Goal: Communication & Community: Answer question/provide support

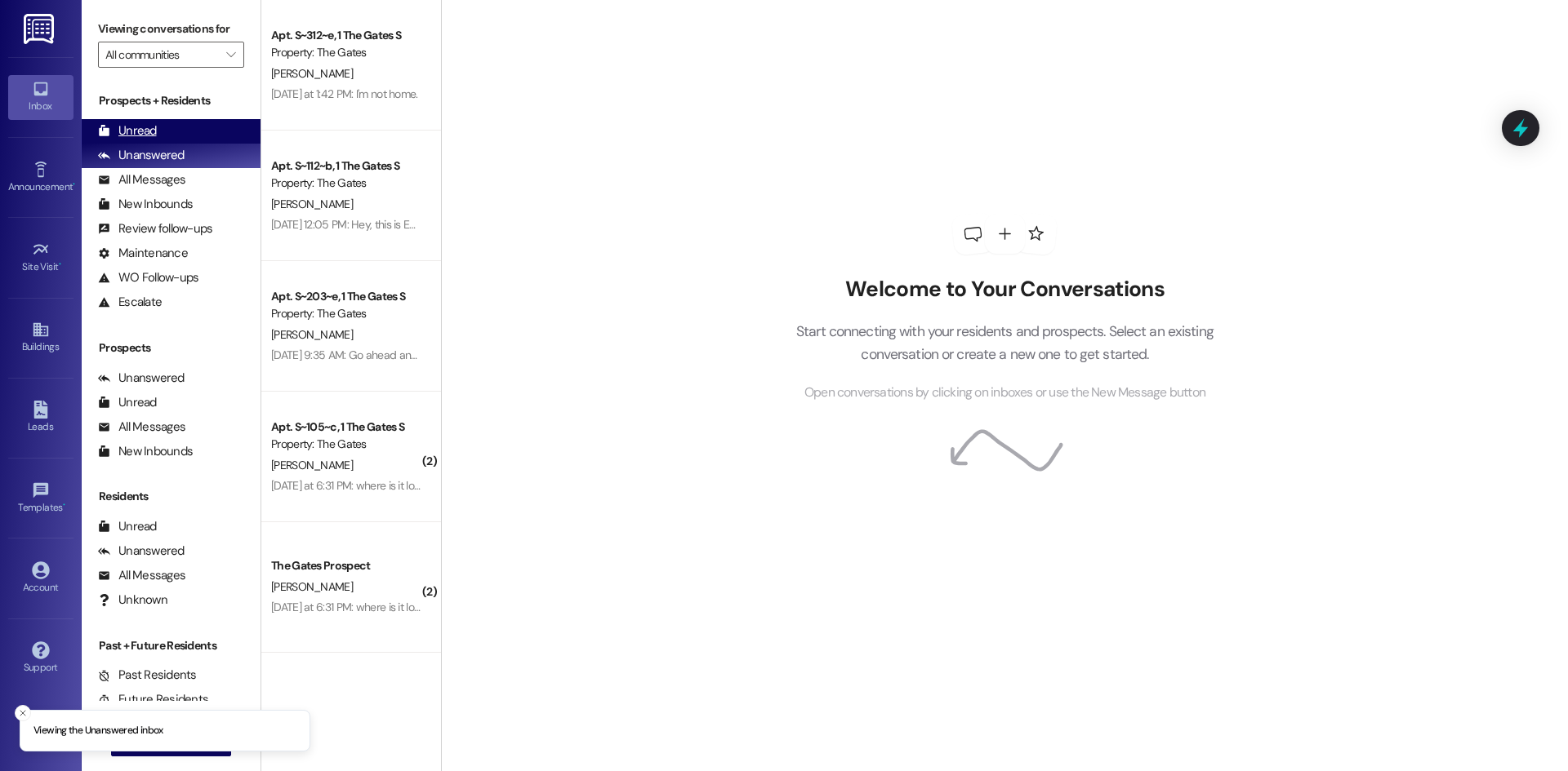
click at [171, 142] on div "Unread (0)" at bounding box center [170, 131] width 179 height 24
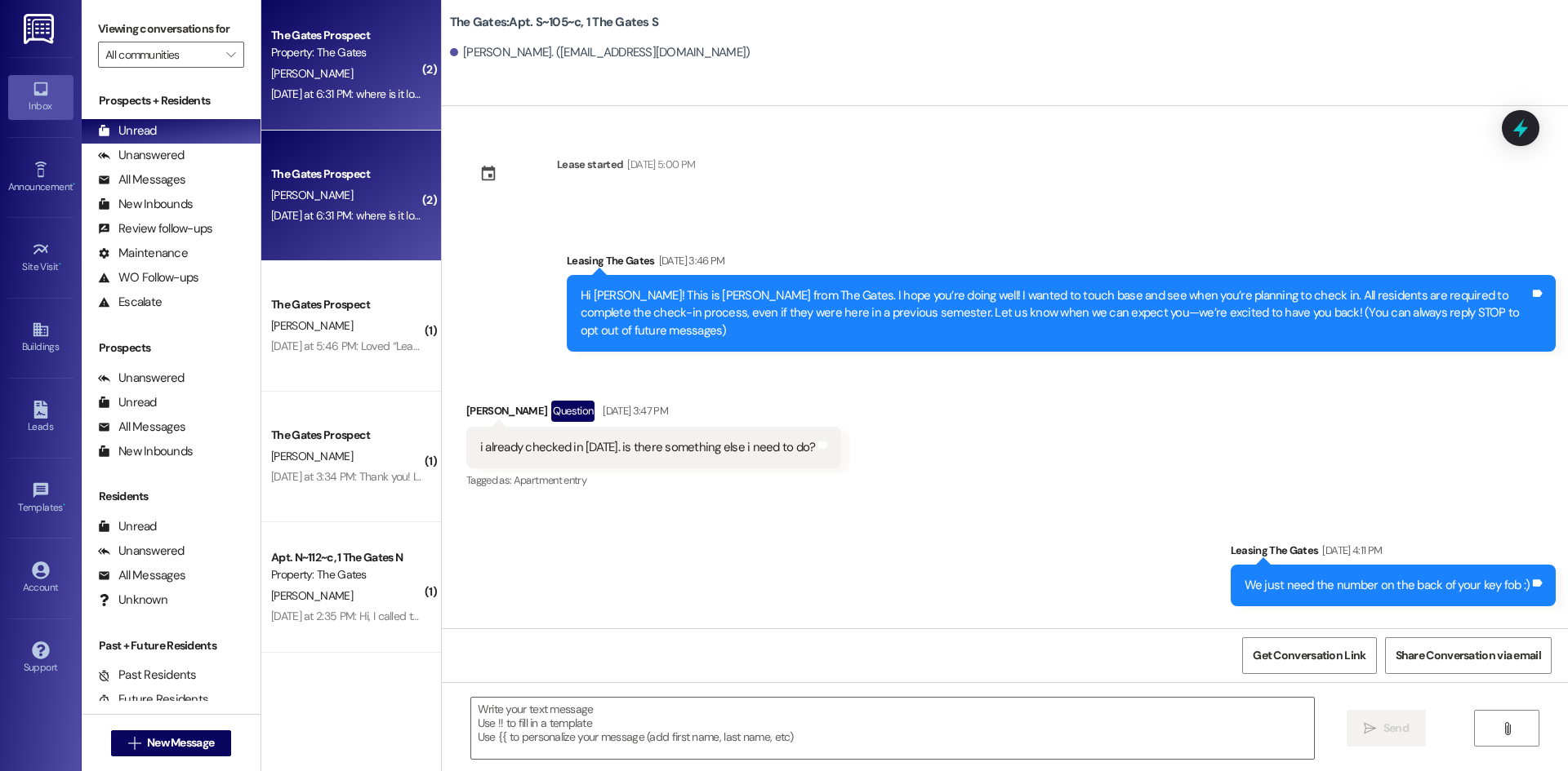
scroll to position [8937, 0]
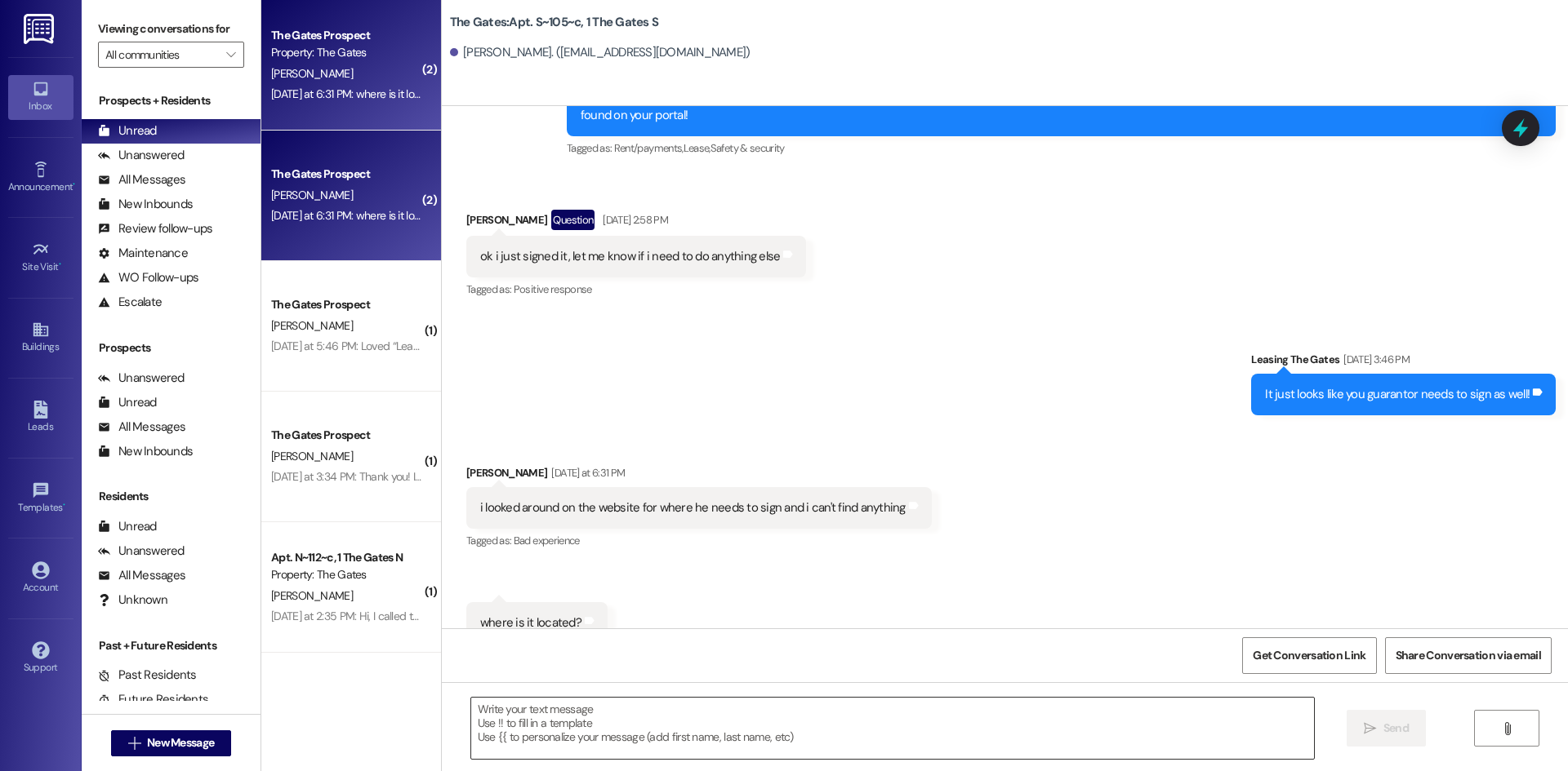
click at [533, 709] on textarea at bounding box center [893, 728] width 843 height 61
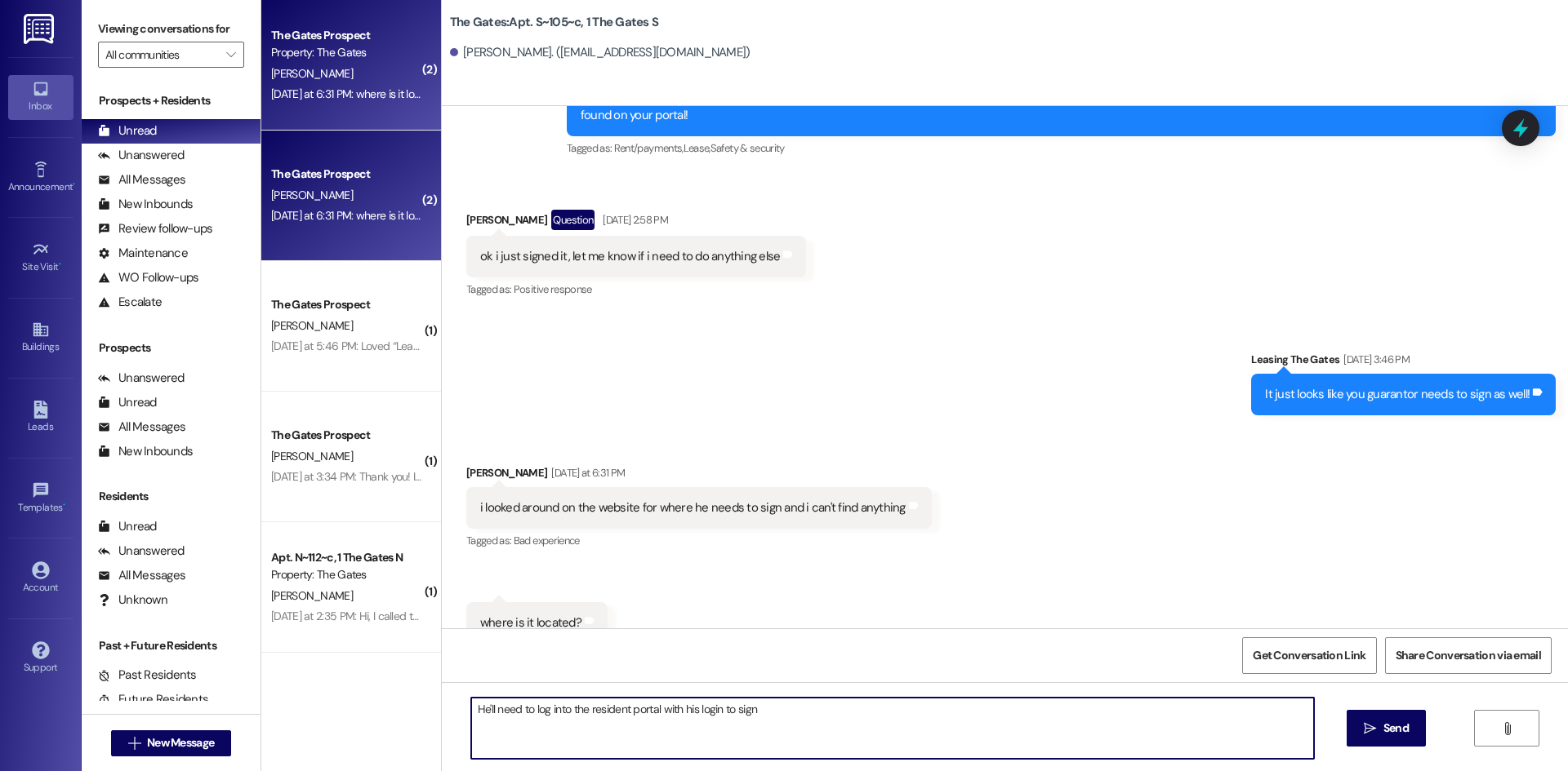
type textarea "He'll need to log into the resident portal with his login to sign"
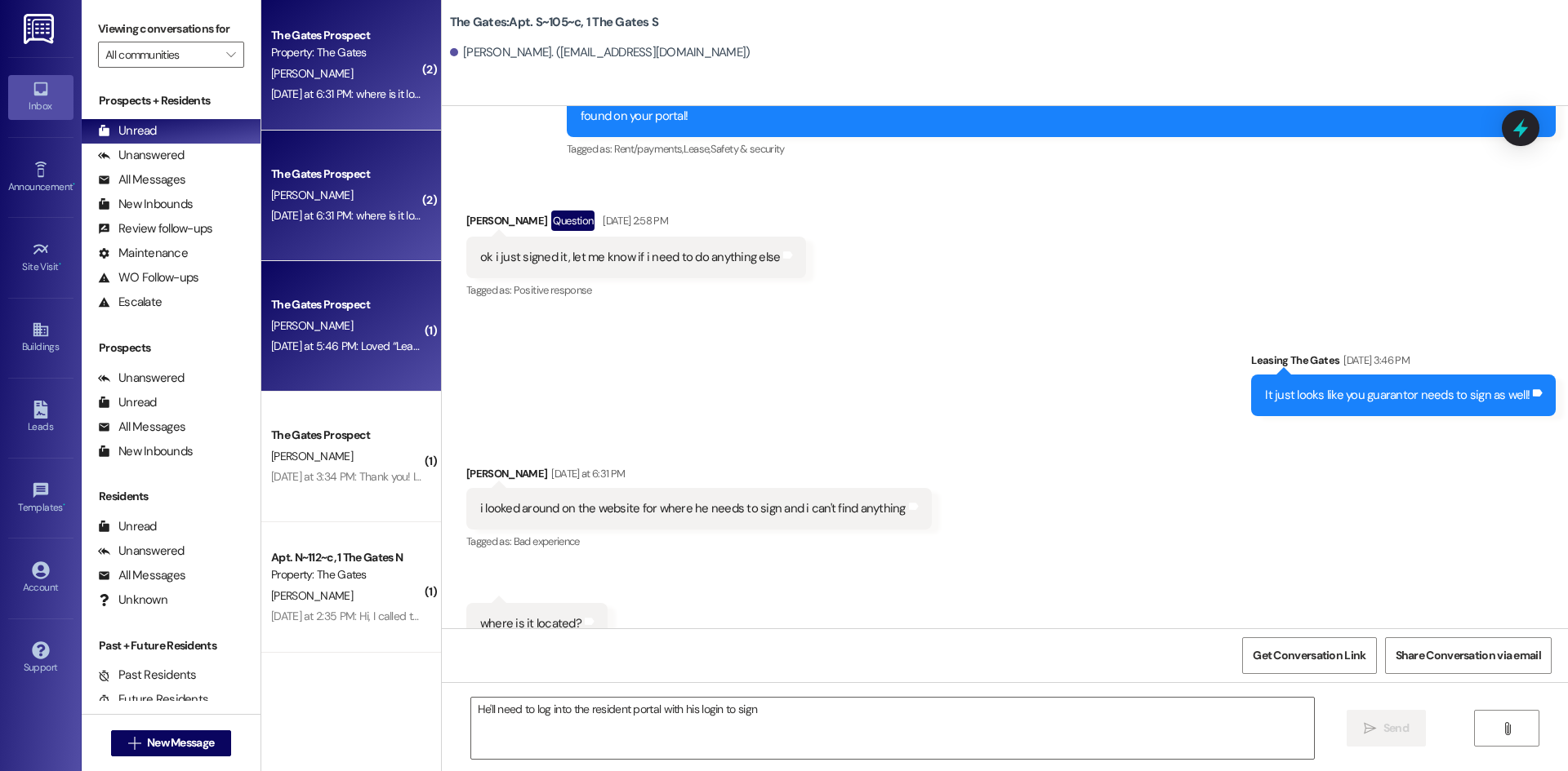
click at [303, 307] on div "The Gates Prospect" at bounding box center [346, 305] width 151 height 18
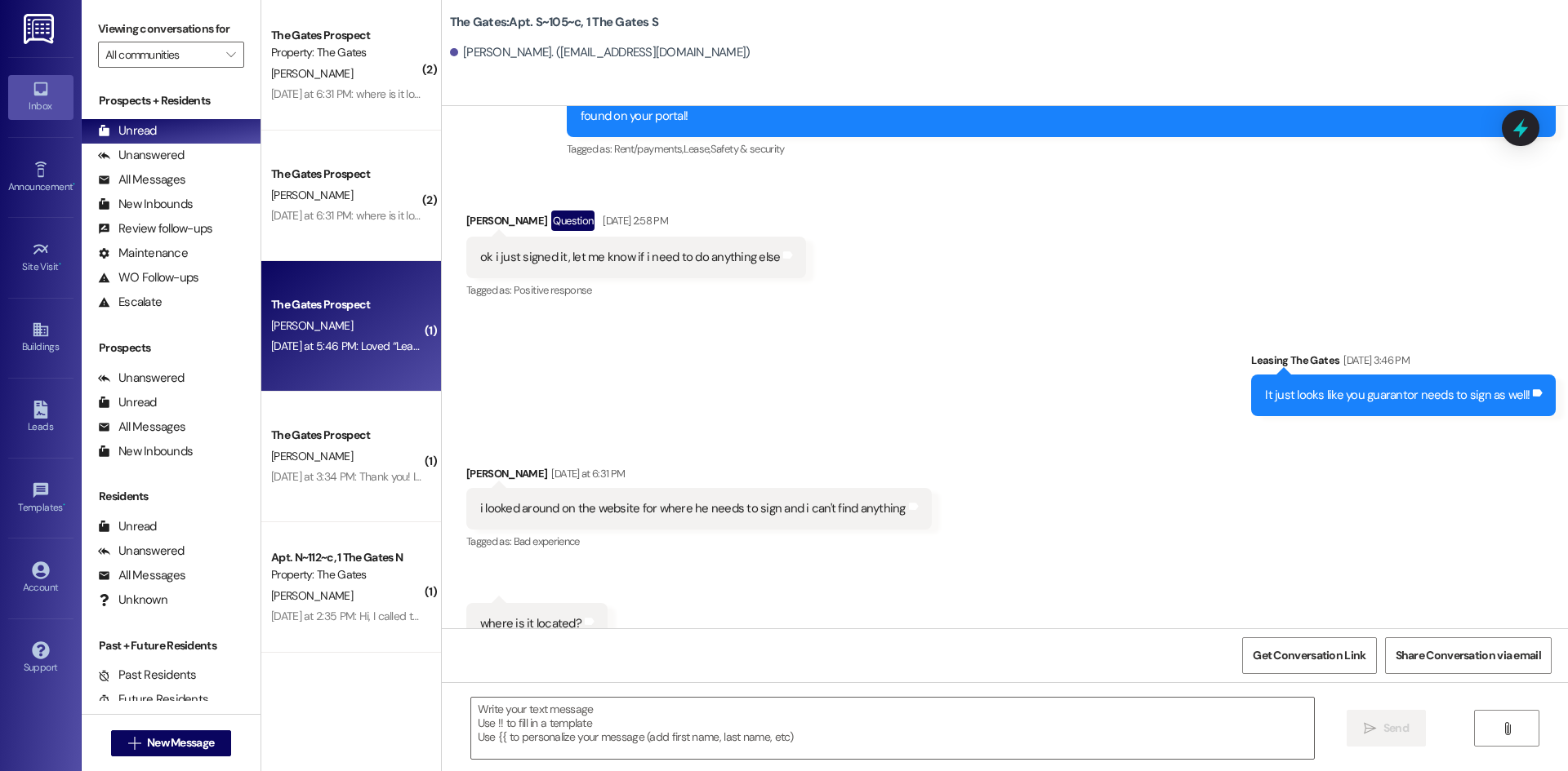
scroll to position [789, 0]
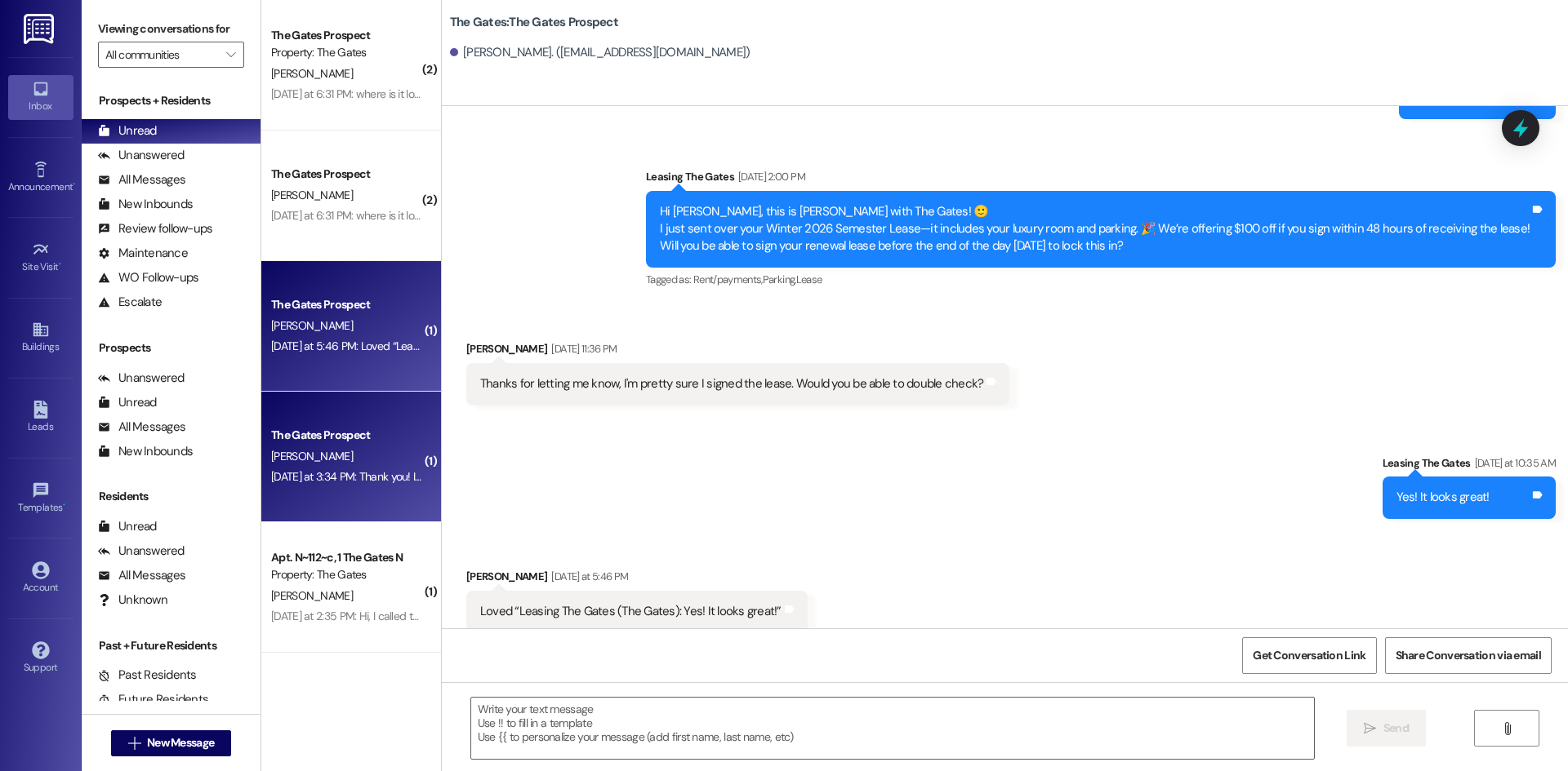
click at [296, 473] on div "Yesterday at 3:34 PM: Thank you! It worked! Can you tell me if you got it on yo…" at bounding box center [462, 477] width 383 height 15
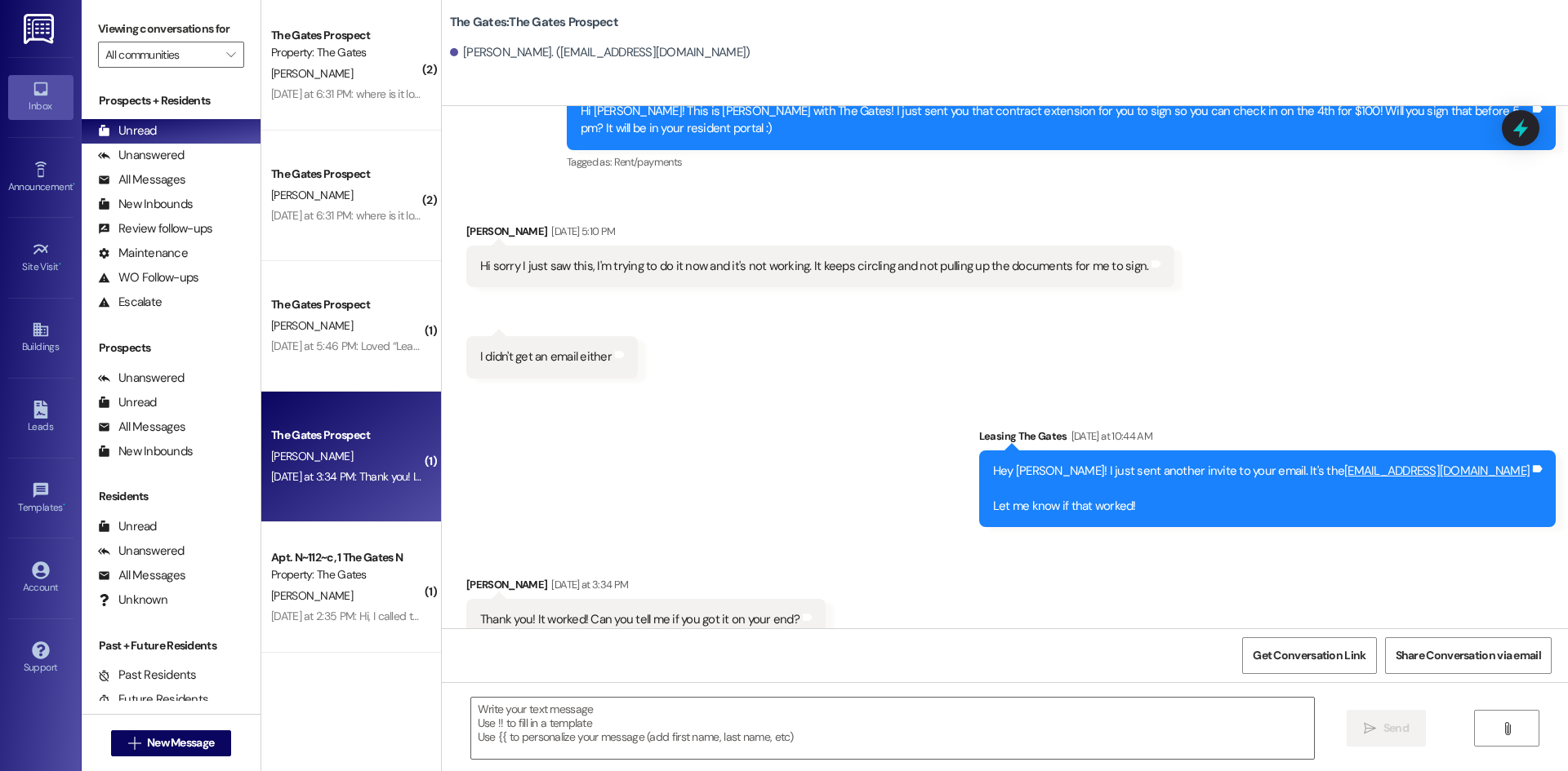
scroll to position [1174, 0]
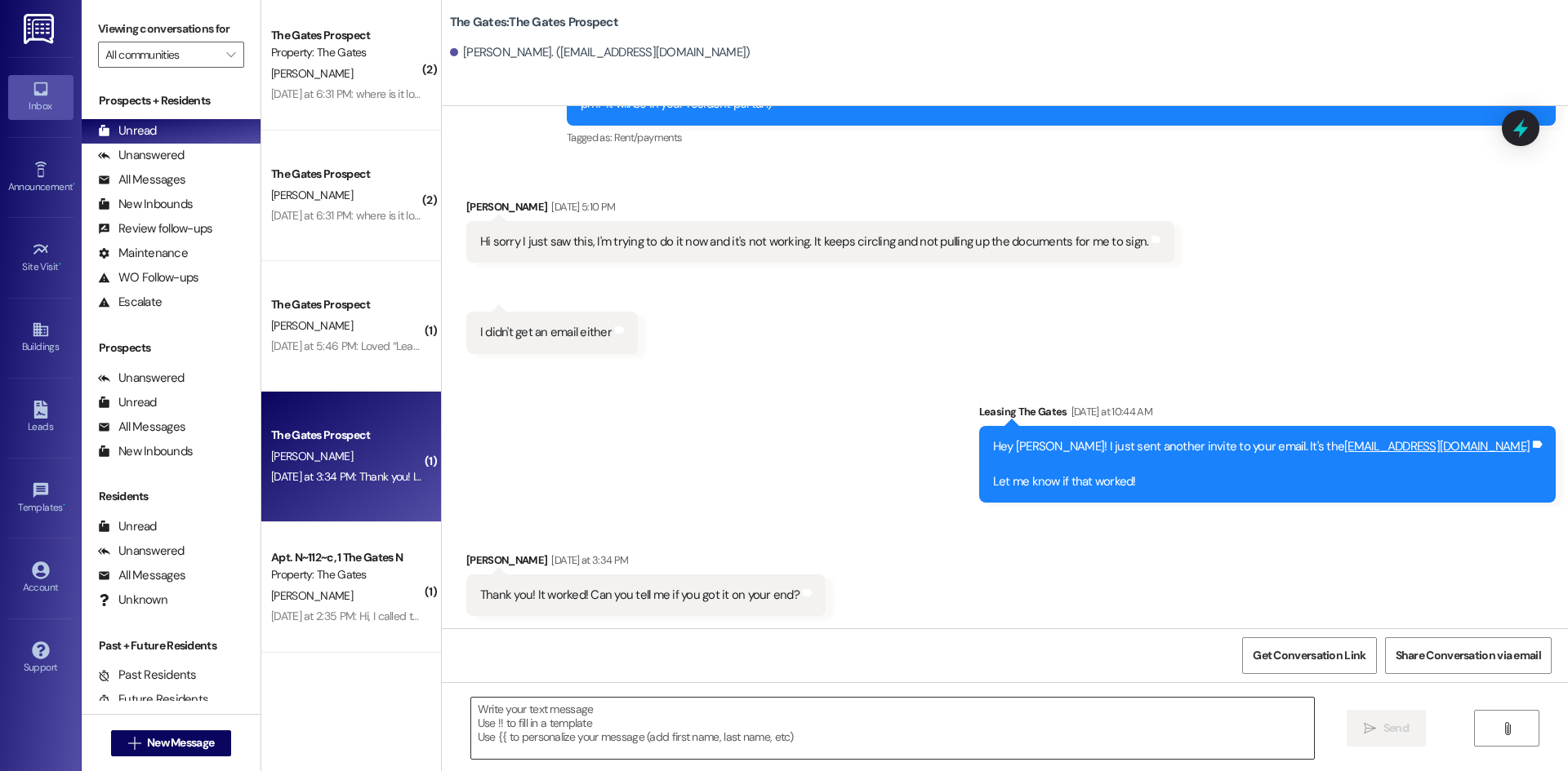
click at [596, 704] on textarea at bounding box center [893, 728] width 843 height 61
click at [668, 722] on textarea at bounding box center [893, 728] width 843 height 61
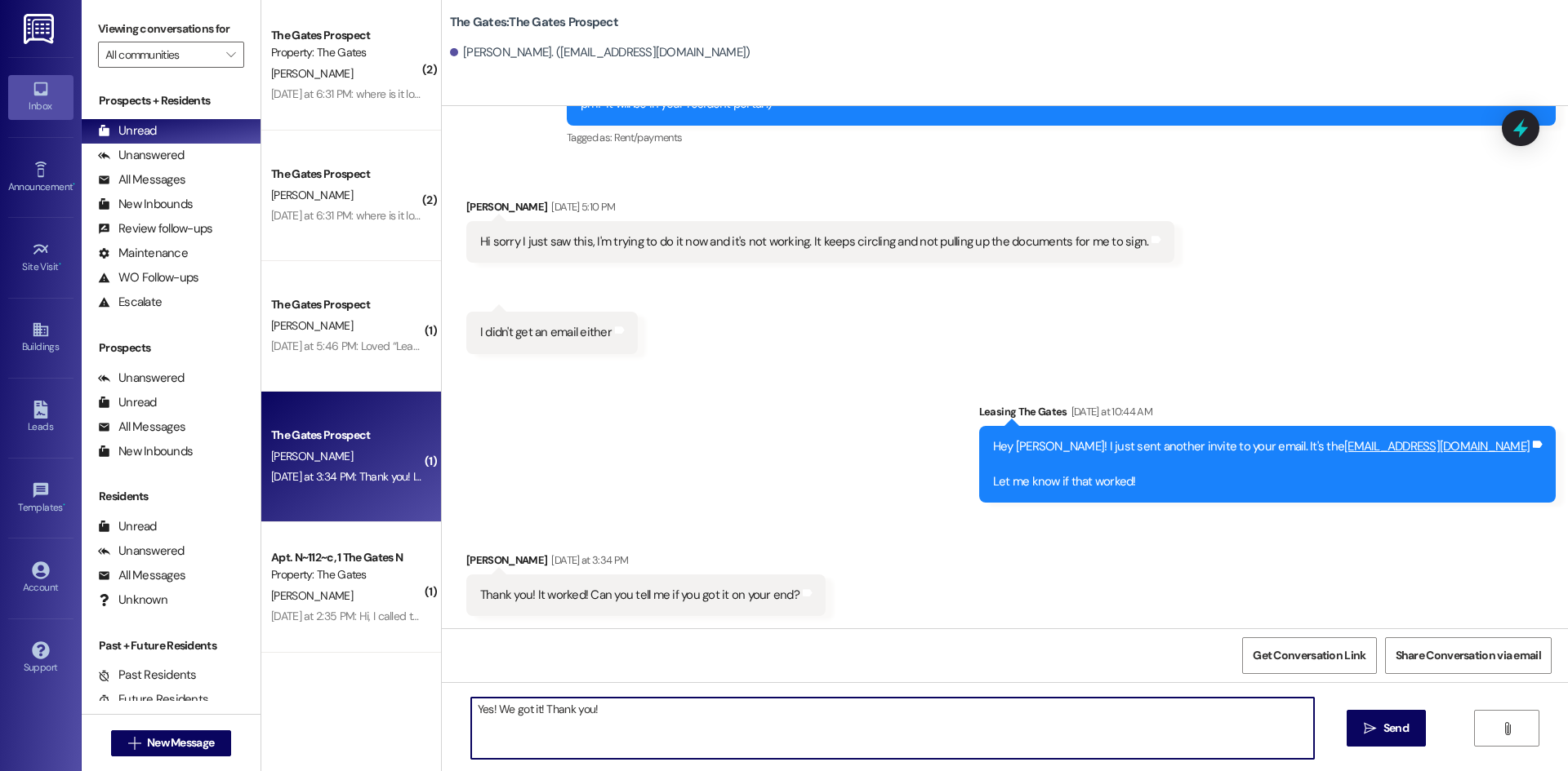
type textarea "Yes! We got it! Thank you!"
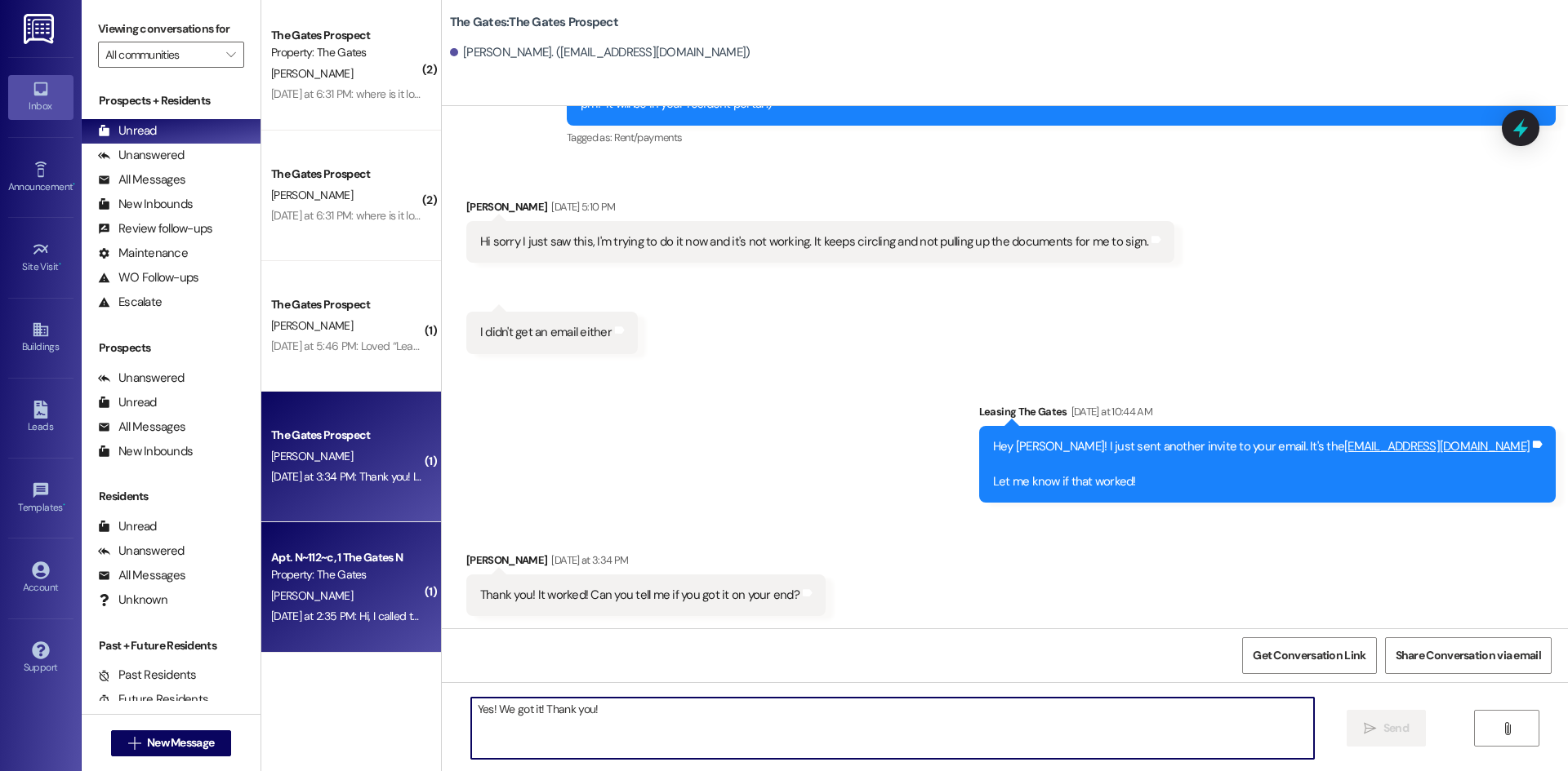
click at [363, 578] on div "Property: The Gates" at bounding box center [346, 575] width 151 height 18
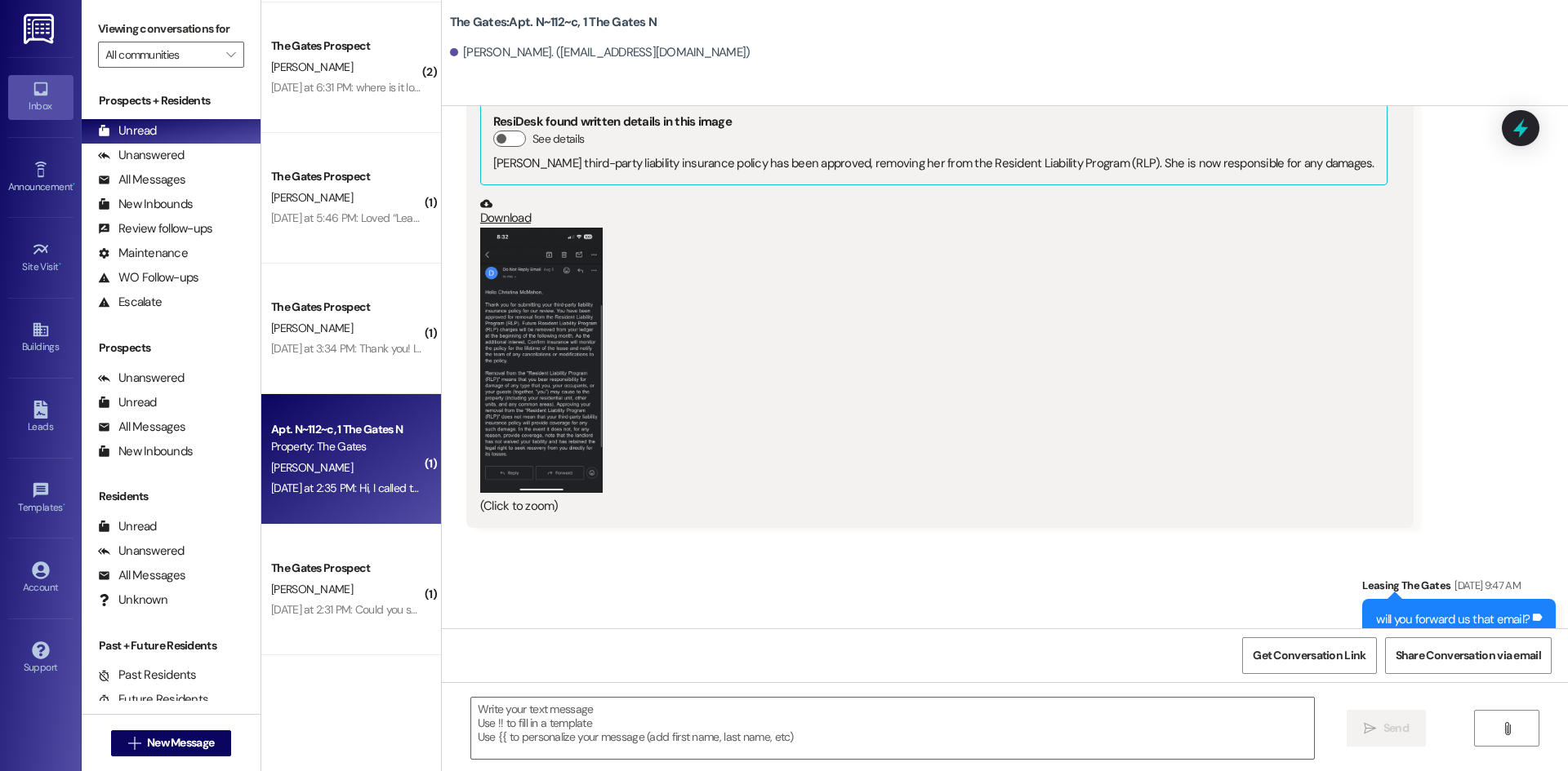
scroll to position [56796, 0]
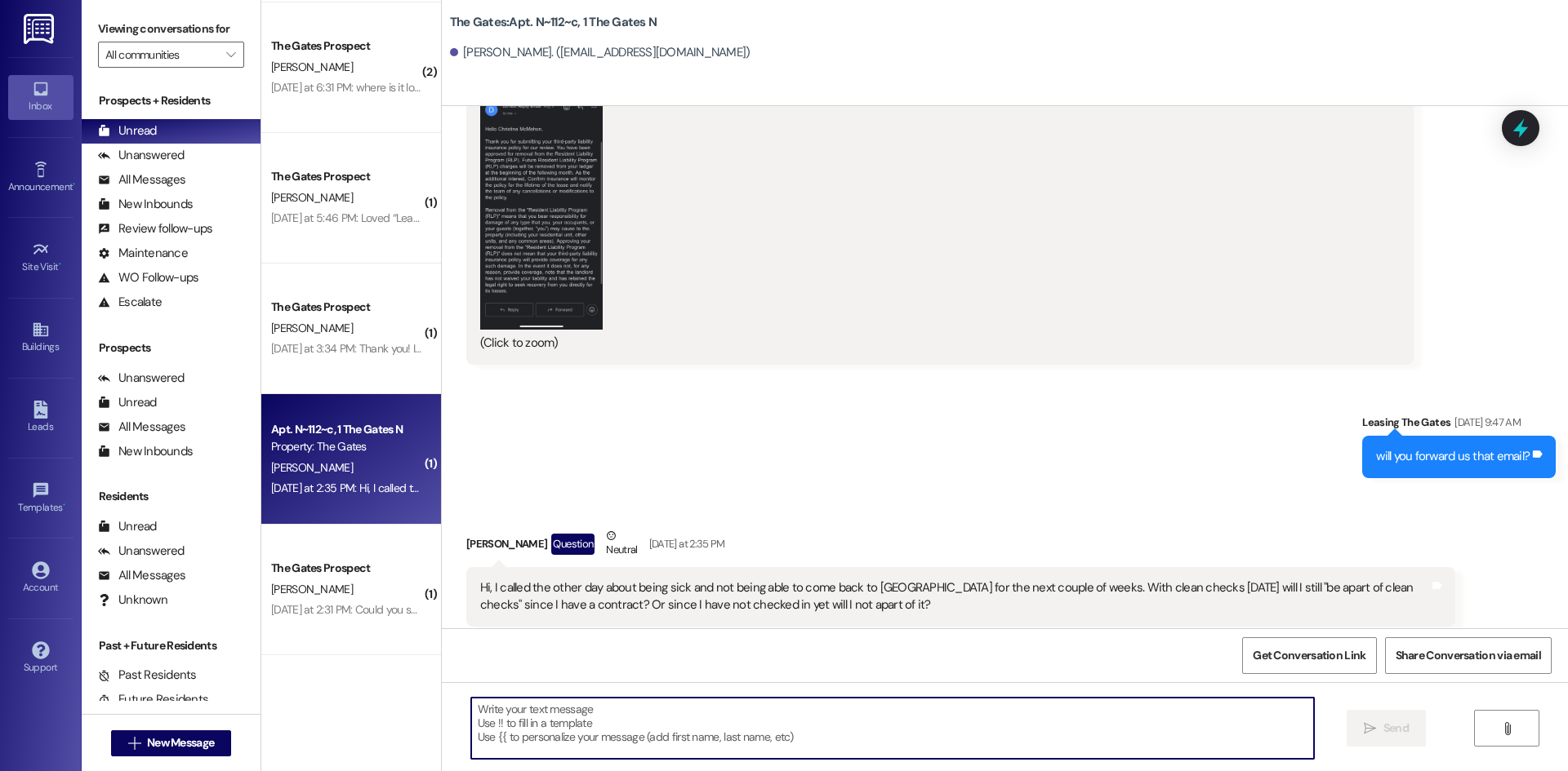
click at [526, 724] on textarea at bounding box center [893, 728] width 843 height 61
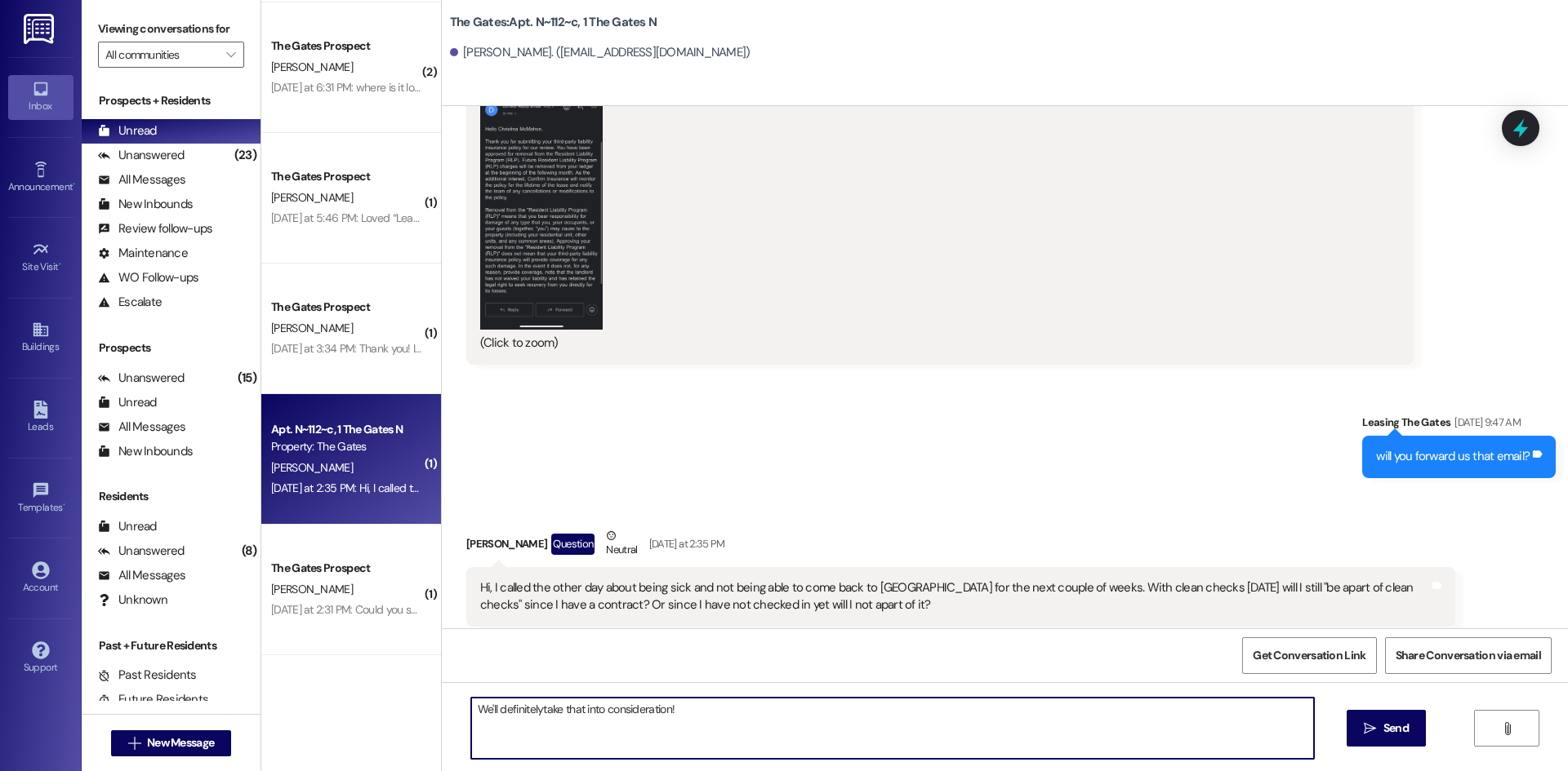
click at [531, 708] on textarea "We'll definitelytake that into consideration!" at bounding box center [893, 728] width 843 height 61
click at [695, 704] on textarea "We'll definitely take that into consideration!" at bounding box center [893, 728] width 843 height 61
type textarea "We'll definitely take that into consideration when checking the apartment!"
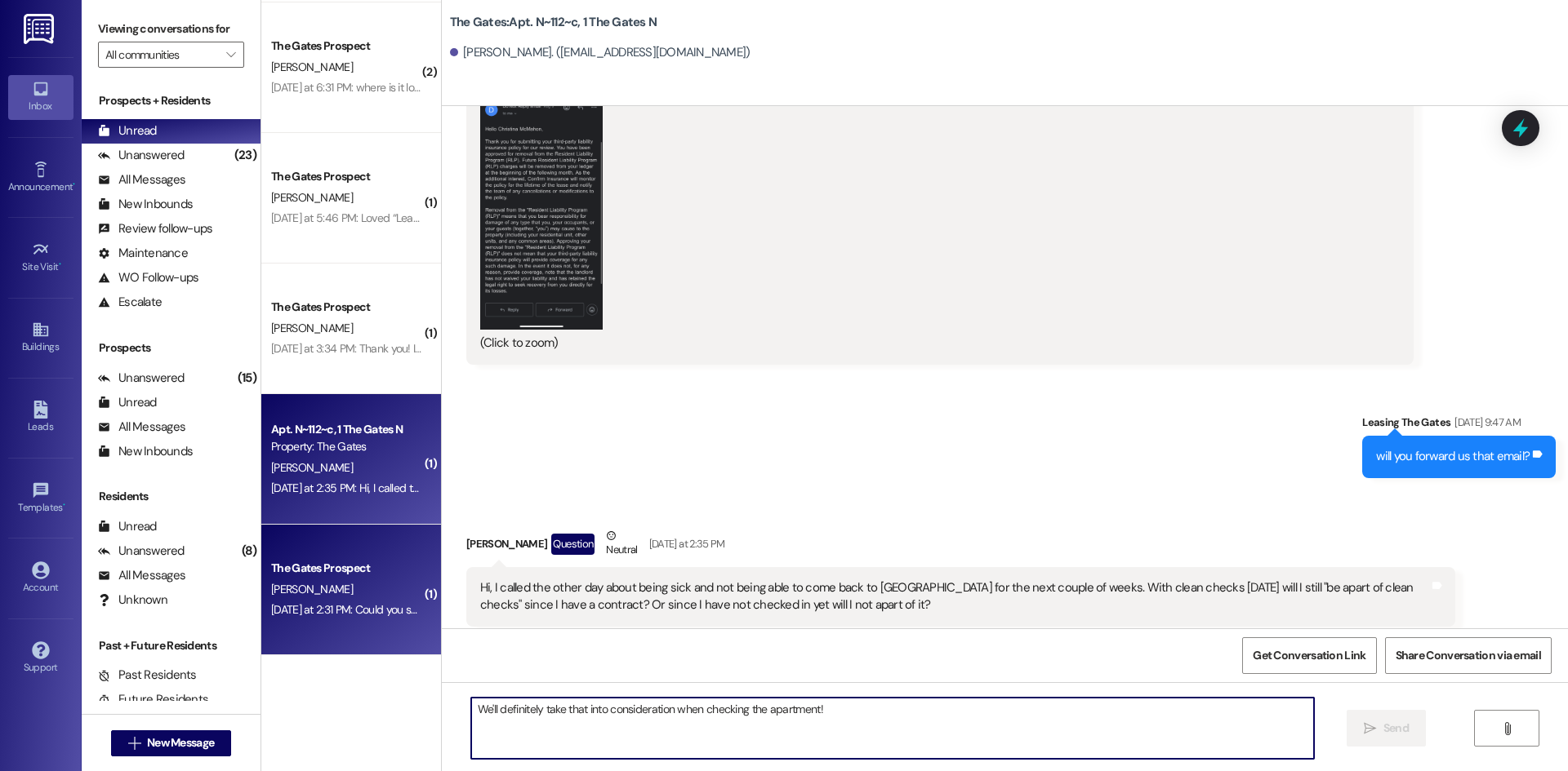
scroll to position [56795, 0]
click at [287, 569] on div "The Gates Prospect" at bounding box center [346, 568] width 151 height 18
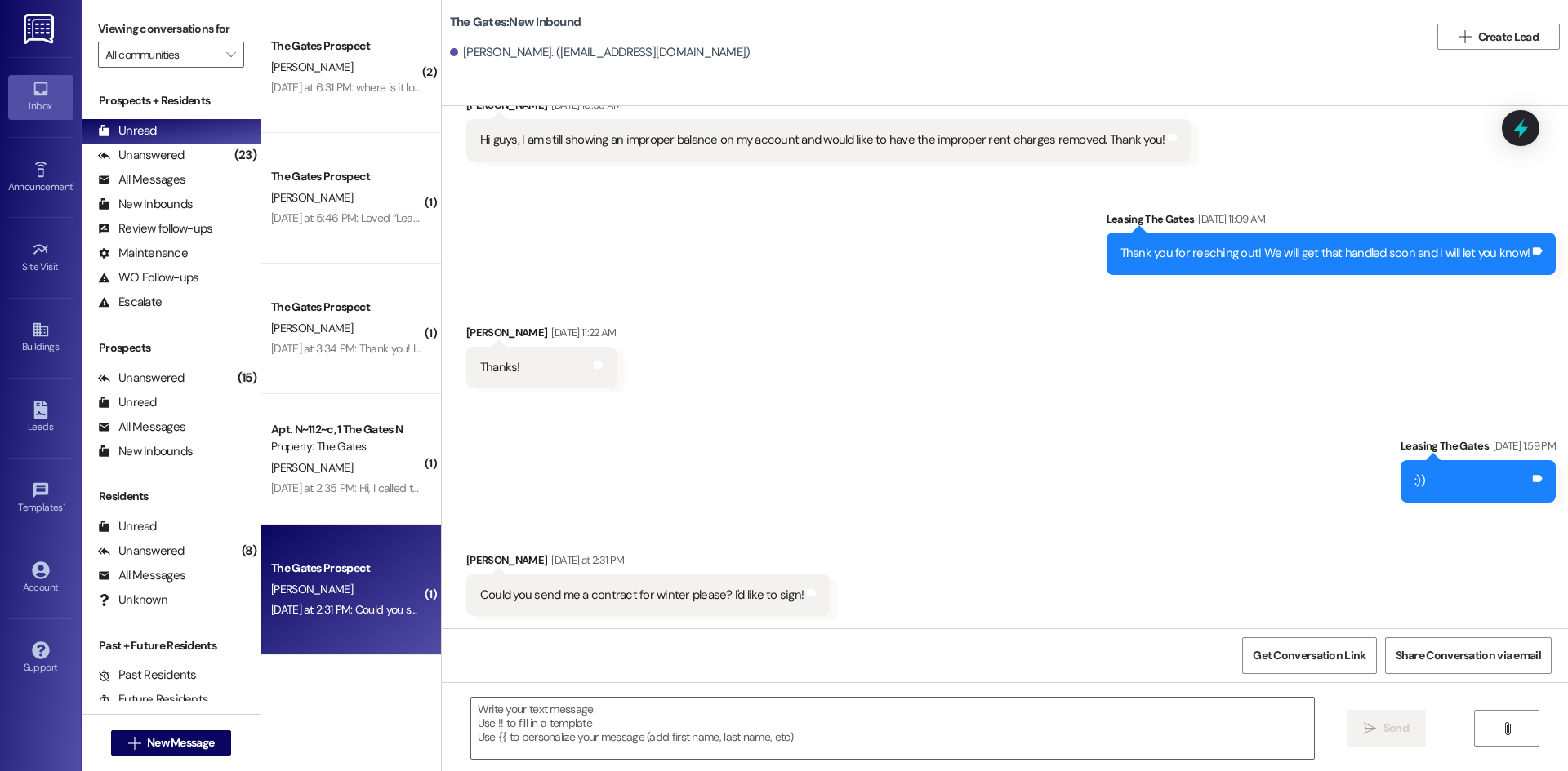
scroll to position [3594, 0]
click at [596, 710] on textarea at bounding box center [893, 728] width 843 height 61
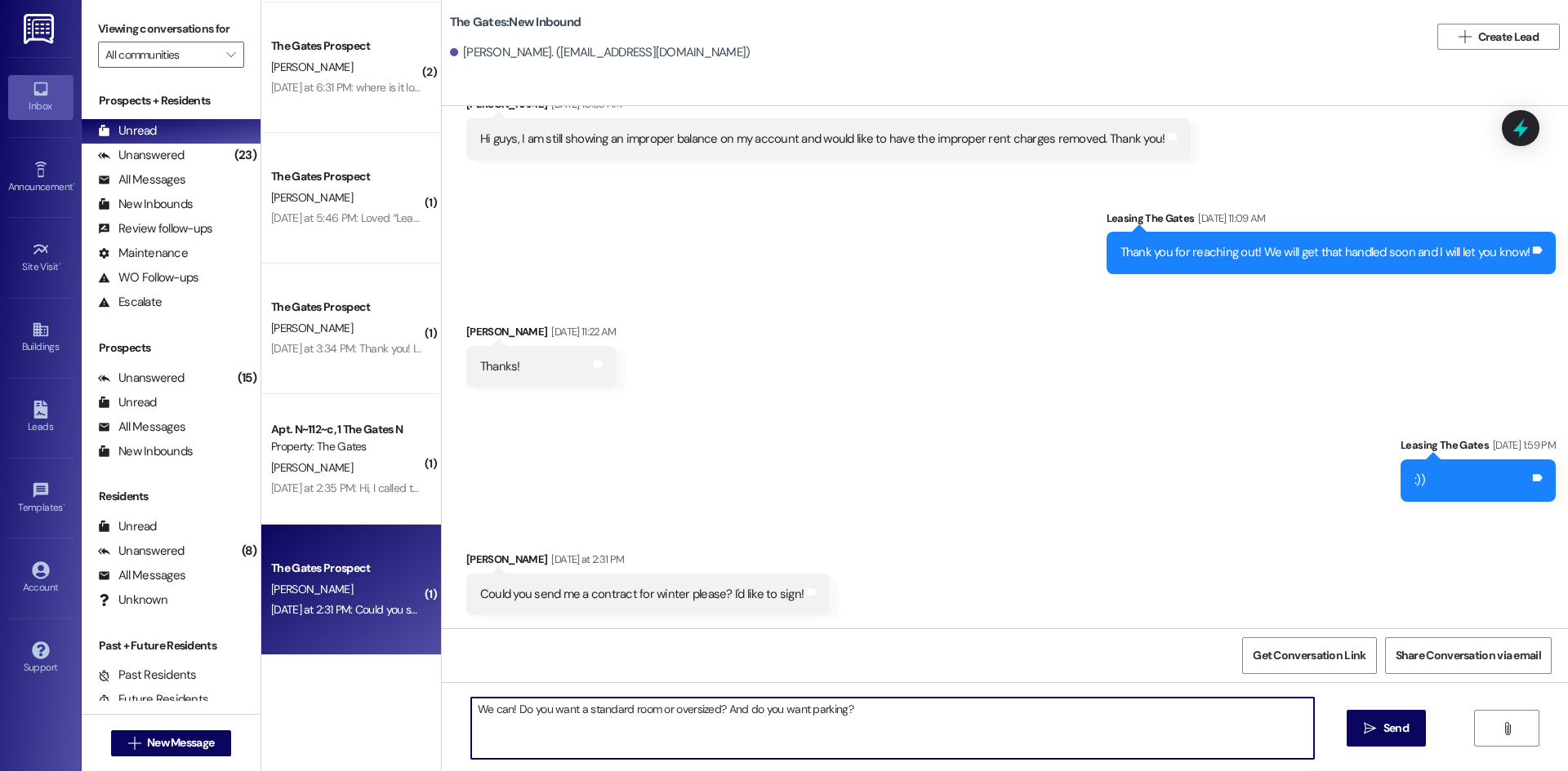
type textarea "We can! Do you want a standard room or oversized? And do you want parking?"
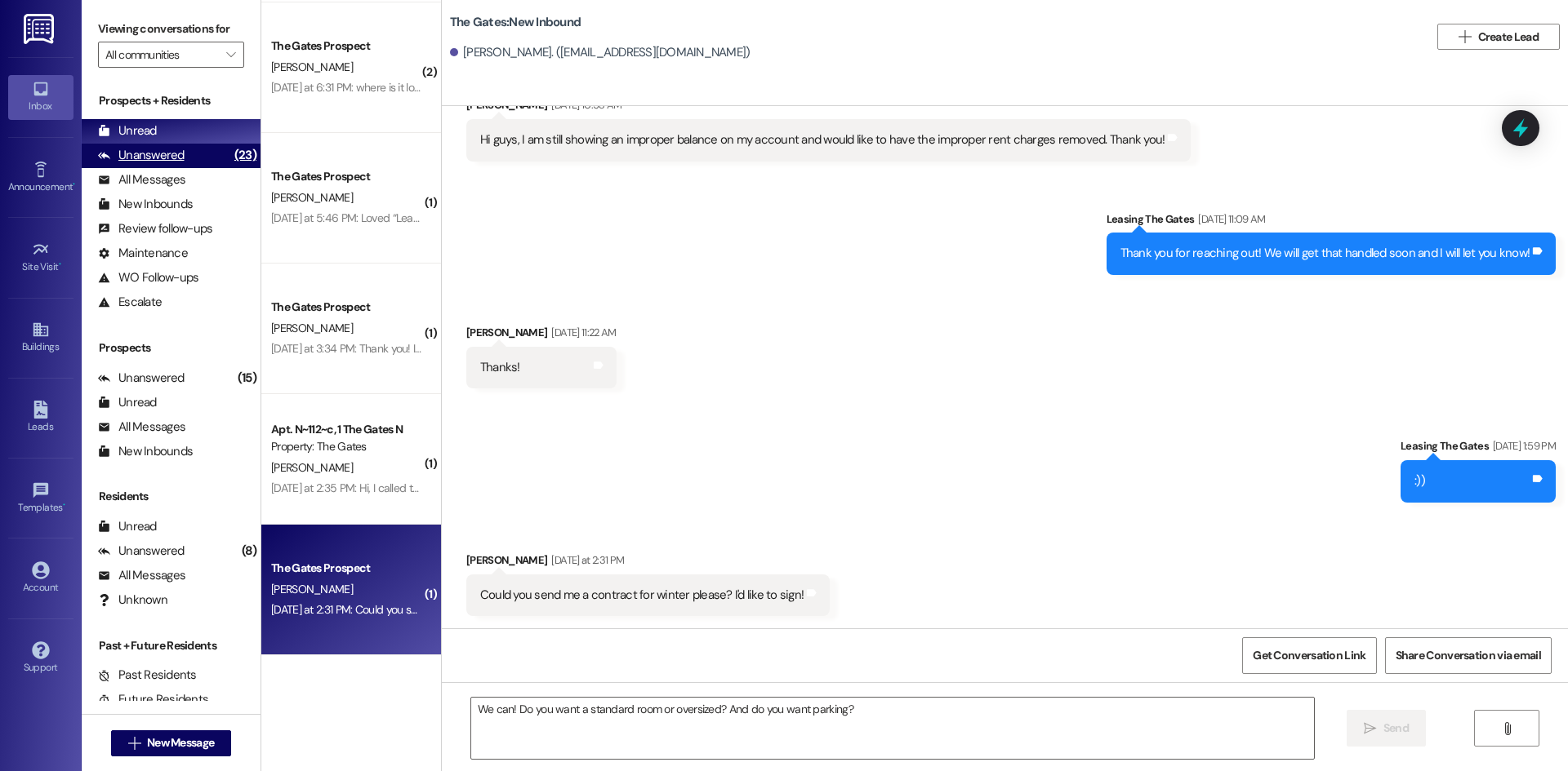
click at [139, 152] on div "Unanswered" at bounding box center [141, 155] width 86 height 18
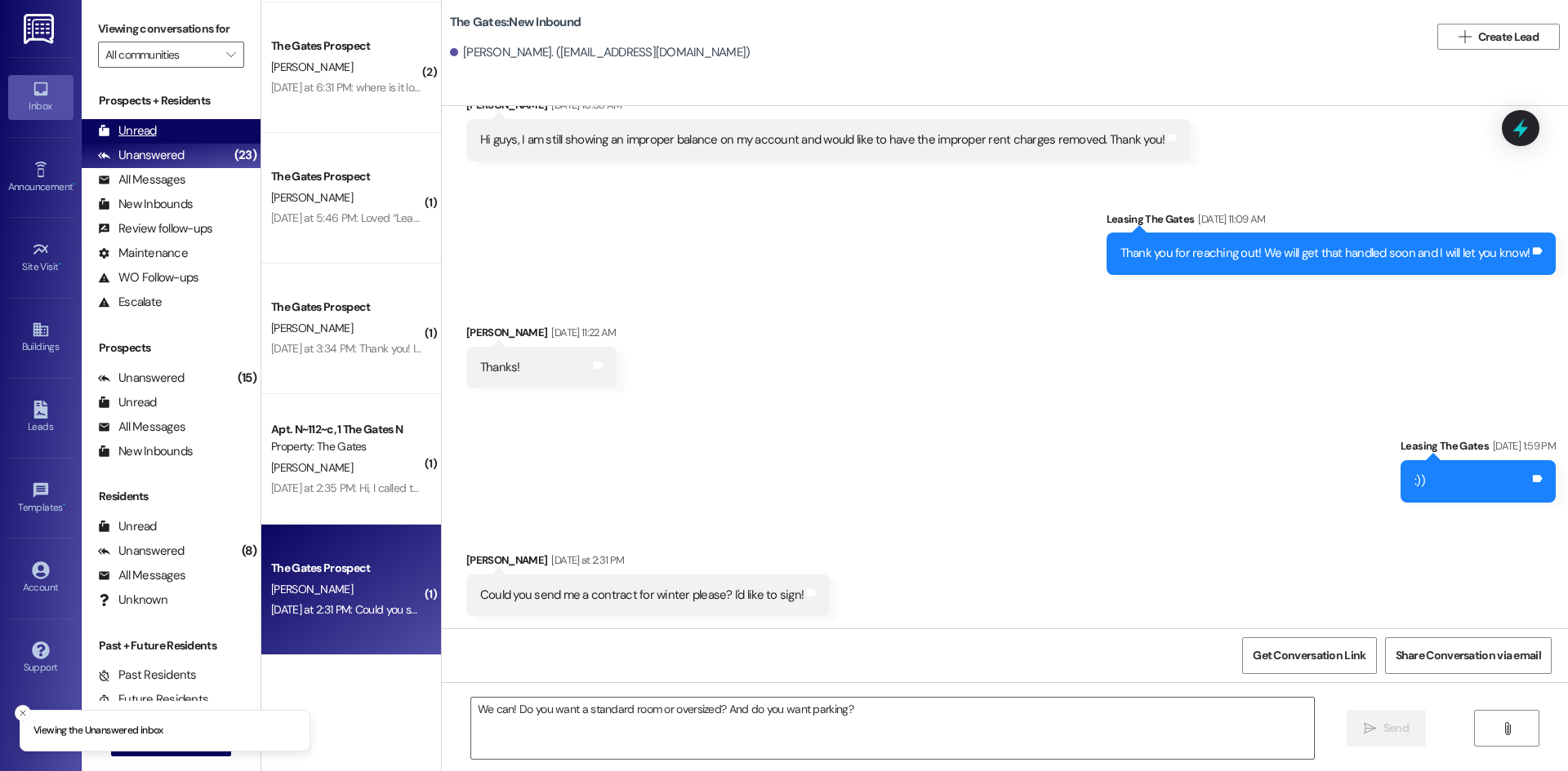
click at [142, 128] on div "Unread" at bounding box center [127, 131] width 58 height 18
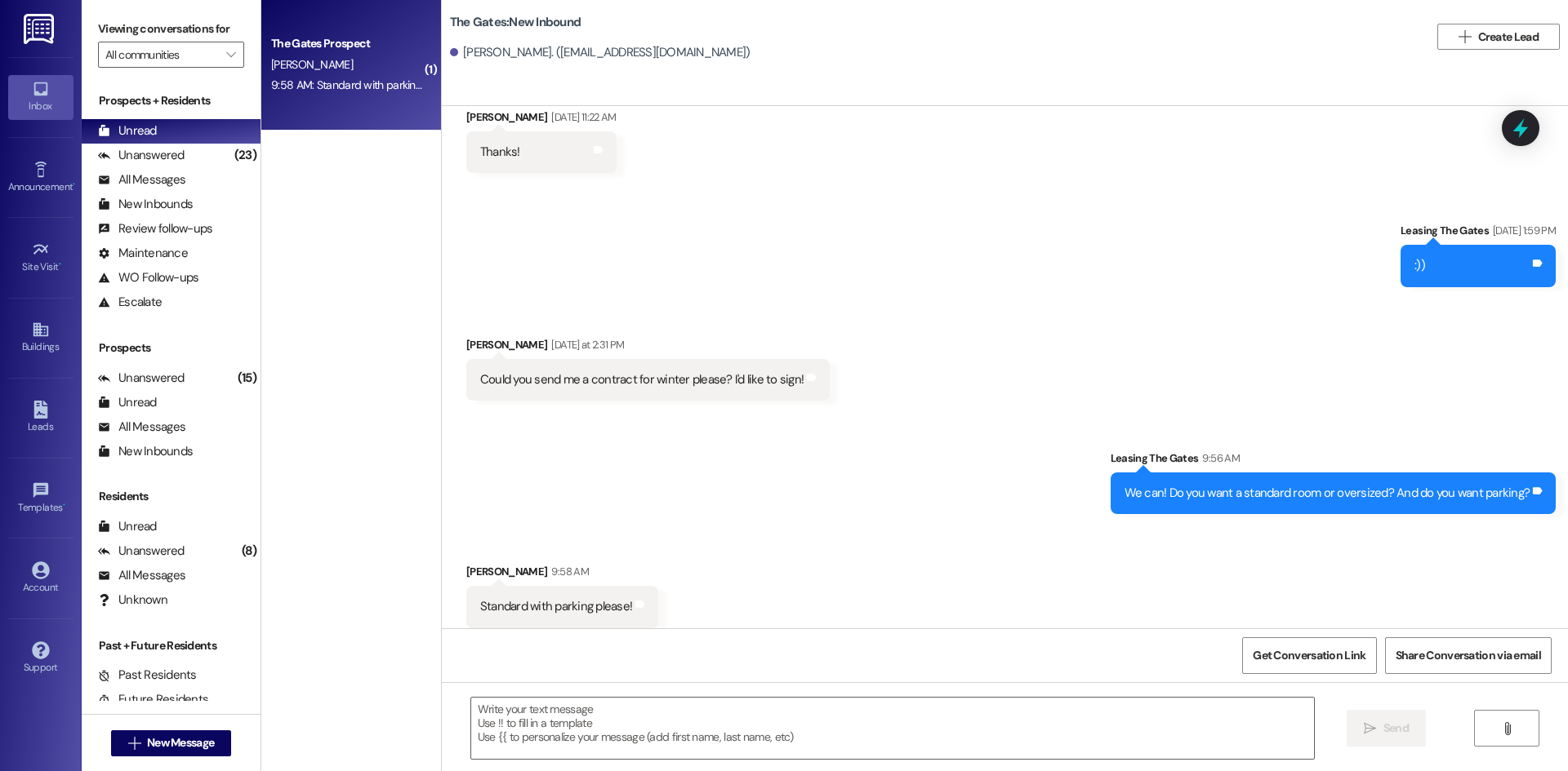
scroll to position [3821, 0]
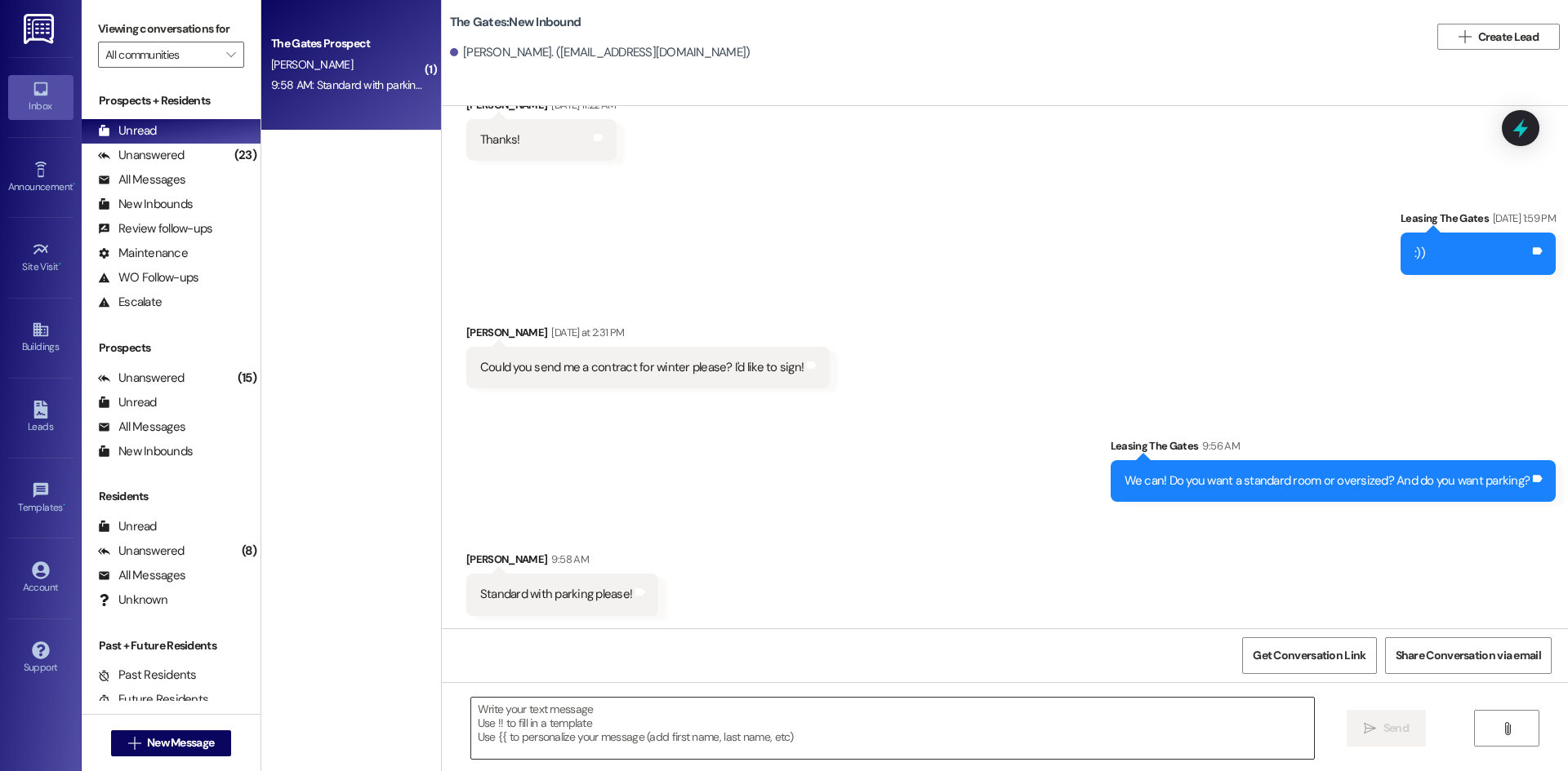
click at [562, 715] on textarea at bounding box center [893, 728] width 843 height 61
click at [556, 719] on textarea "Perfect!" at bounding box center [893, 728] width 843 height 61
paste textarea "I just sent you that lease for the winter with a premium room and parking! Will…"
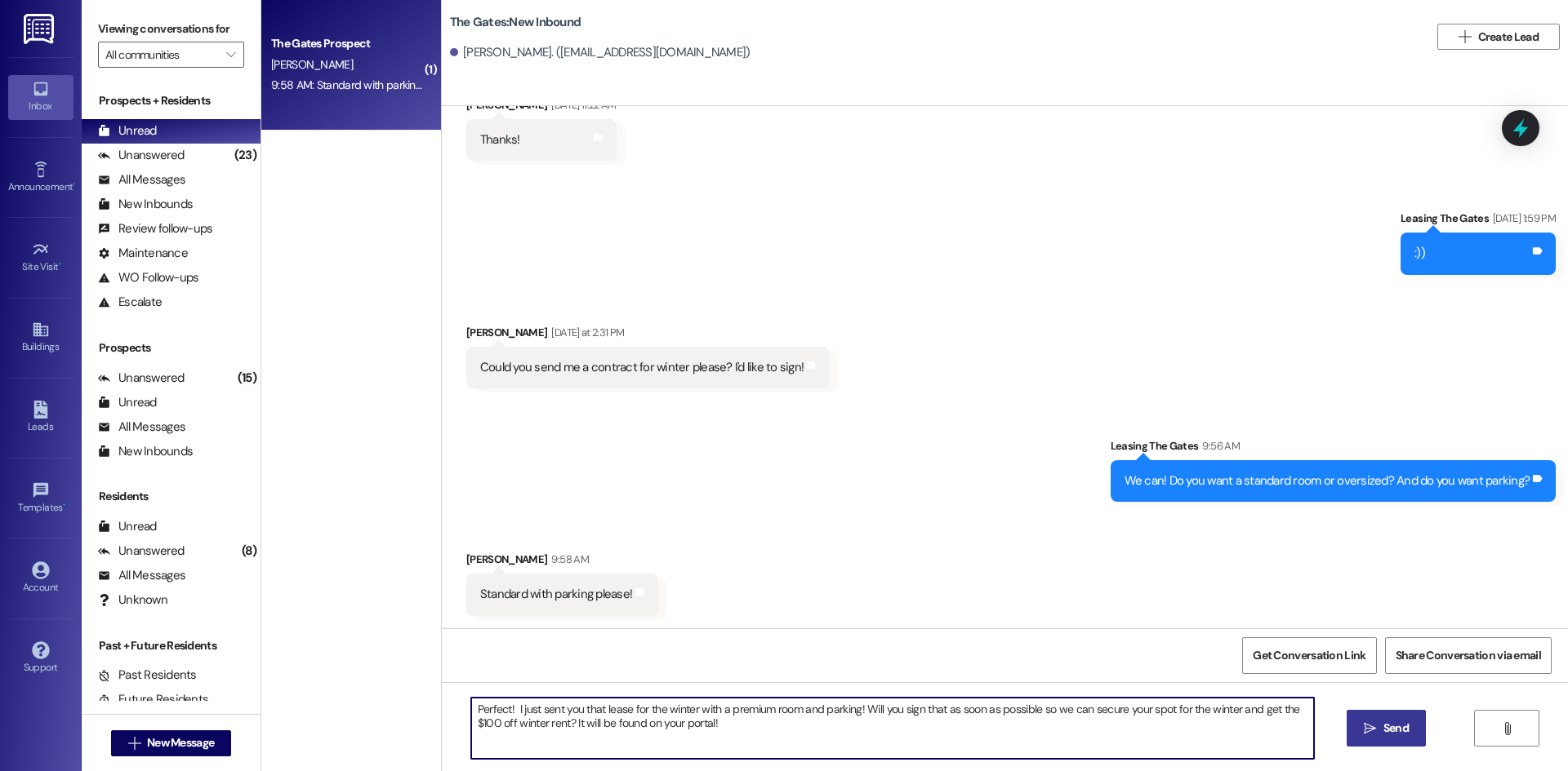
type textarea "Perfect! I just sent you that lease for the winter with a premium room and park…"
click at [1377, 734] on span " Send" at bounding box center [1386, 728] width 52 height 18
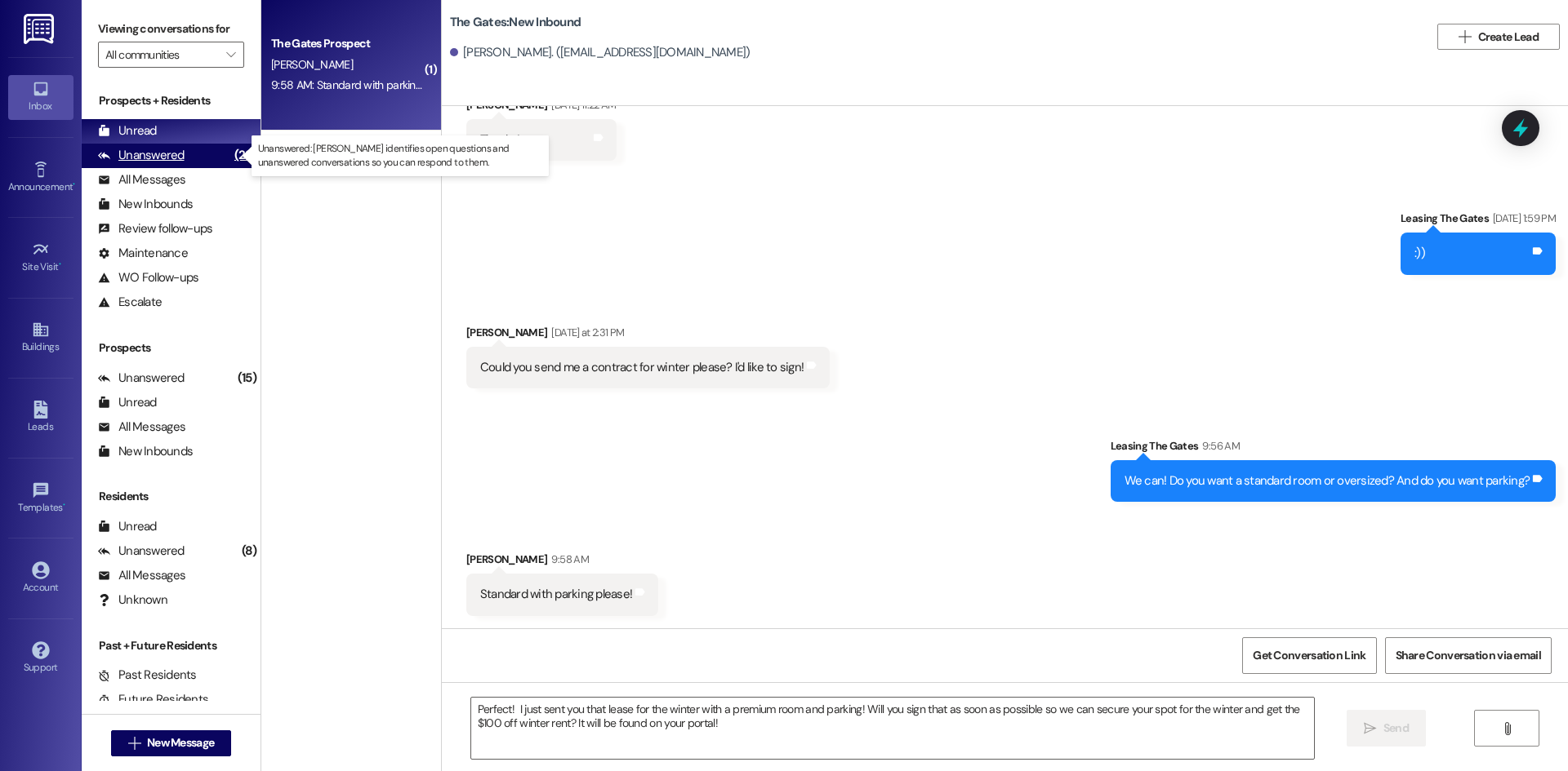
click at [155, 158] on div "Unanswered" at bounding box center [141, 155] width 86 height 18
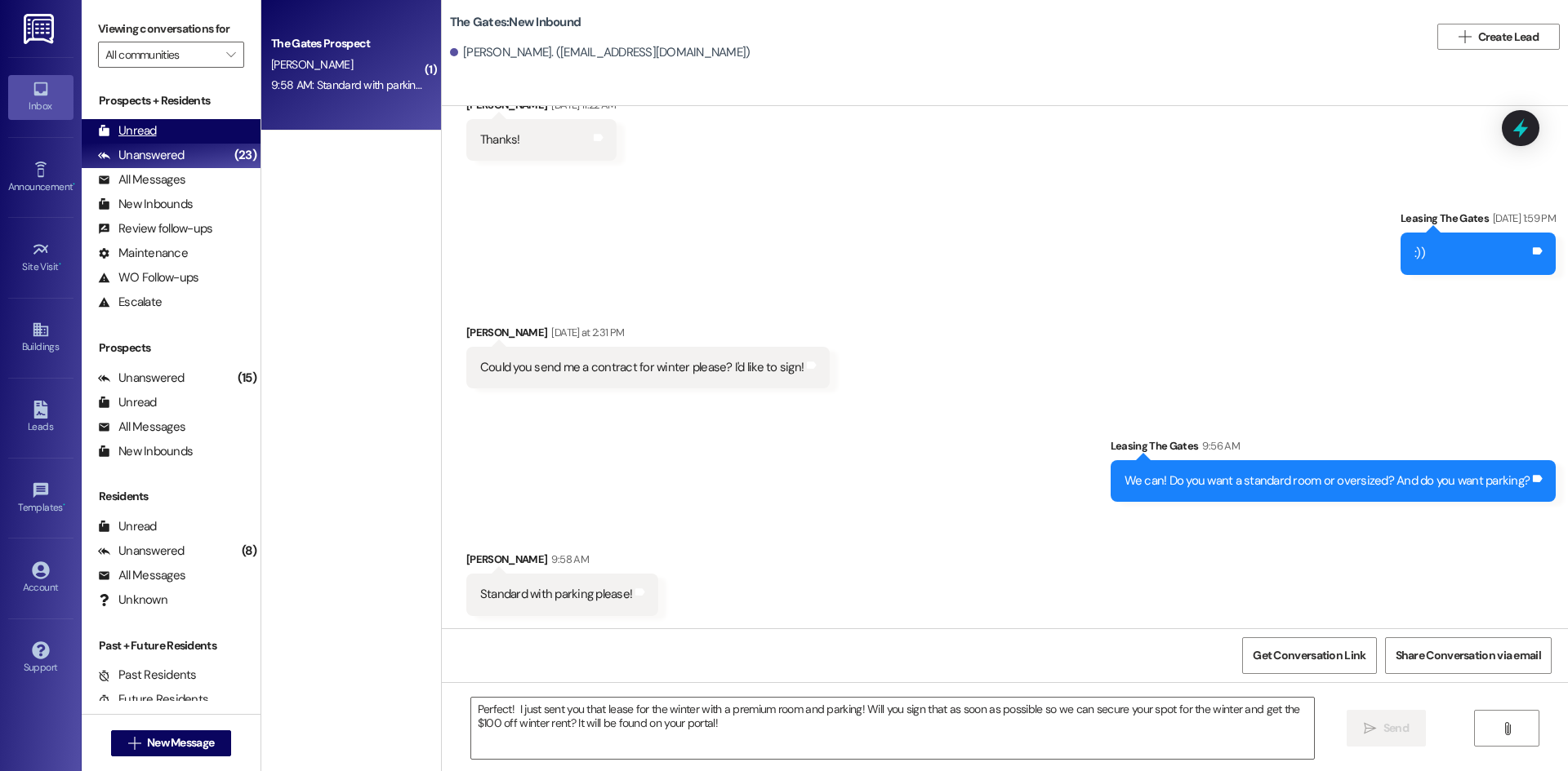
click at [132, 119] on div "Unread (0)" at bounding box center [170, 131] width 179 height 24
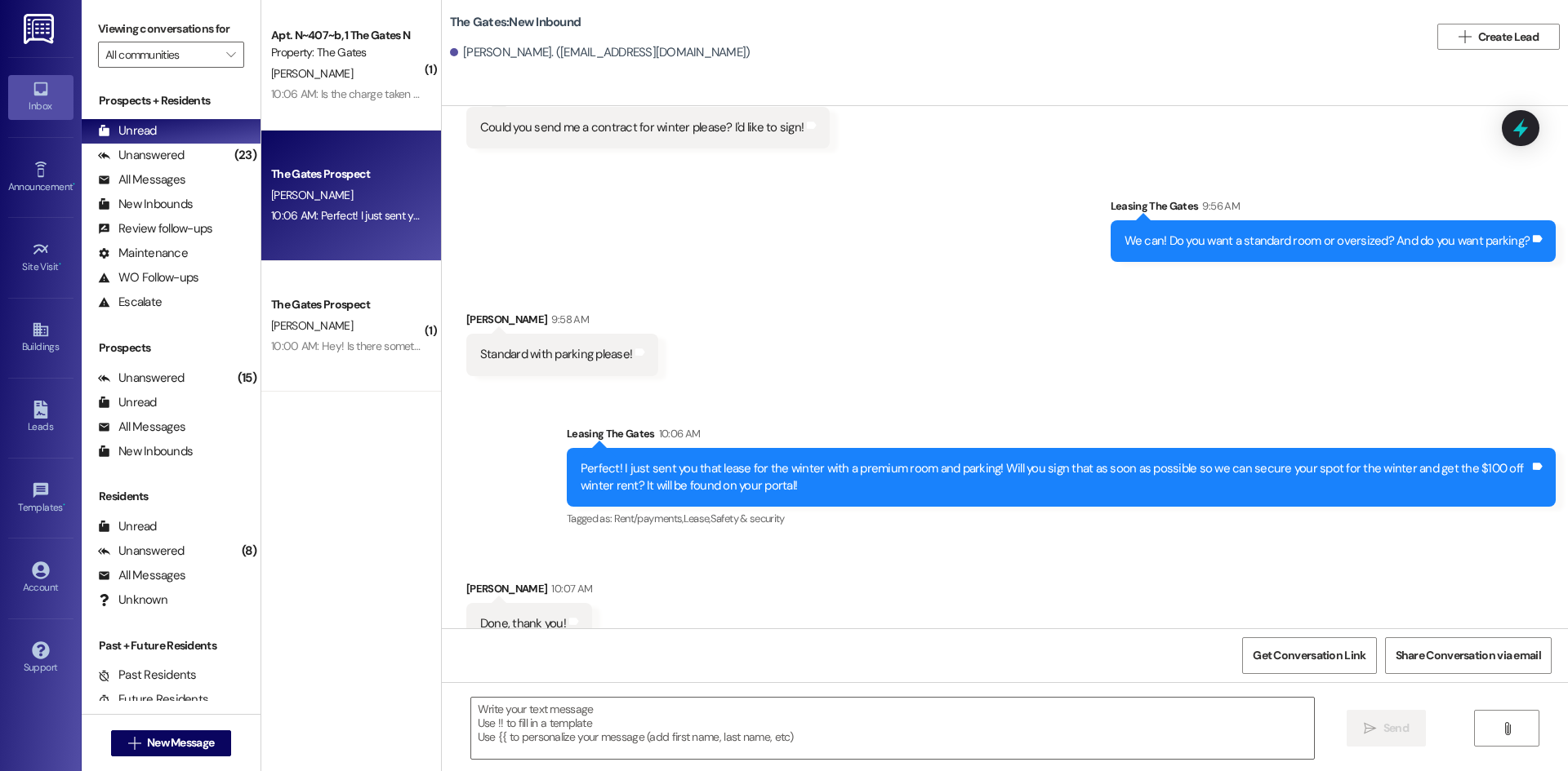
scroll to position [4089, 0]
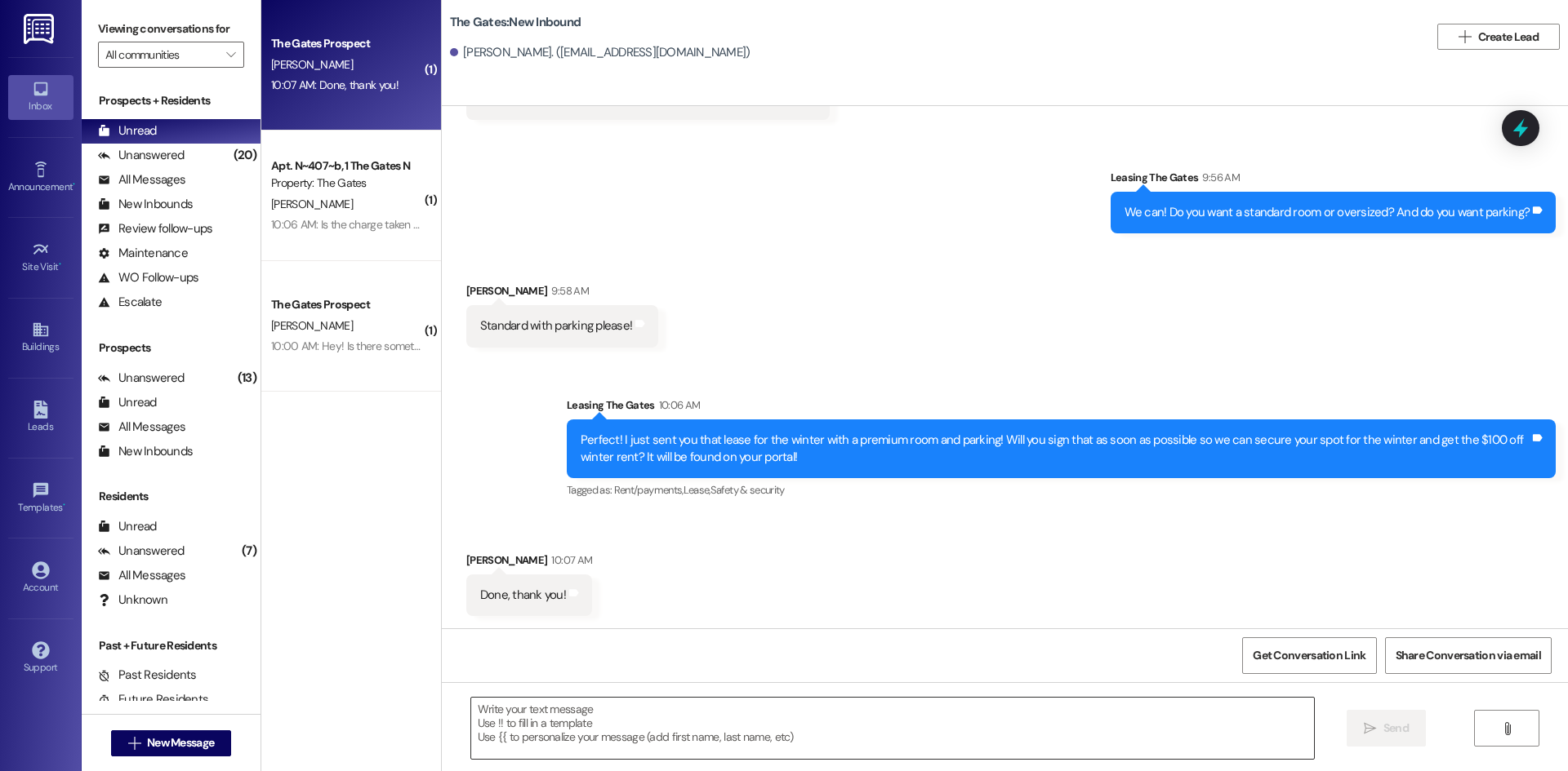
click at [500, 721] on textarea at bounding box center [893, 728] width 843 height 61
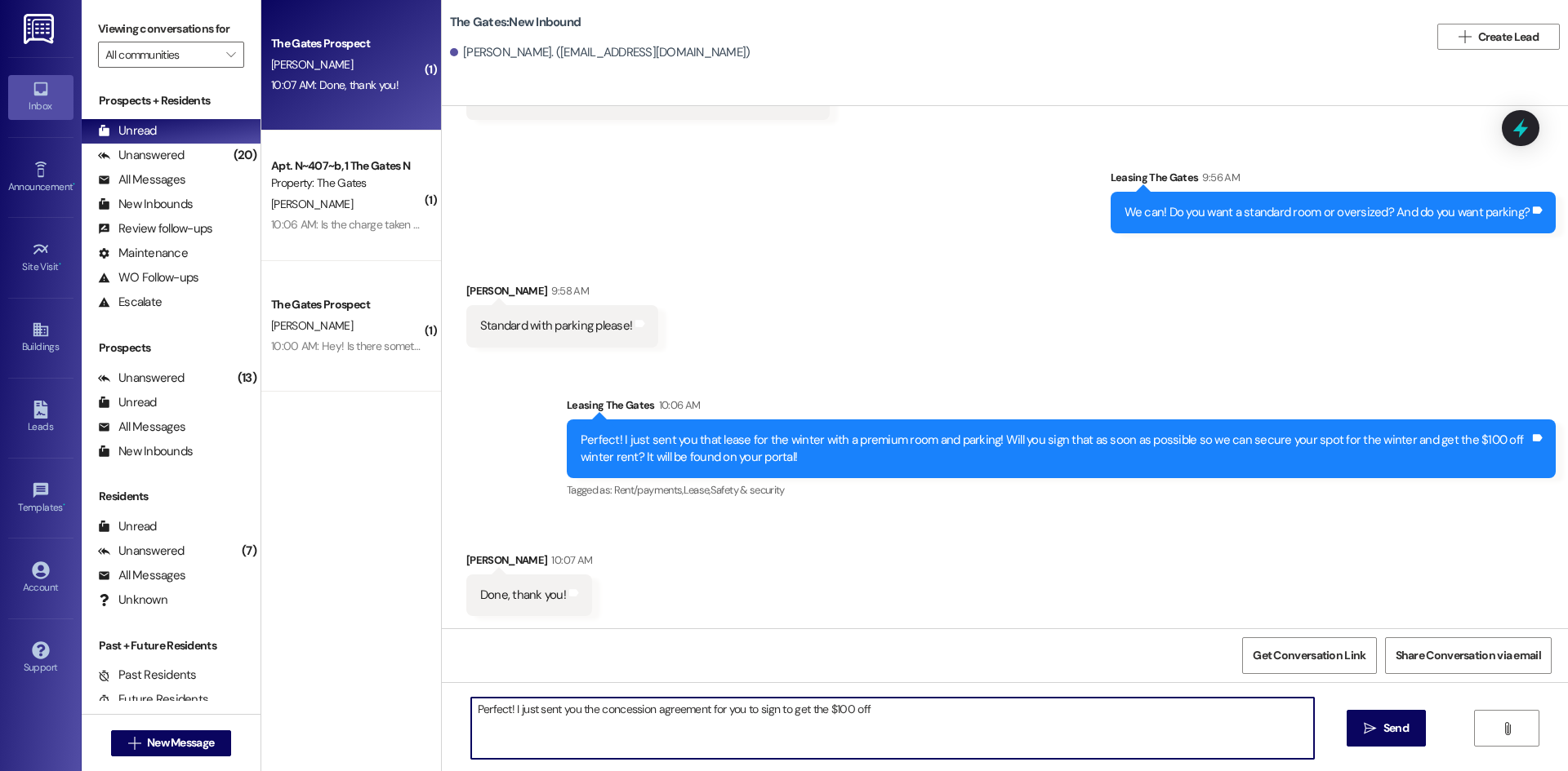
click at [882, 715] on textarea "Perfect! I just sent you the concession agreement for you to sign to get the $1…" at bounding box center [893, 728] width 843 height 61
type textarea "Perfect! I just sent you the concession agreement for you to sign to get the $1…"
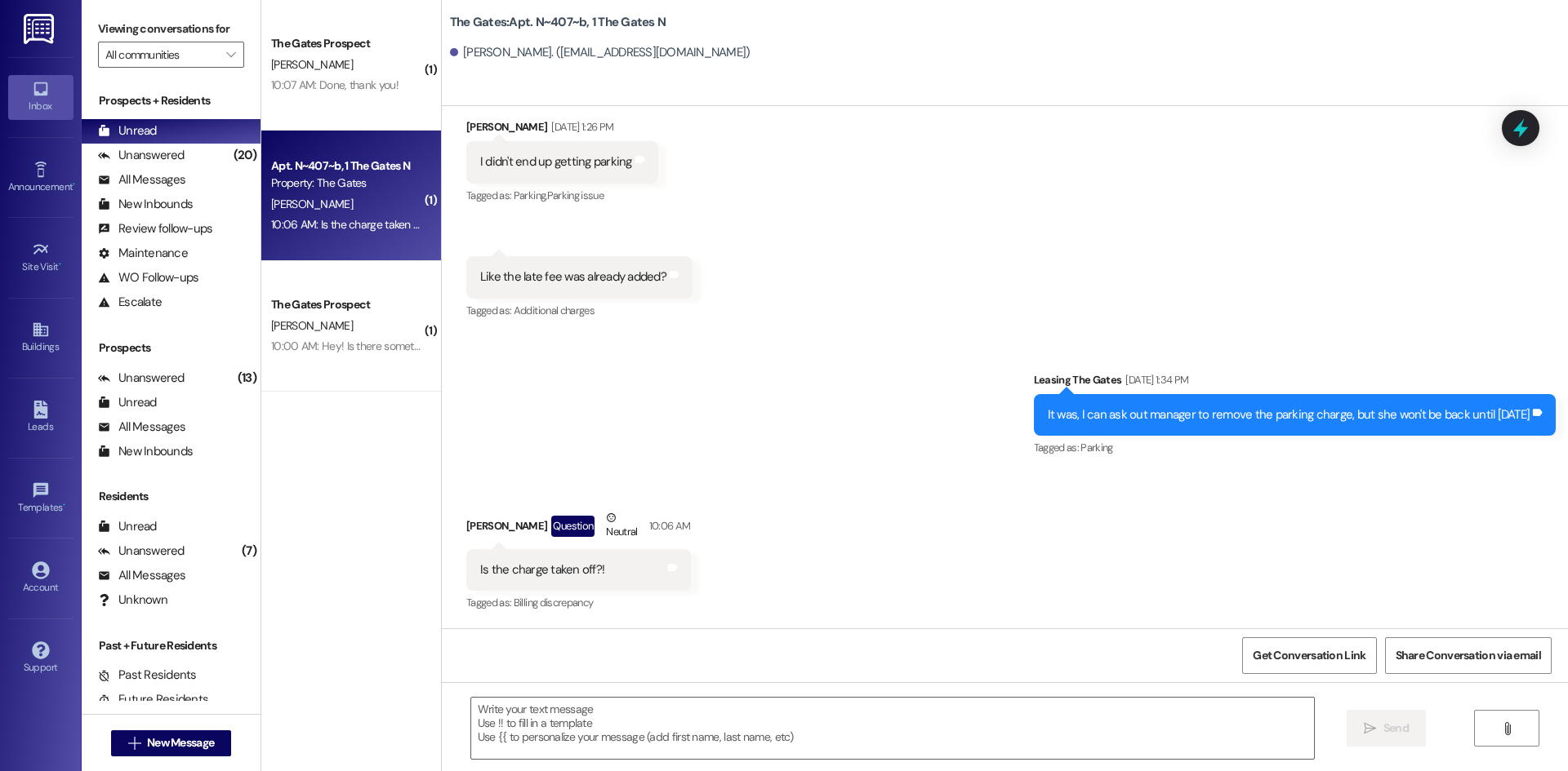
scroll to position [22001, 0]
click at [756, 720] on textarea at bounding box center [893, 728] width 843 height 61
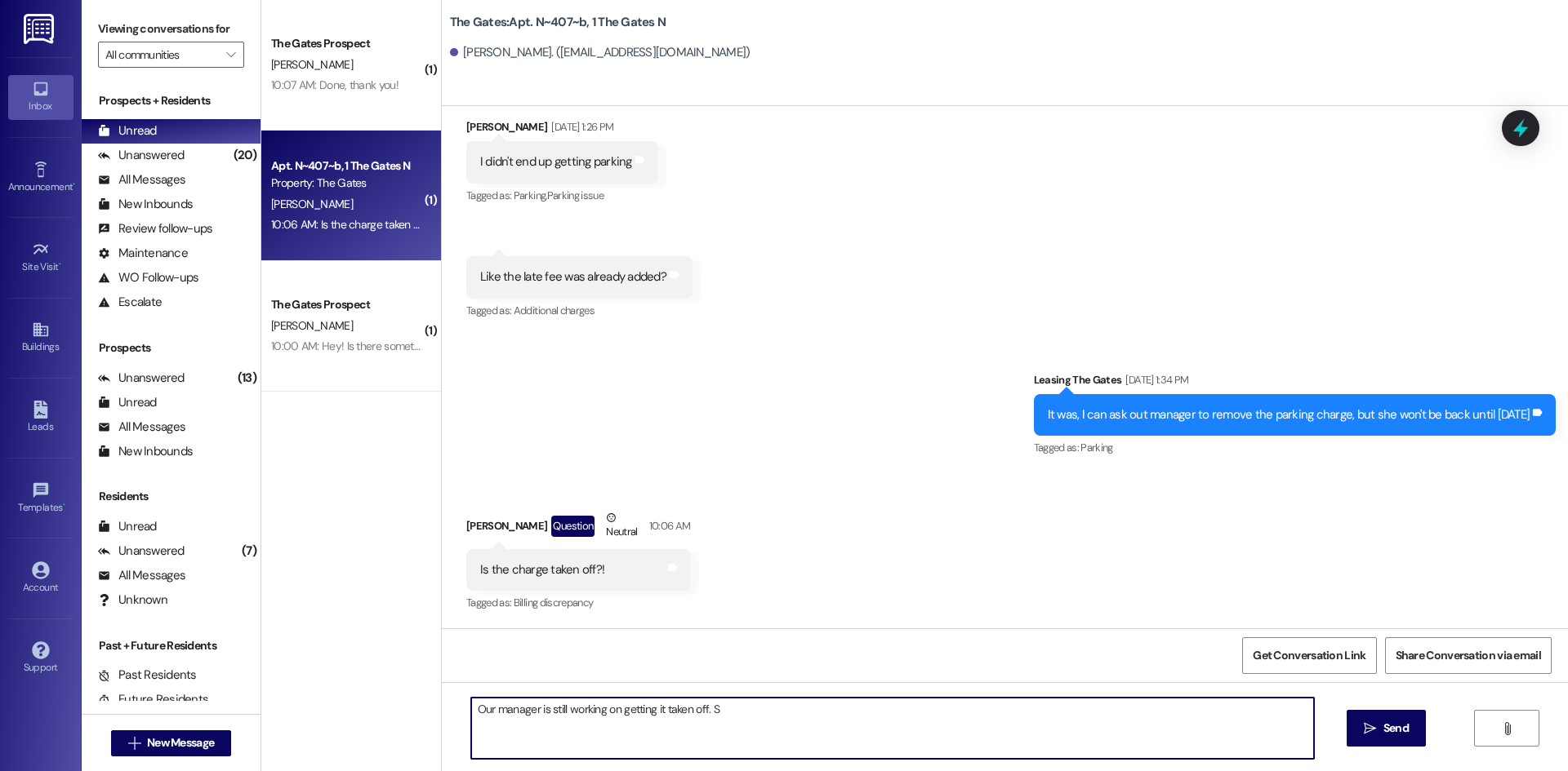
click at [760, 715] on textarea "Our manager is still working on getting it taken off. S" at bounding box center [893, 728] width 843 height 61
type textarea "Our manager is still working on getting it taken off. She has a long list of ch…"
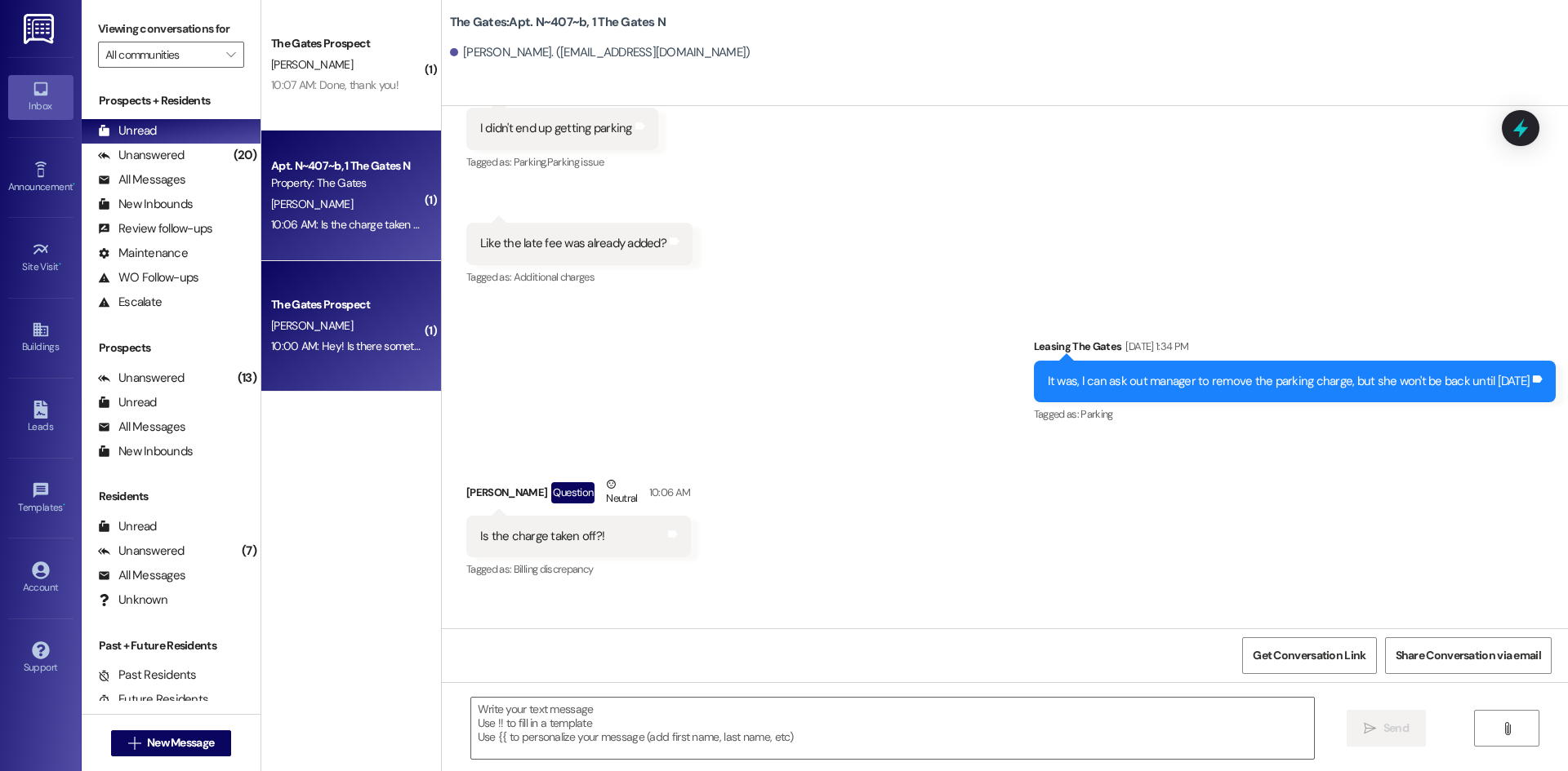
click at [357, 341] on div "10:00 AM: Hey! Is there something else I should be aware of? I haven't received…" at bounding box center [515, 346] width 487 height 15
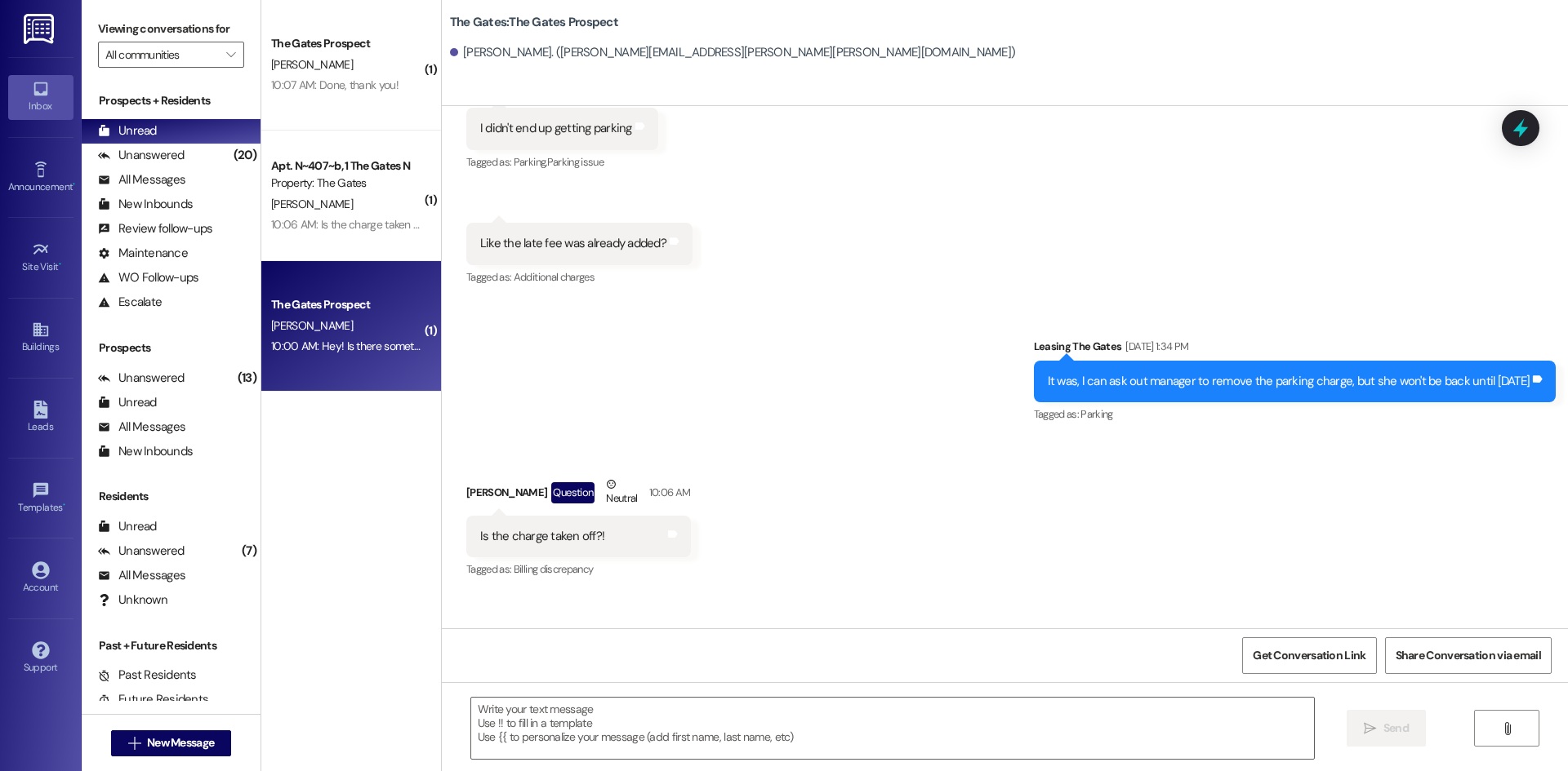
scroll to position [1283, 0]
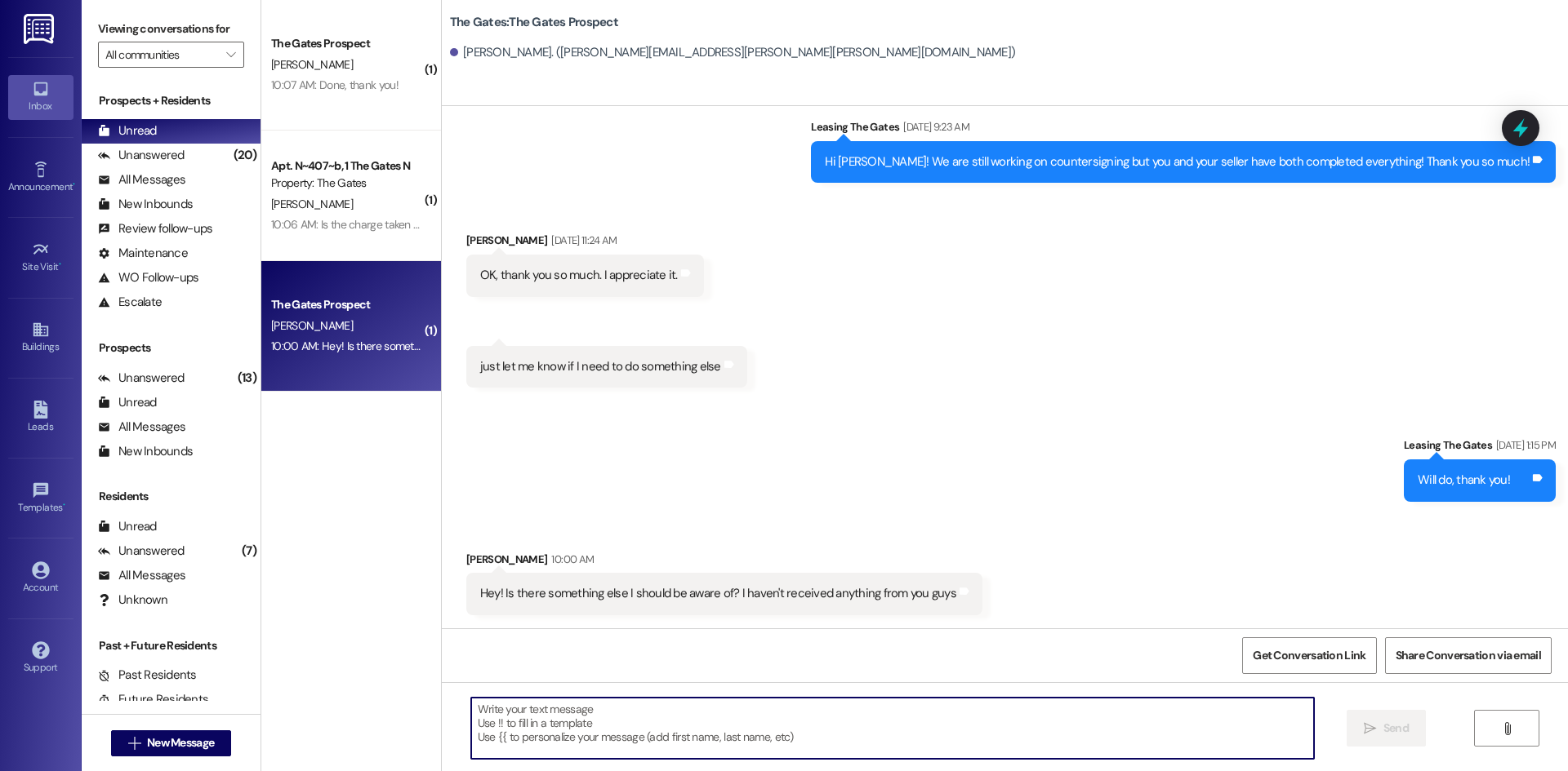
click at [606, 750] on textarea at bounding box center [893, 728] width 843 height 61
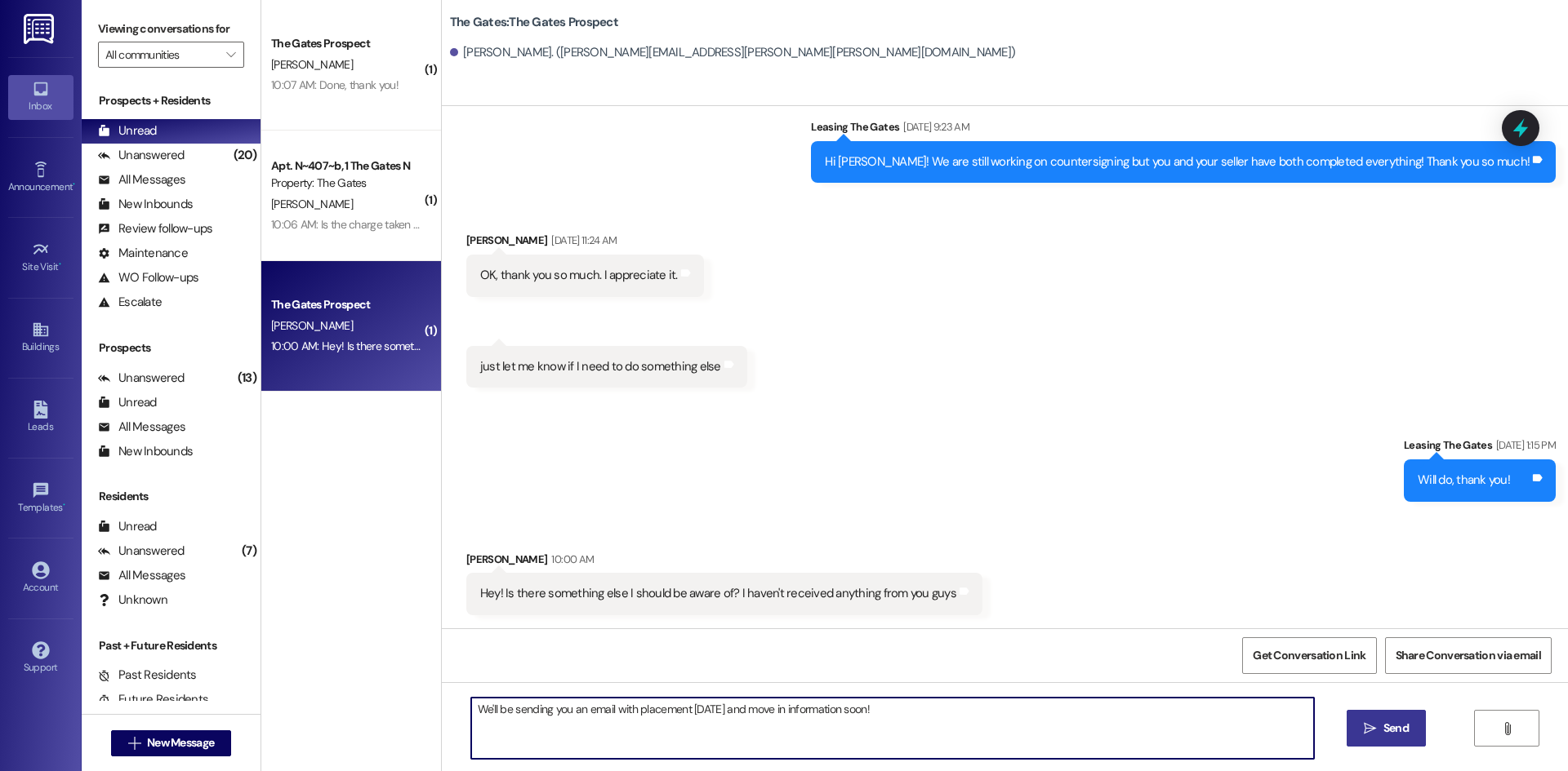
type textarea "We'll be sending you an email with placement on Friday and move in information …"
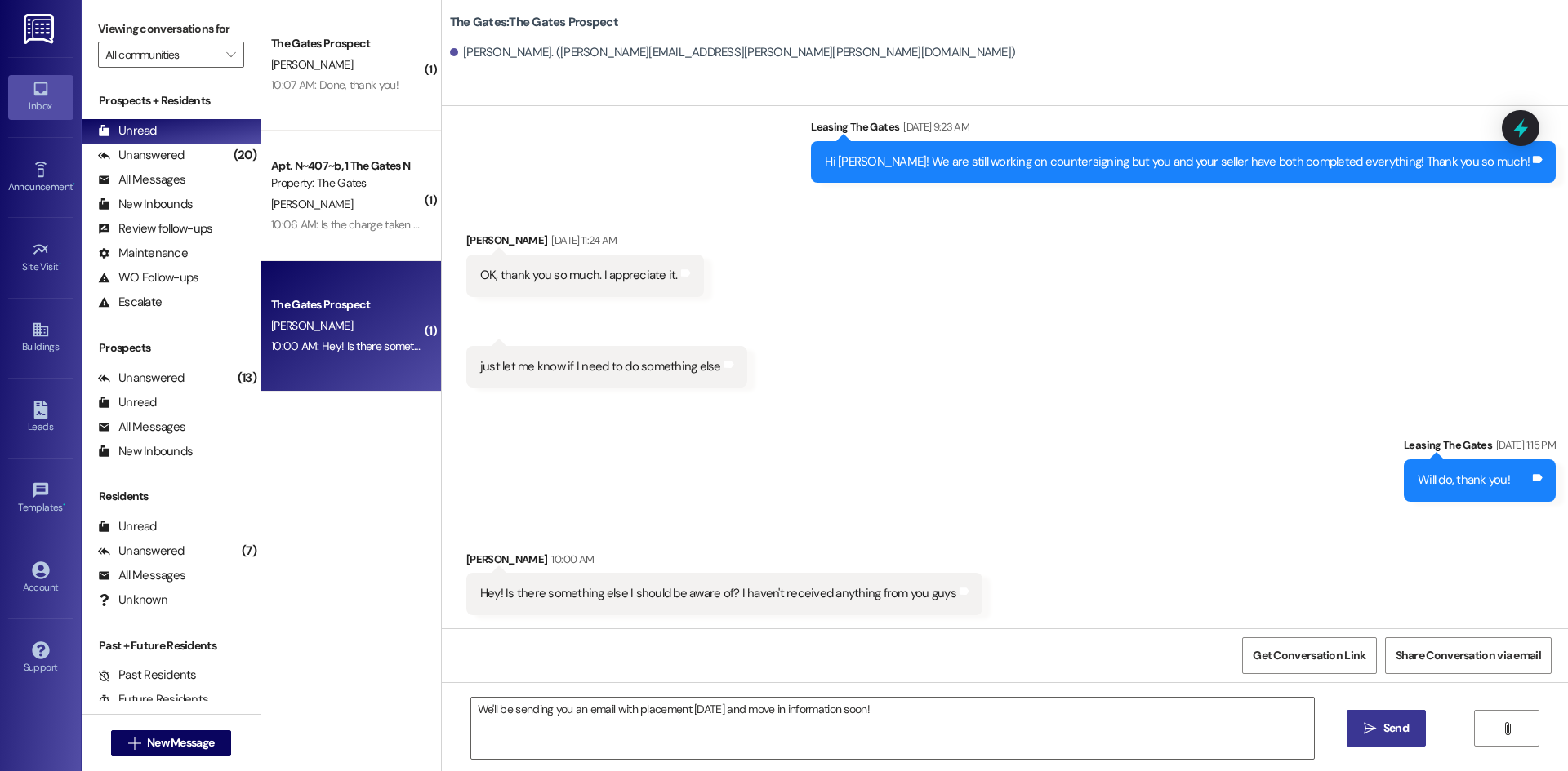
click at [1388, 724] on span "Send" at bounding box center [1396, 728] width 25 height 18
click at [152, 163] on div "Unanswered" at bounding box center [141, 155] width 86 height 18
click at [157, 135] on div "Unread (0)" at bounding box center [170, 131] width 179 height 24
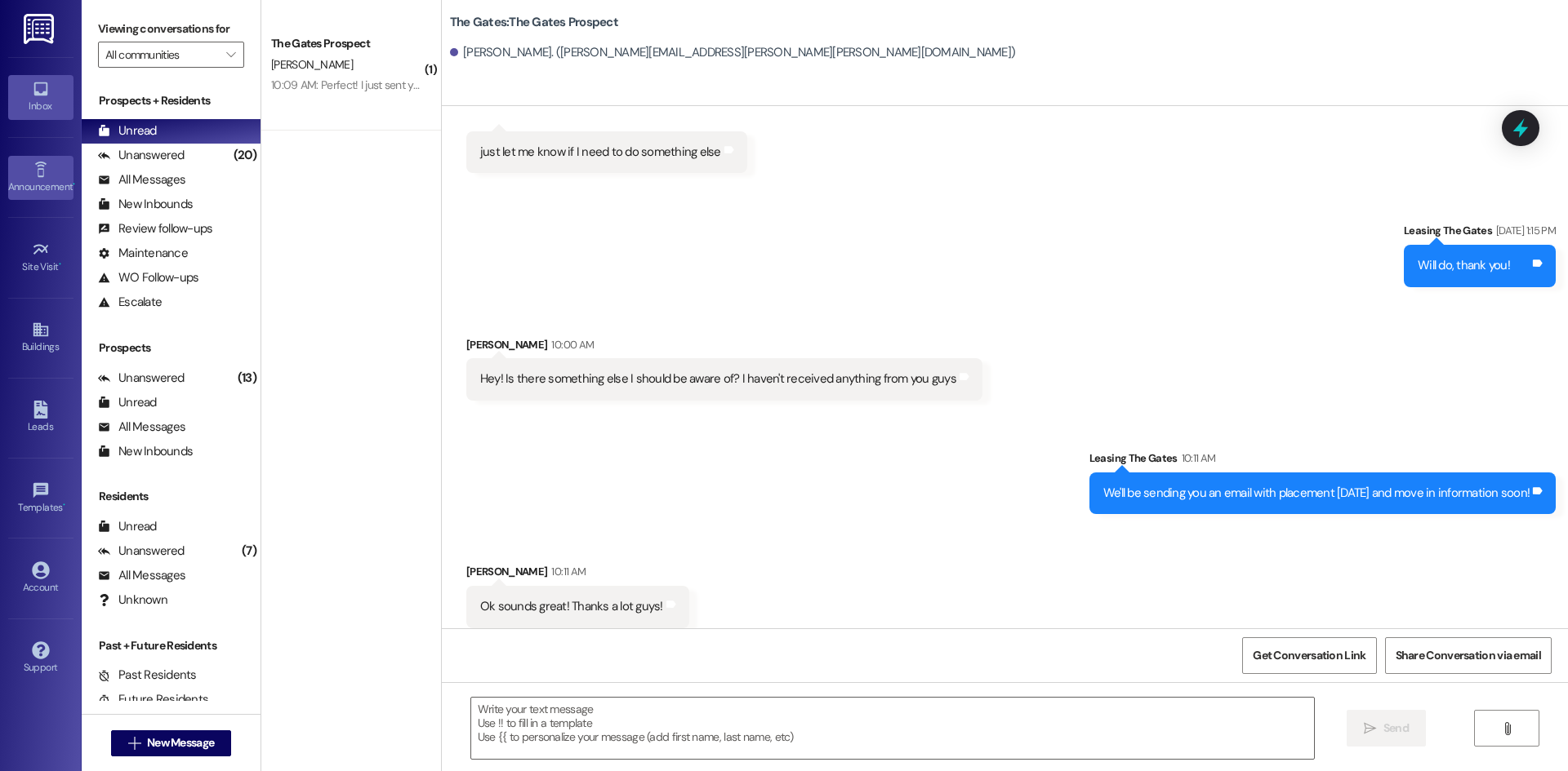
scroll to position [1510, 0]
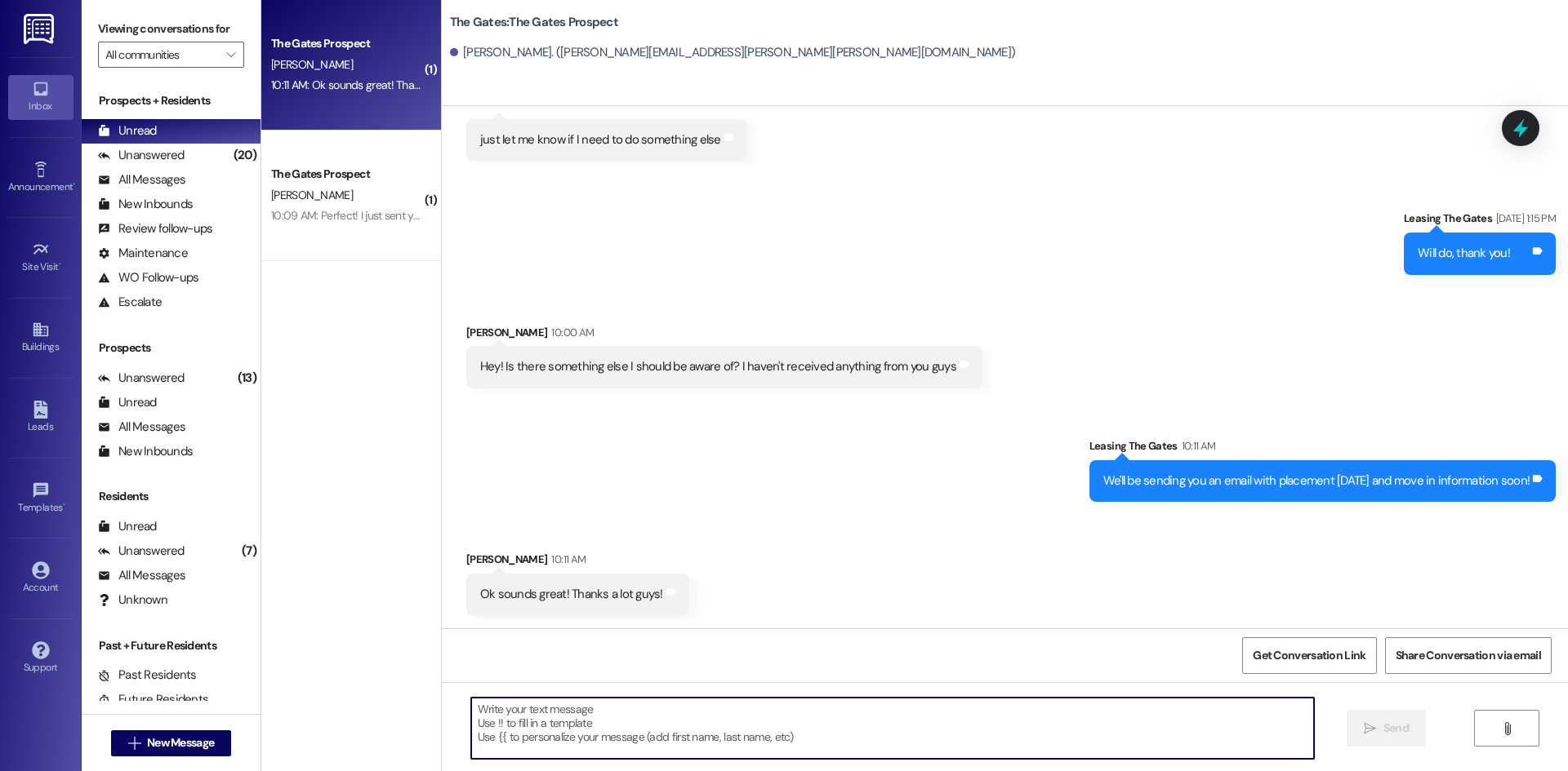
click at [583, 734] on textarea at bounding box center [893, 728] width 843 height 61
type textarea "You are welcome!"
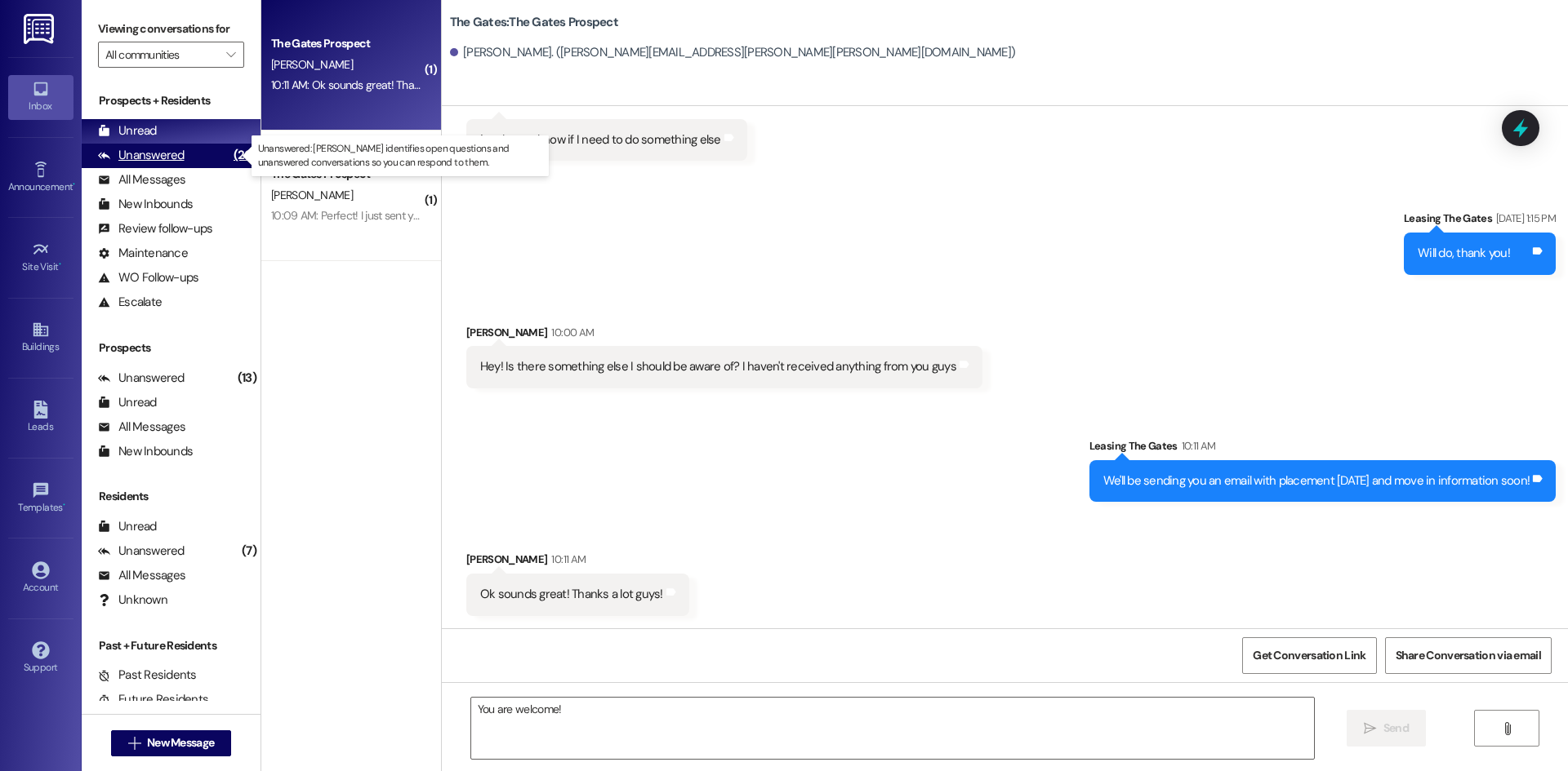
click at [135, 155] on div "Unanswered" at bounding box center [141, 155] width 86 height 18
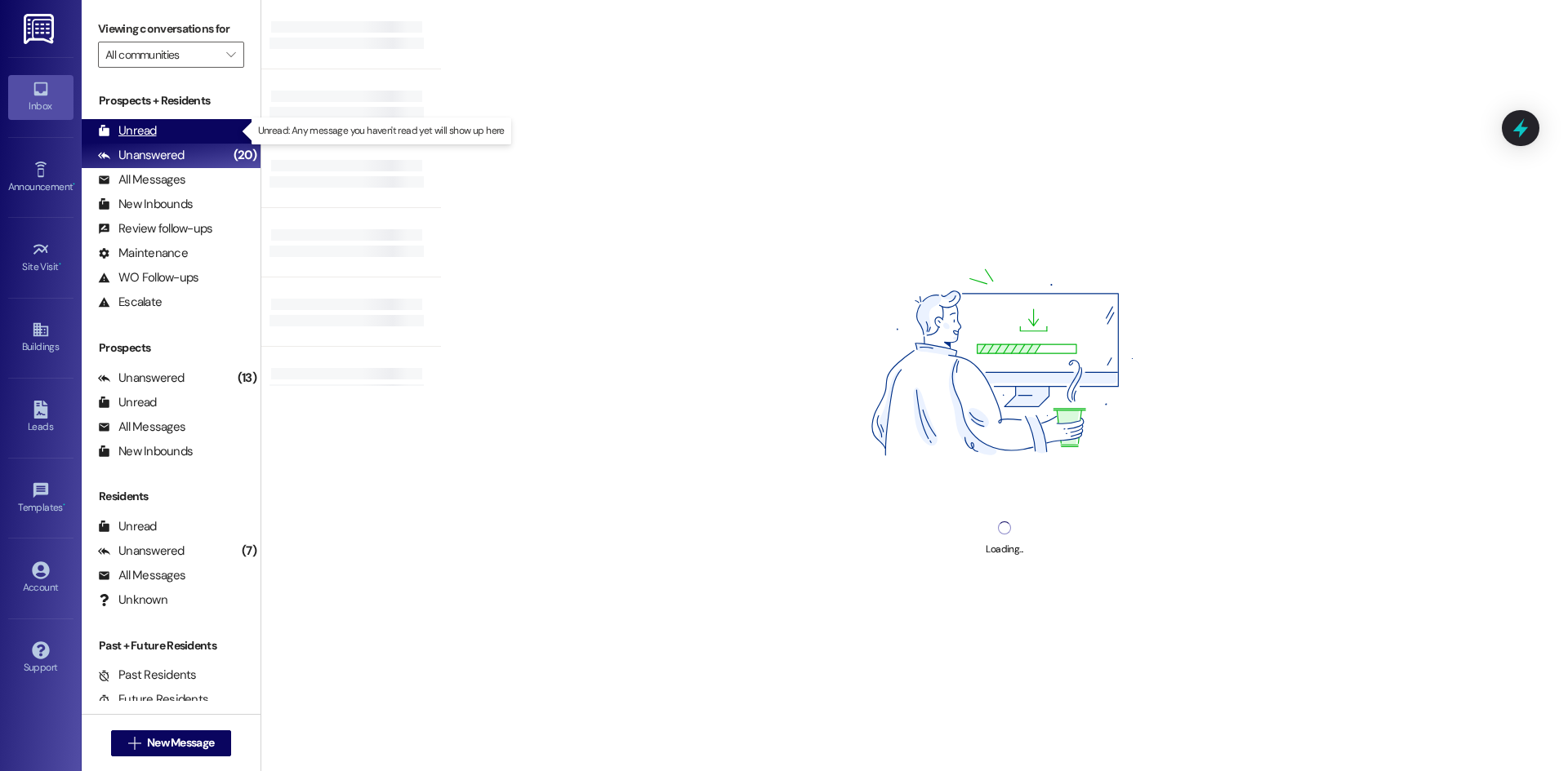
click at [135, 133] on div "Unread" at bounding box center [127, 131] width 58 height 18
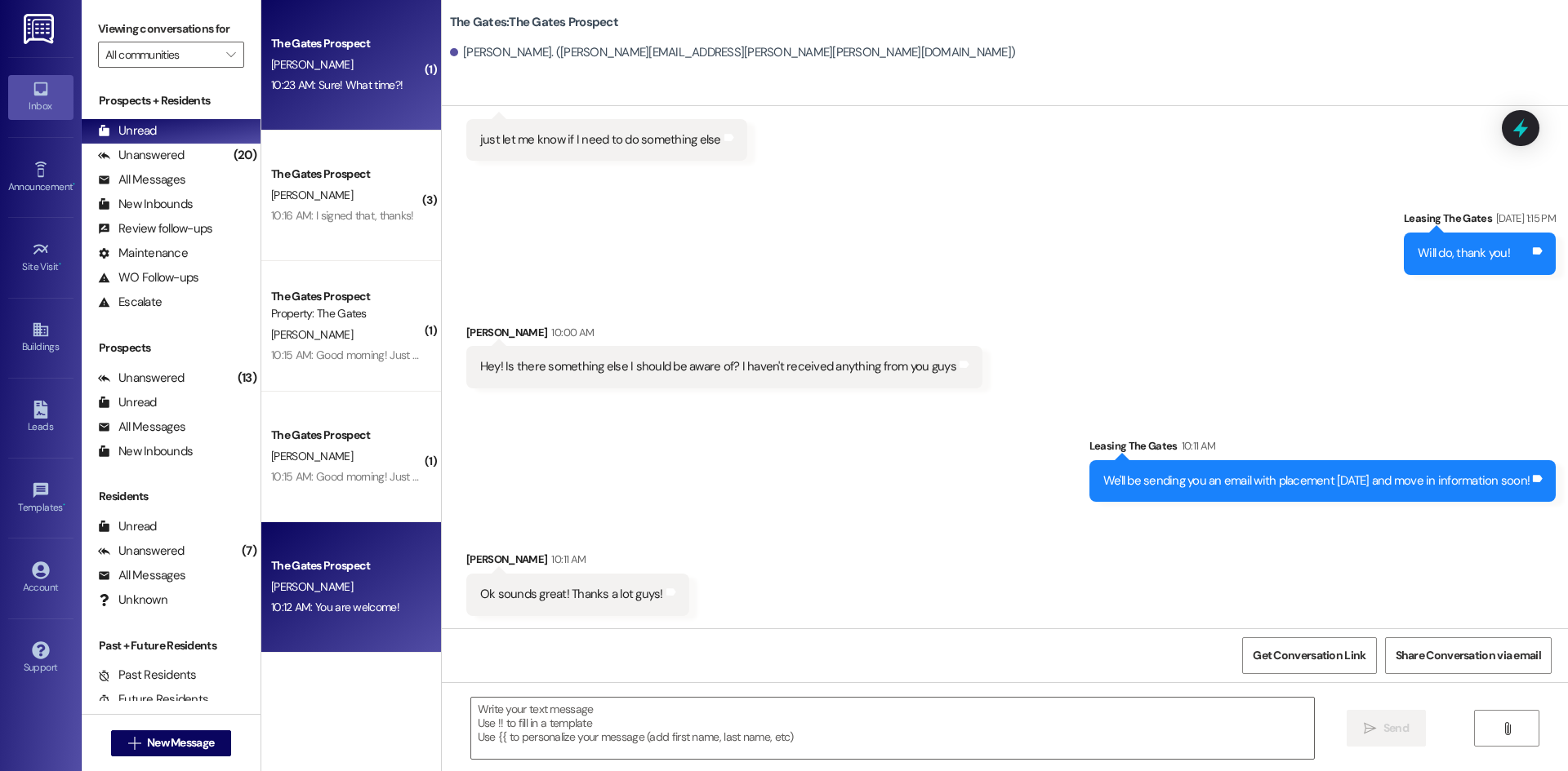
click at [345, 81] on div "10:23 AM: Sure! What time?! 10:23 AM: Sure! What time?!" at bounding box center [337, 85] width 132 height 15
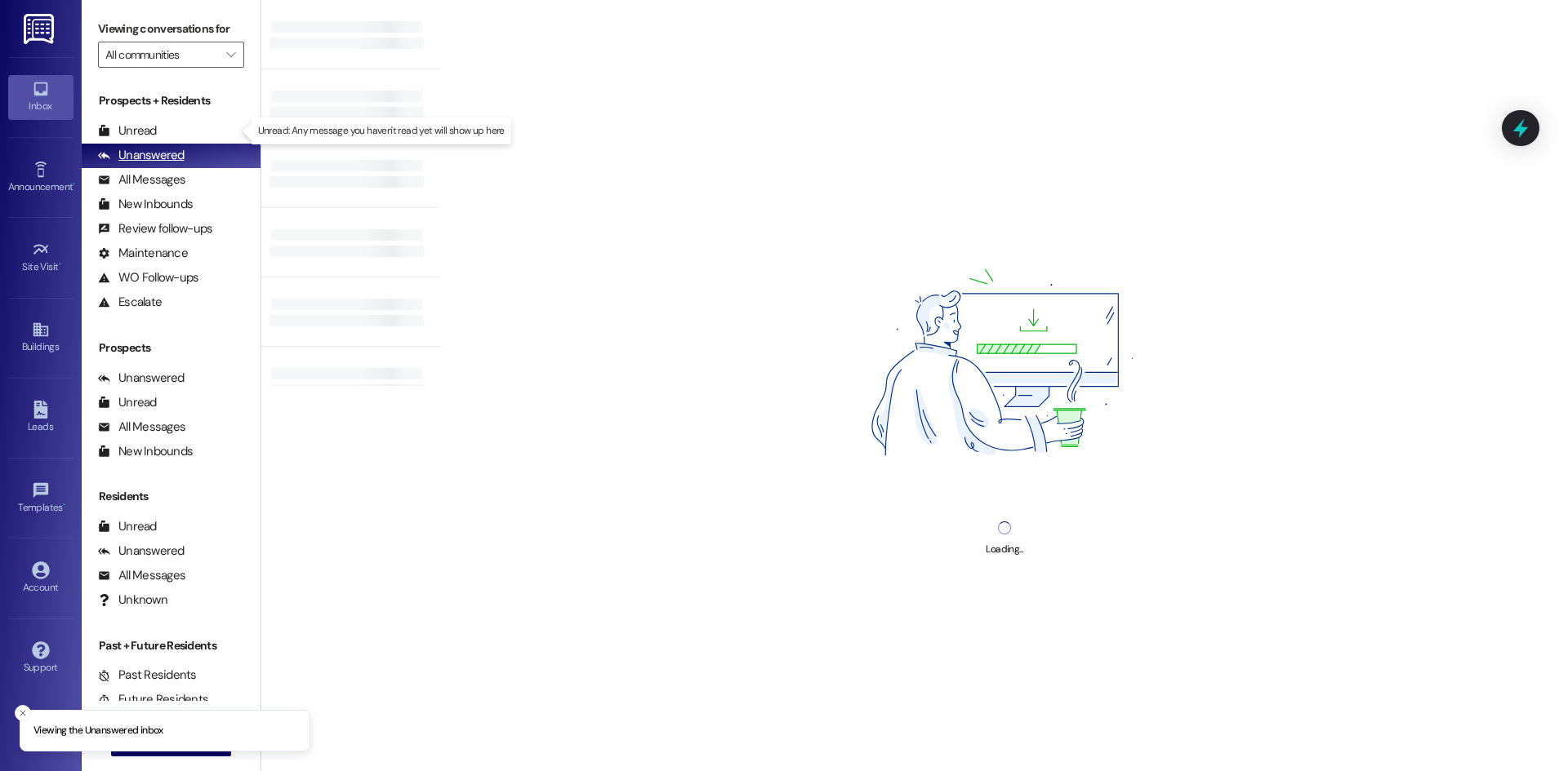
click at [160, 128] on div "Unread (0)" at bounding box center [170, 131] width 179 height 24
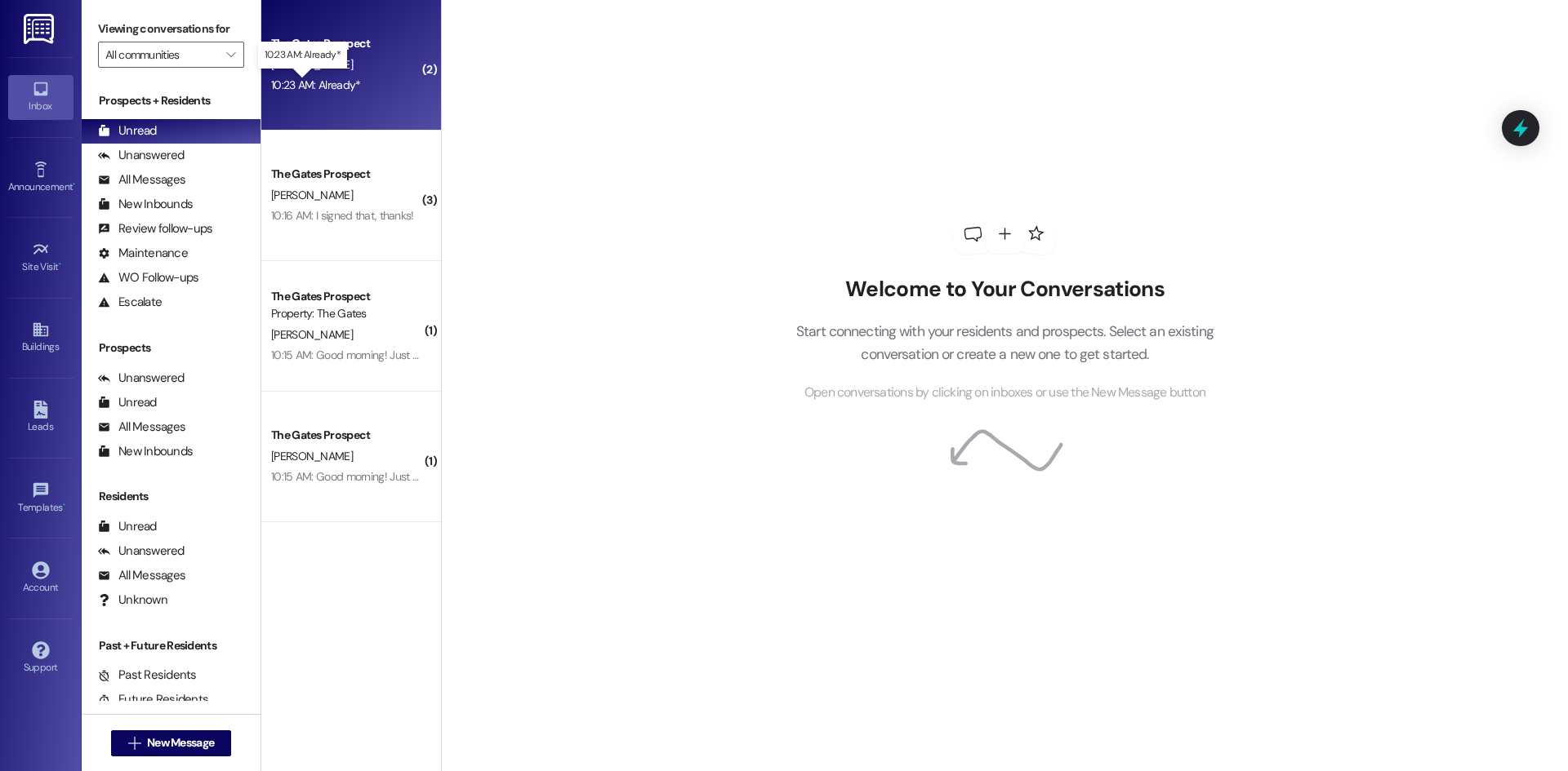
click at [292, 88] on div "10:23 AM: Already* 10:23 AM: Already*" at bounding box center [316, 85] width 89 height 15
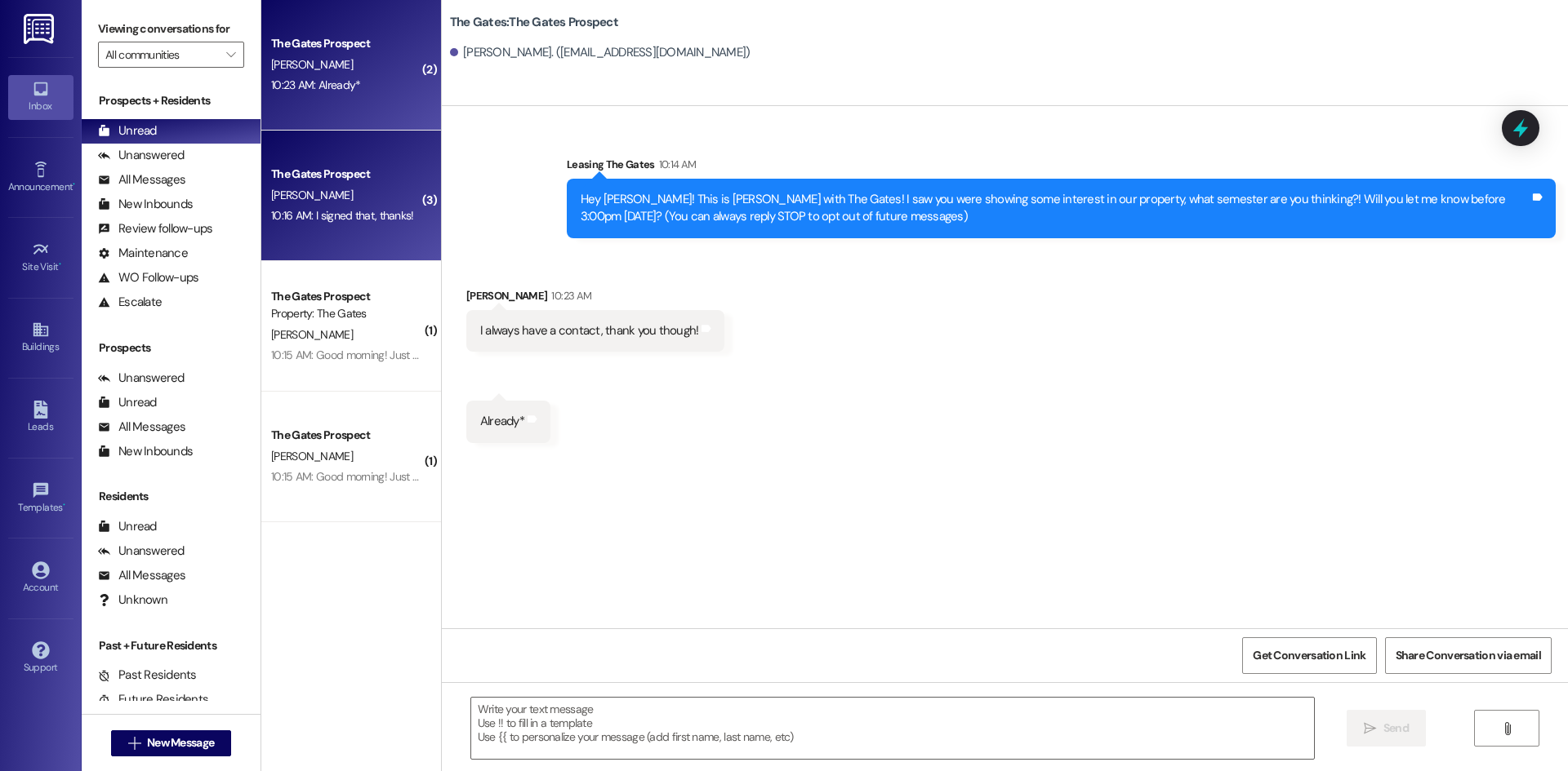
click at [374, 180] on div "The Gates Prospect" at bounding box center [346, 174] width 151 height 18
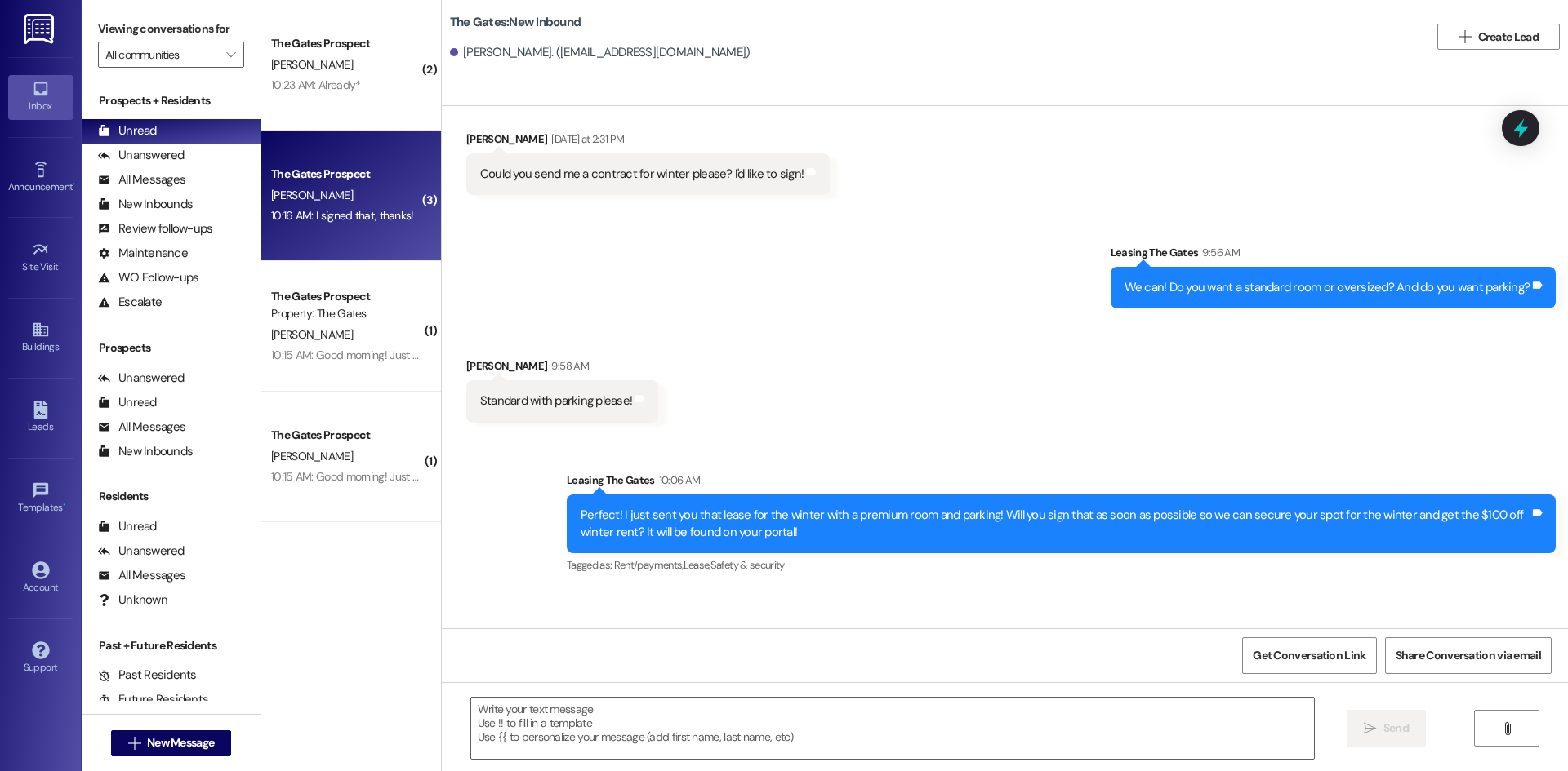
scroll to position [4433, 0]
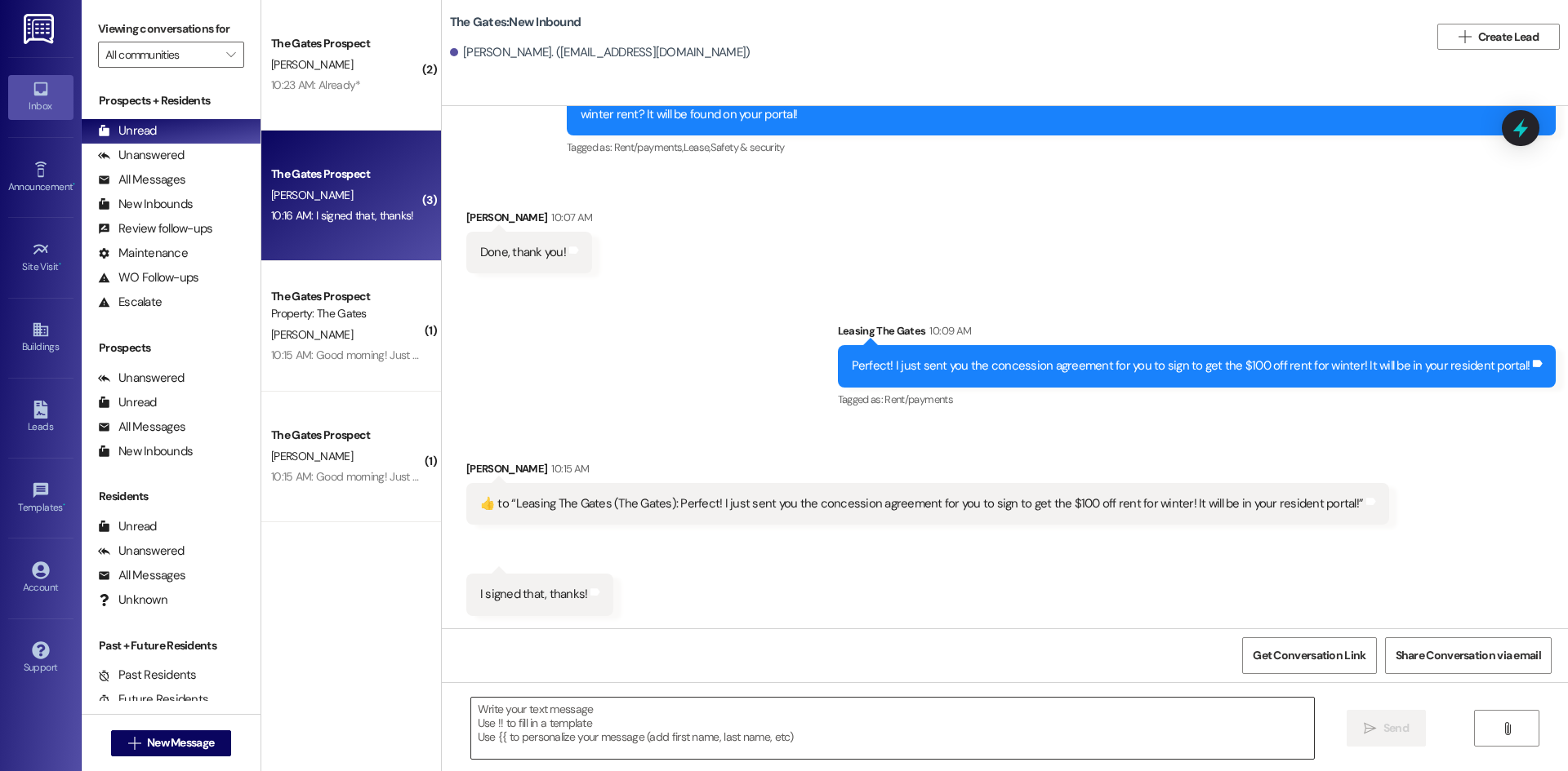
click at [541, 708] on textarea at bounding box center [893, 728] width 843 height 61
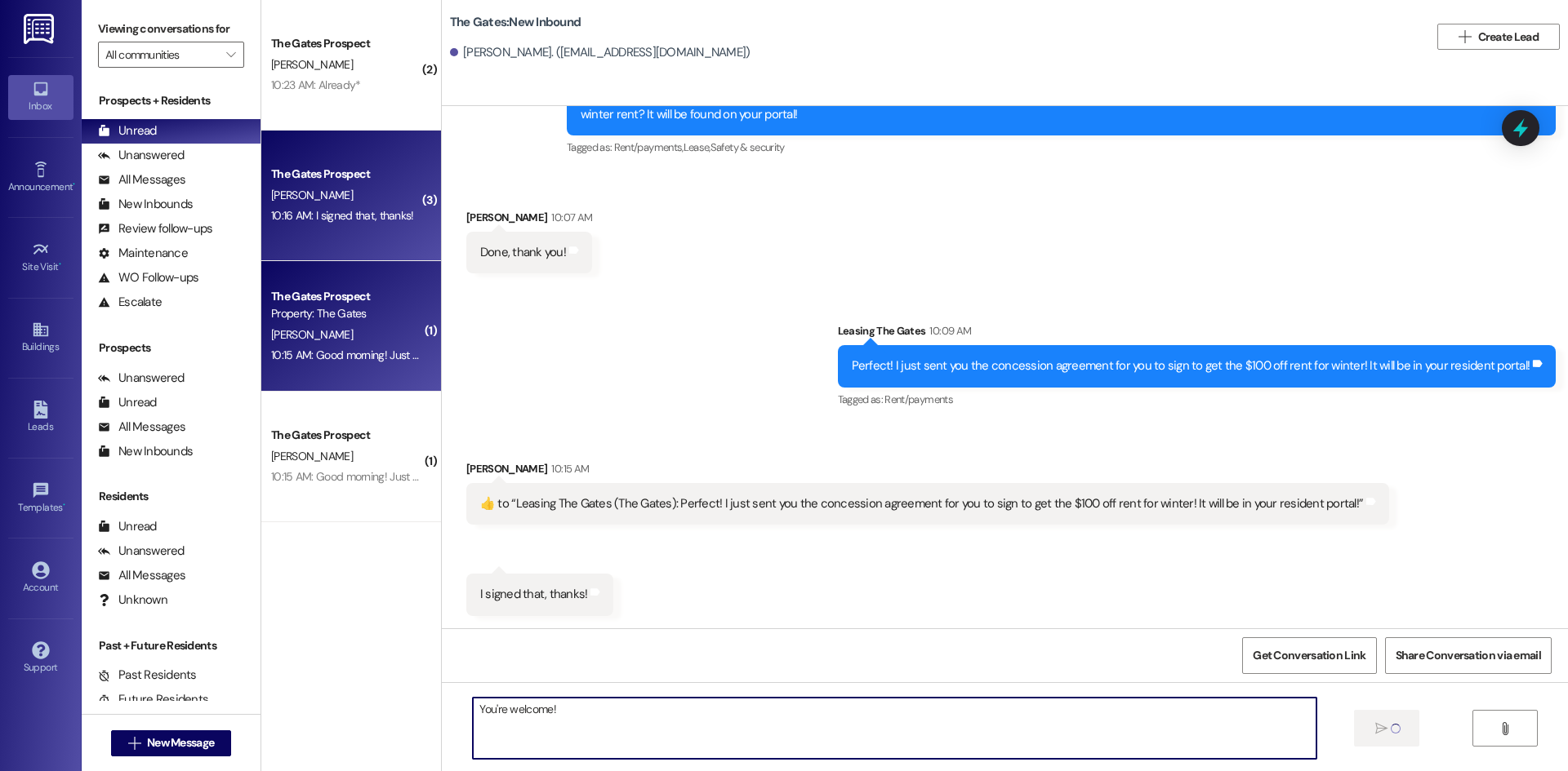
type textarea "You're welcome!"
click at [348, 342] on div "C. Cottle" at bounding box center [346, 335] width 155 height 20
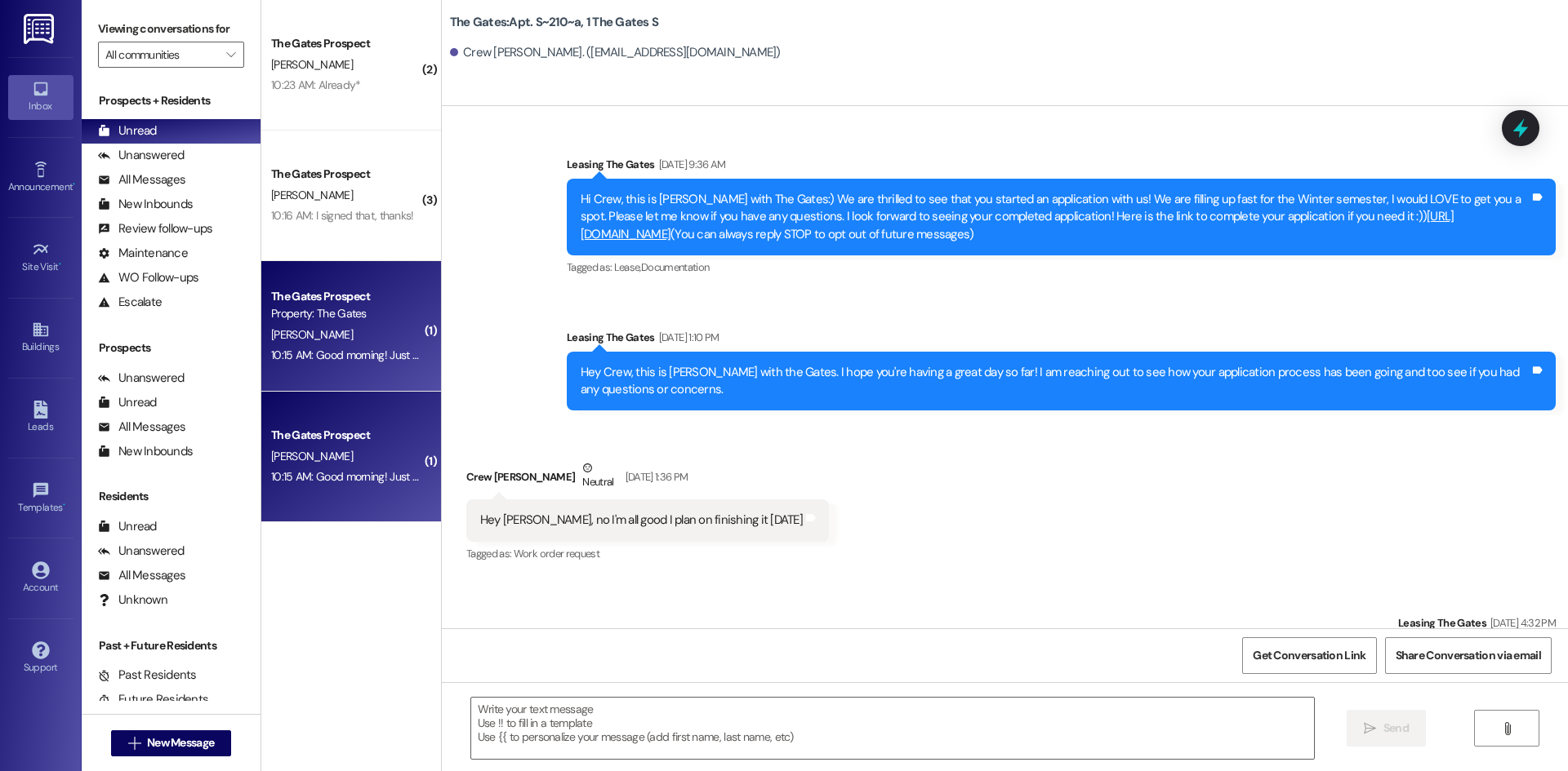
scroll to position [10483, 0]
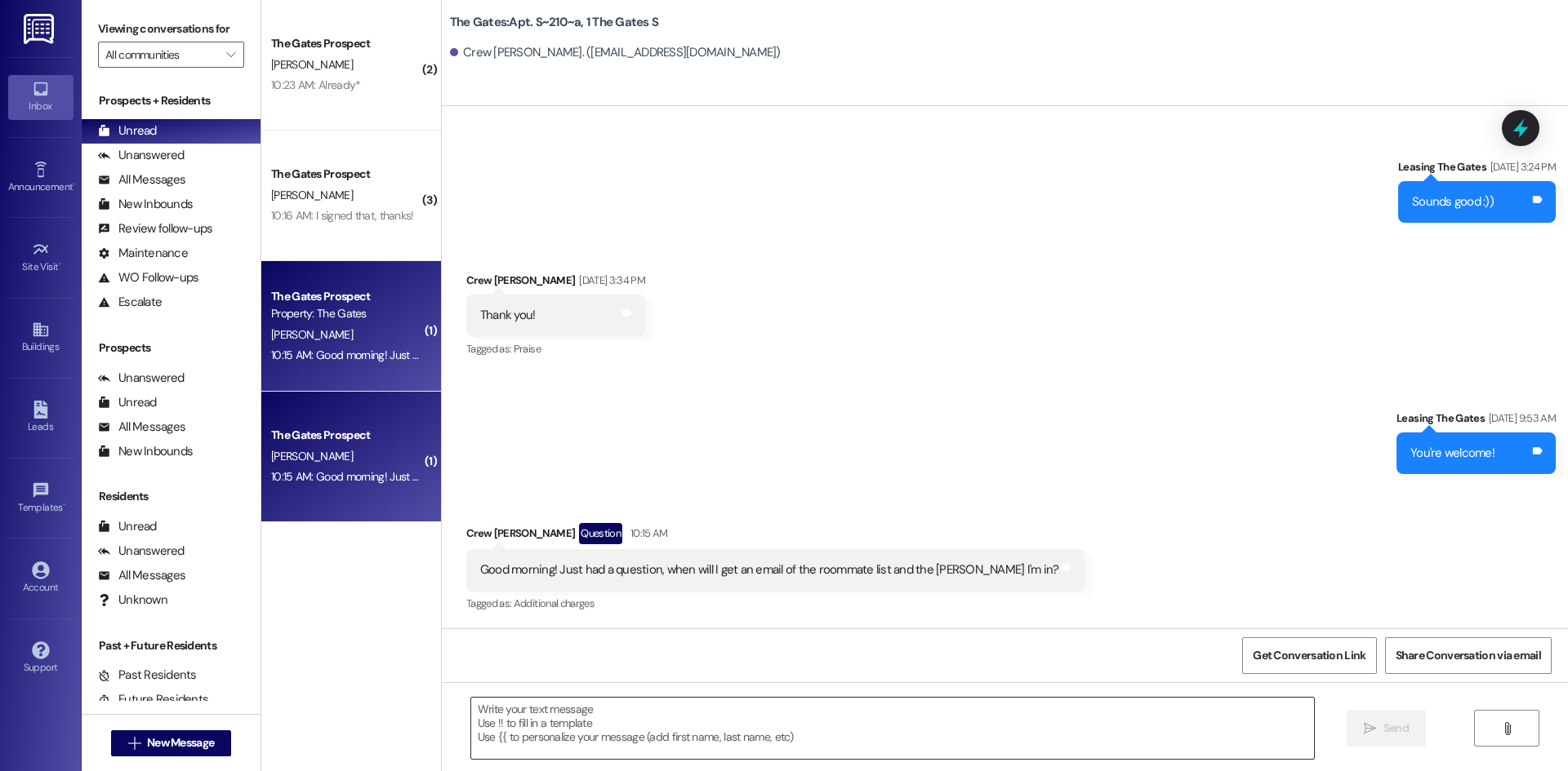
click at [671, 715] on textarea at bounding box center [893, 728] width 843 height 61
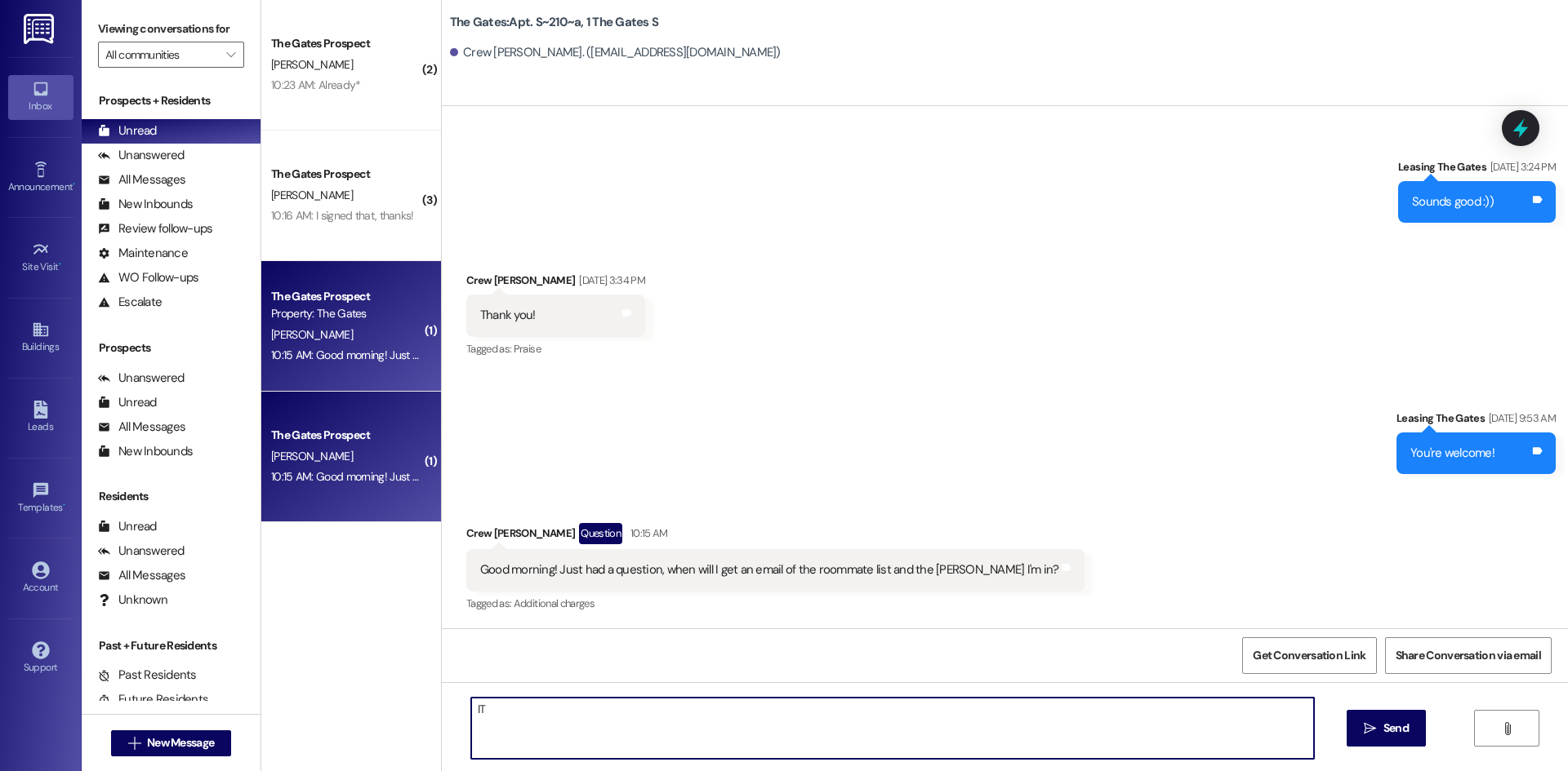
type textarea "I"
type textarea "i"
type textarea "It will be sent tomorrow :)"
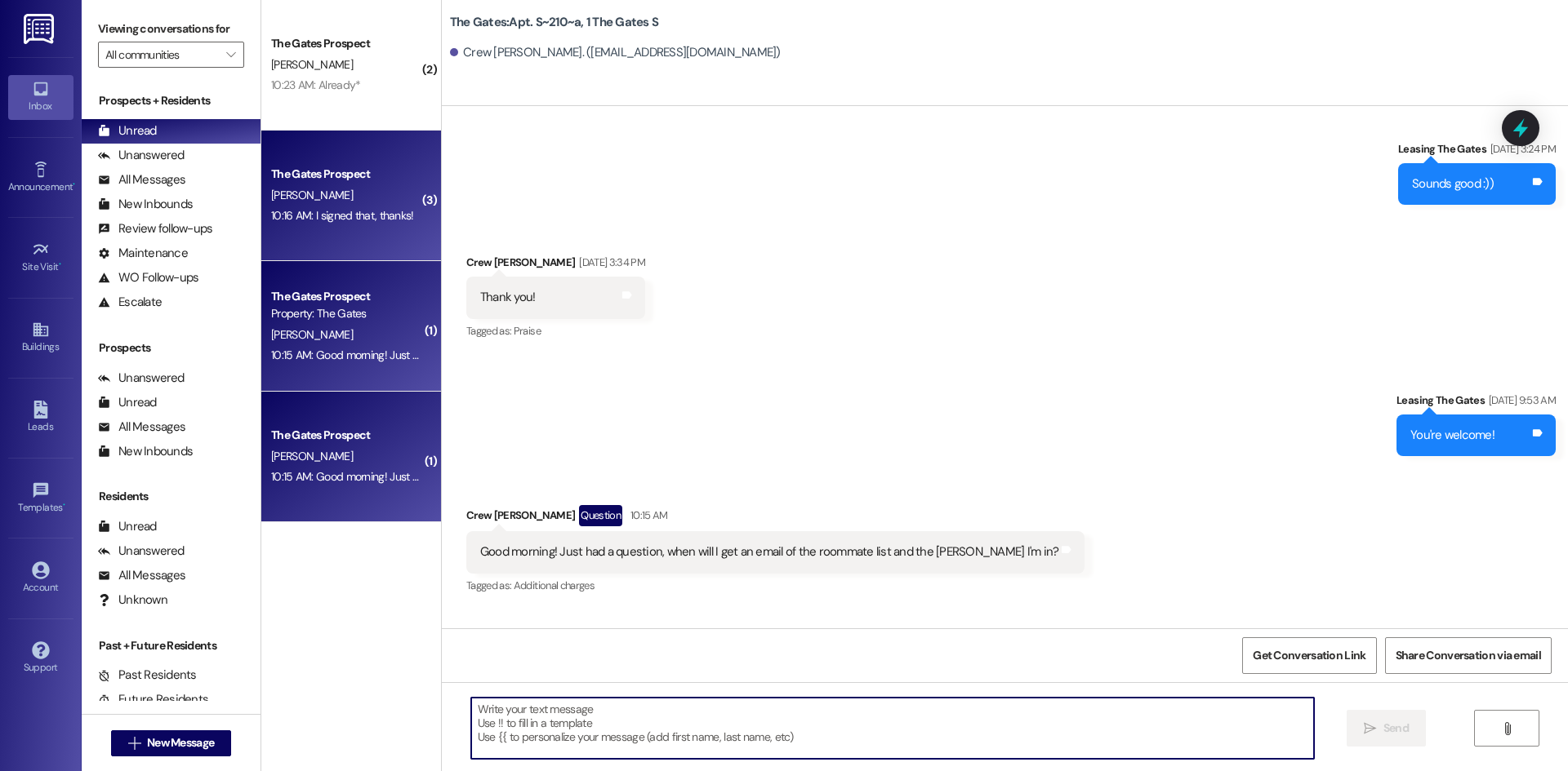
scroll to position [10482, 0]
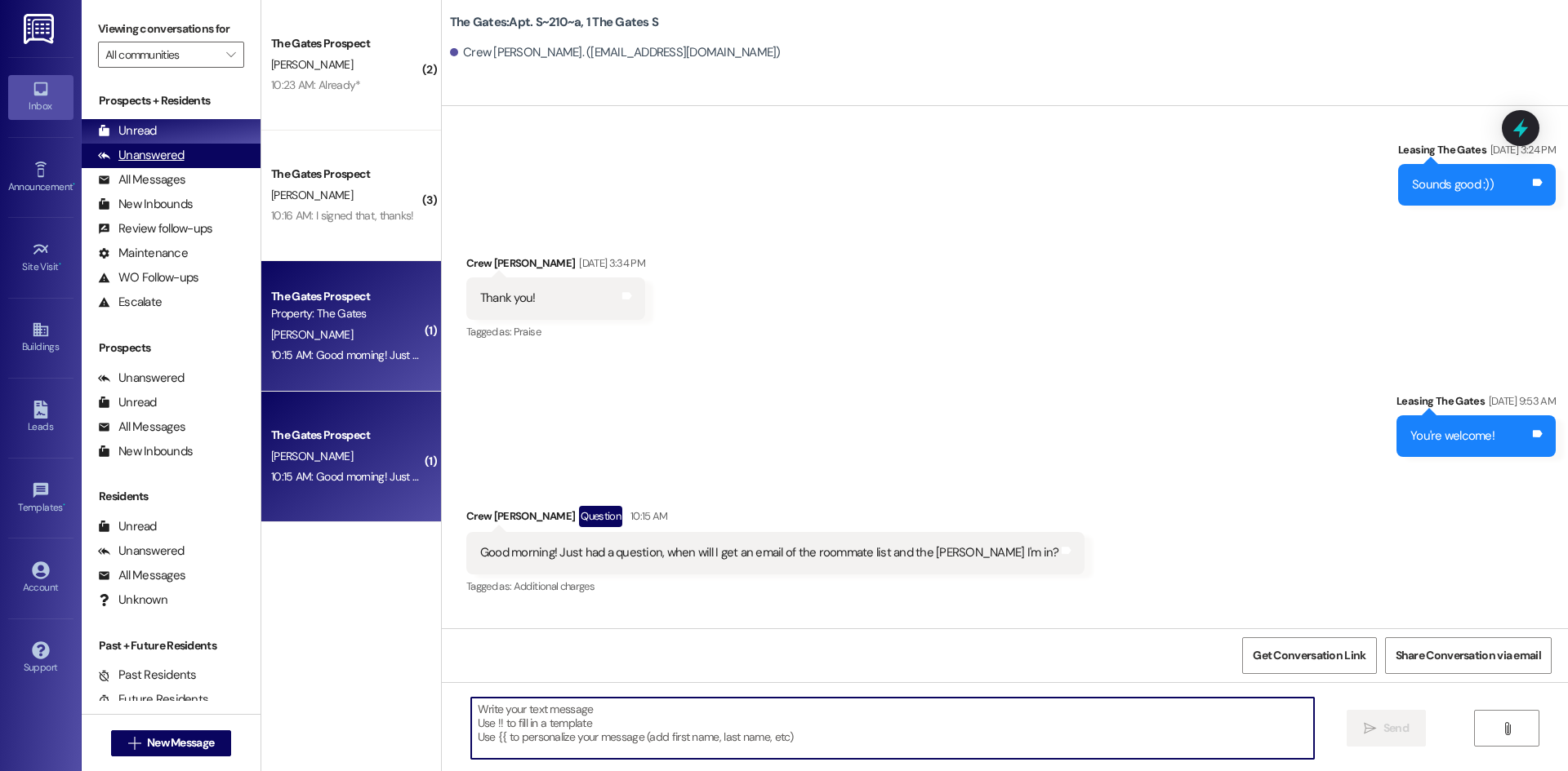
click at [194, 149] on div "Unanswered (0)" at bounding box center [170, 155] width 179 height 24
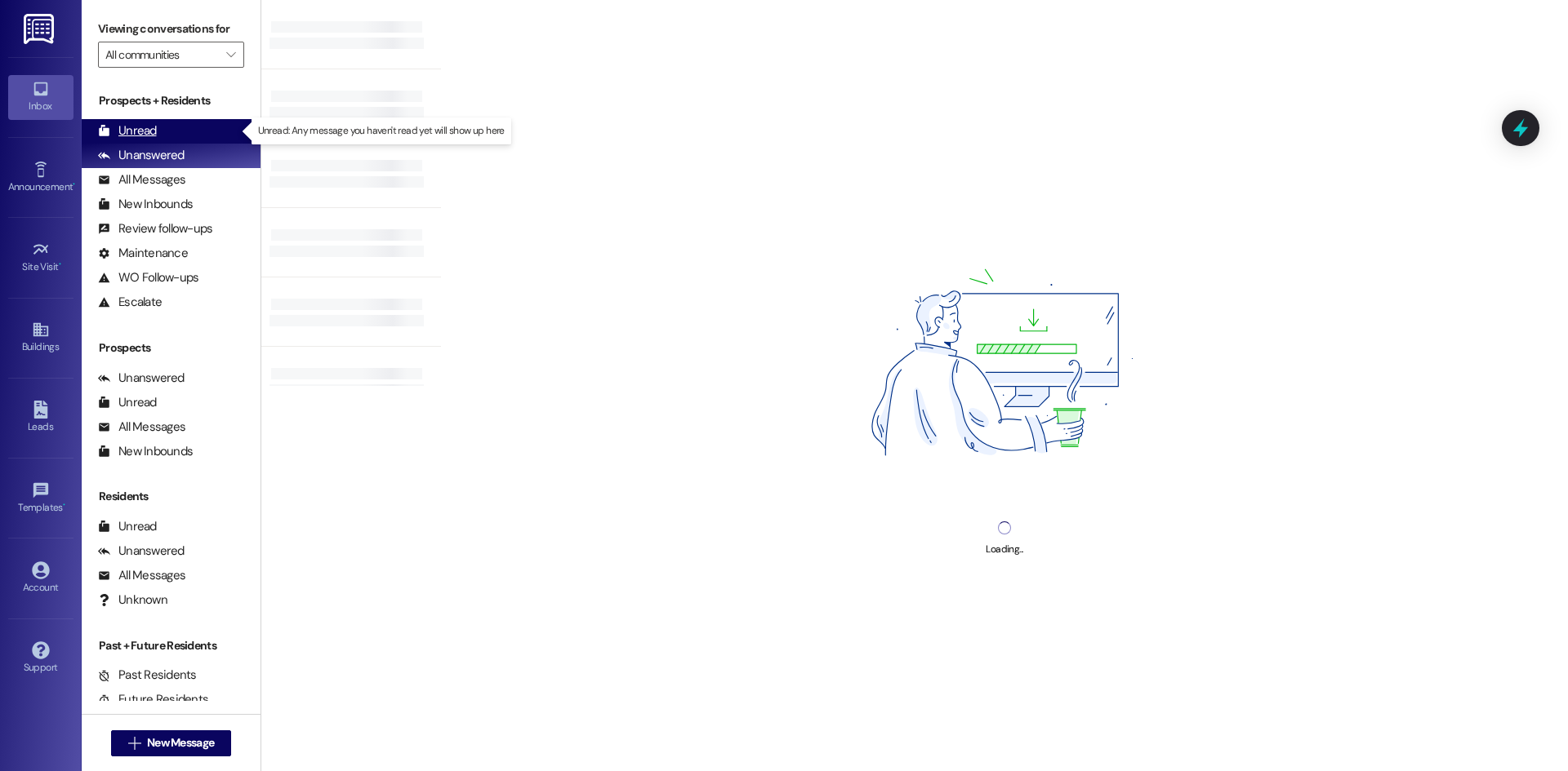
click at [190, 136] on div "Unread (0)" at bounding box center [170, 131] width 179 height 24
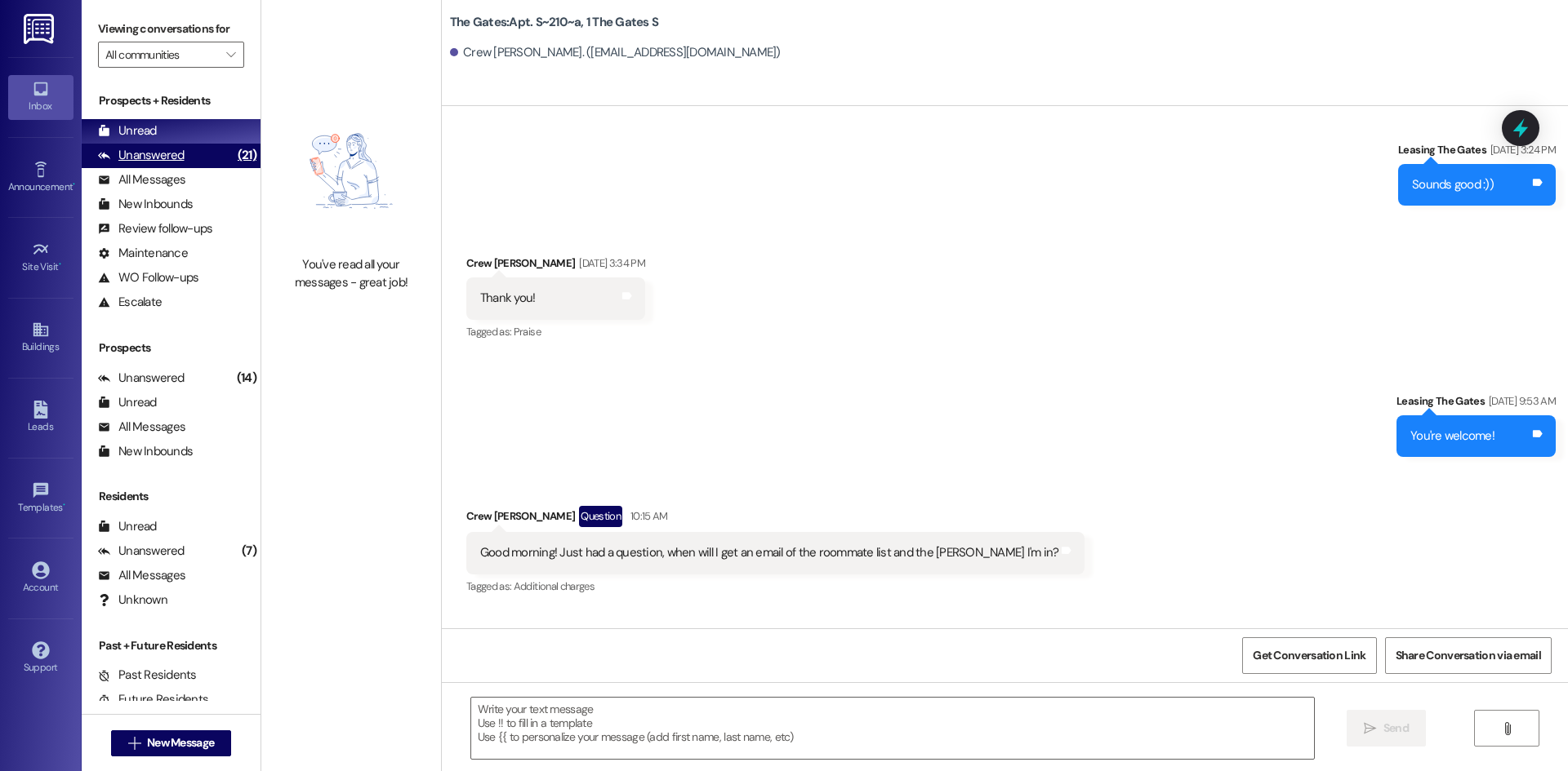
click at [132, 157] on div "Unanswered" at bounding box center [141, 155] width 86 height 18
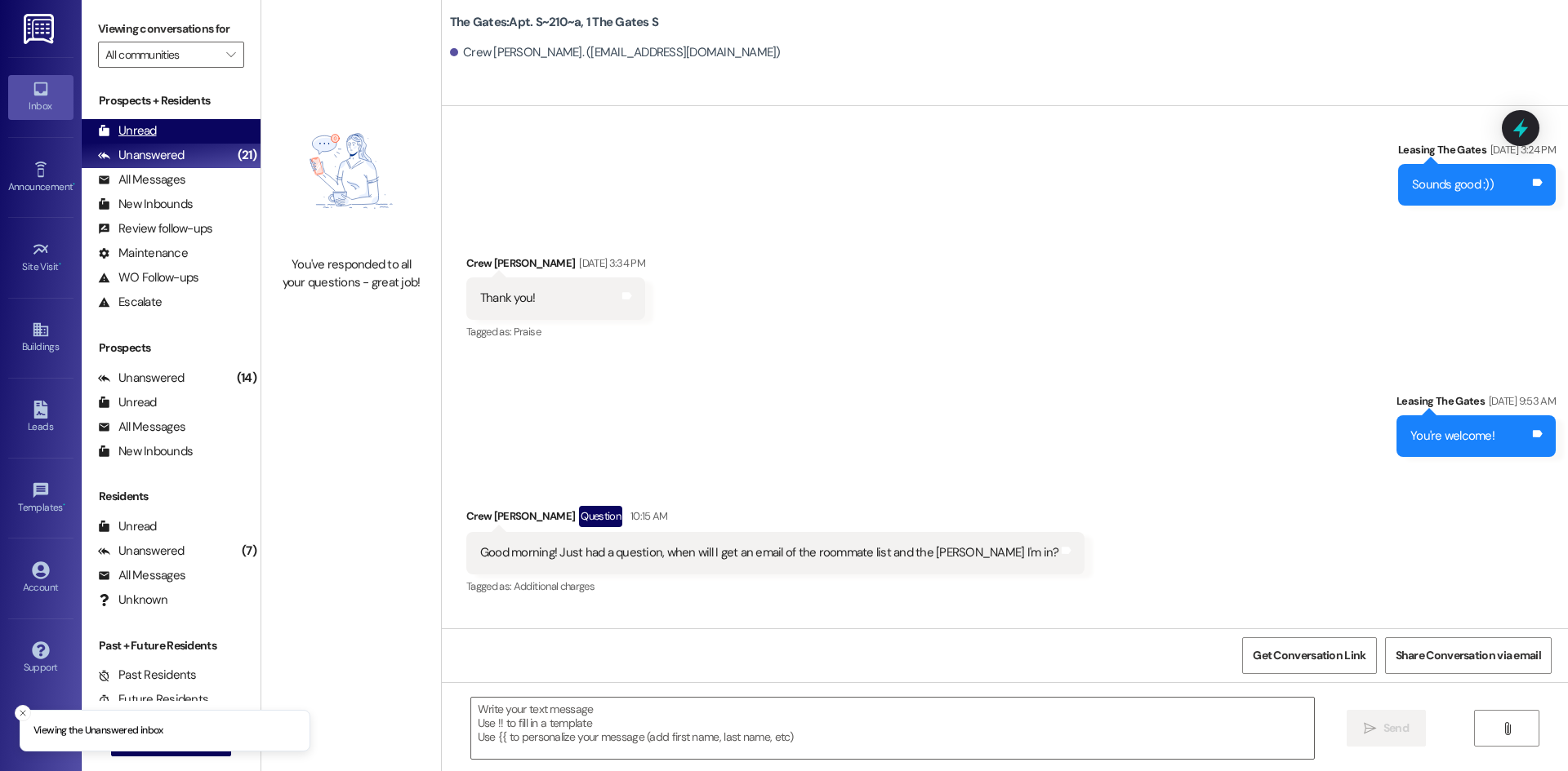
click at [133, 135] on div "Unread" at bounding box center [127, 131] width 58 height 18
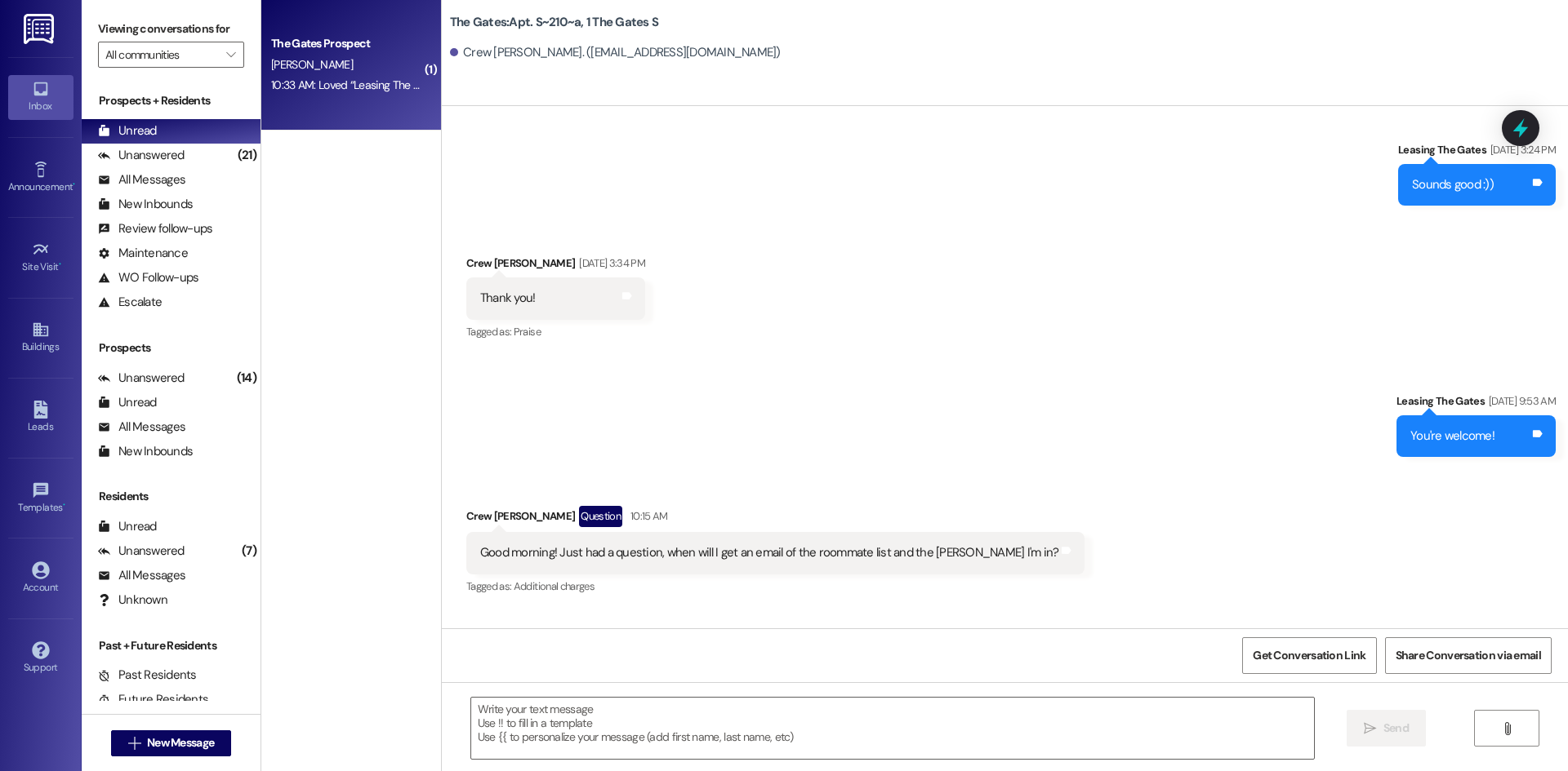
click at [332, 102] on div "The Gates Prospect J. Mahoney 10:33 AM: Loved “Leasing The Gates (The Gates): Y…" at bounding box center [351, 65] width 180 height 131
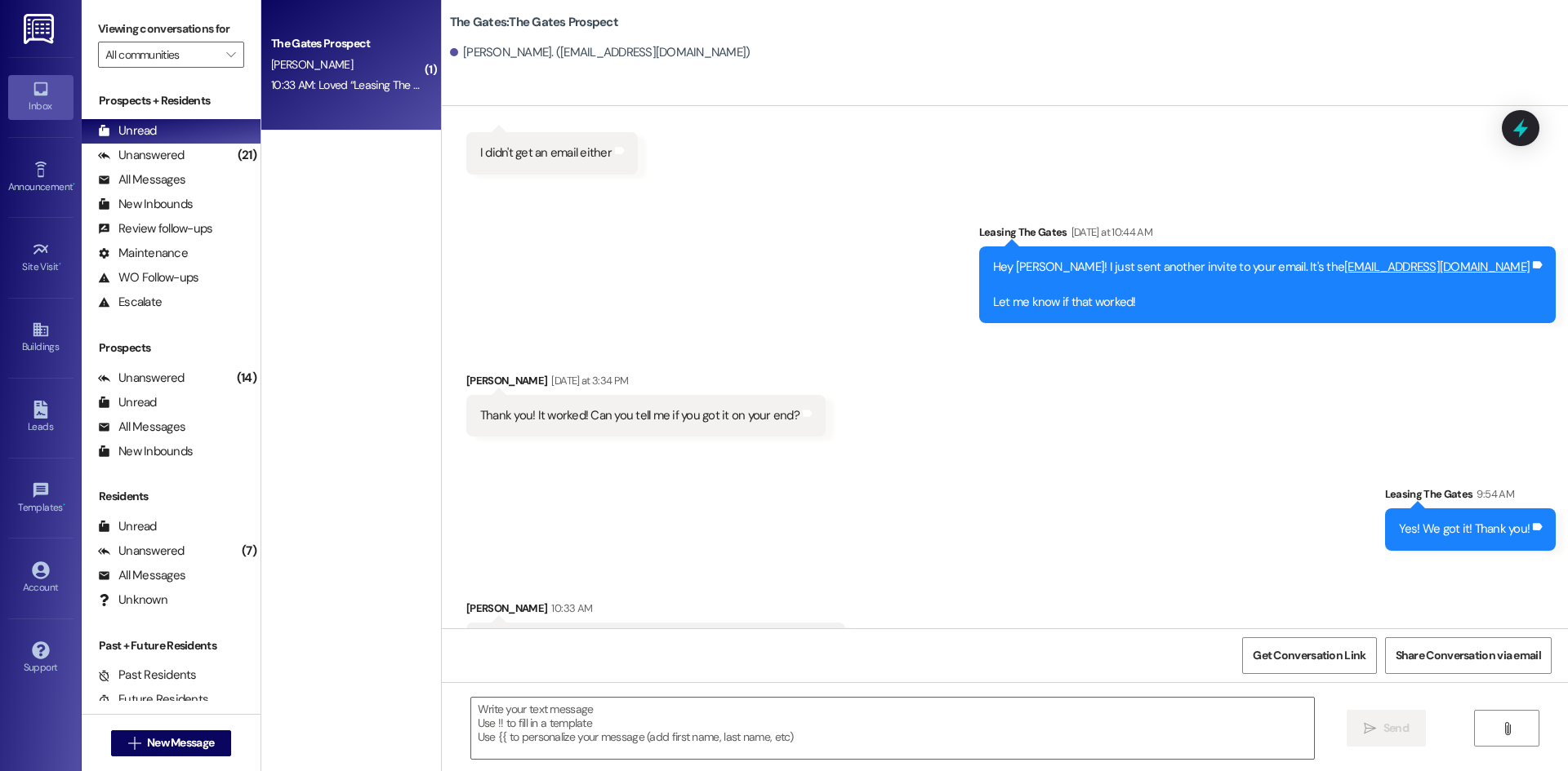
scroll to position [1401, 0]
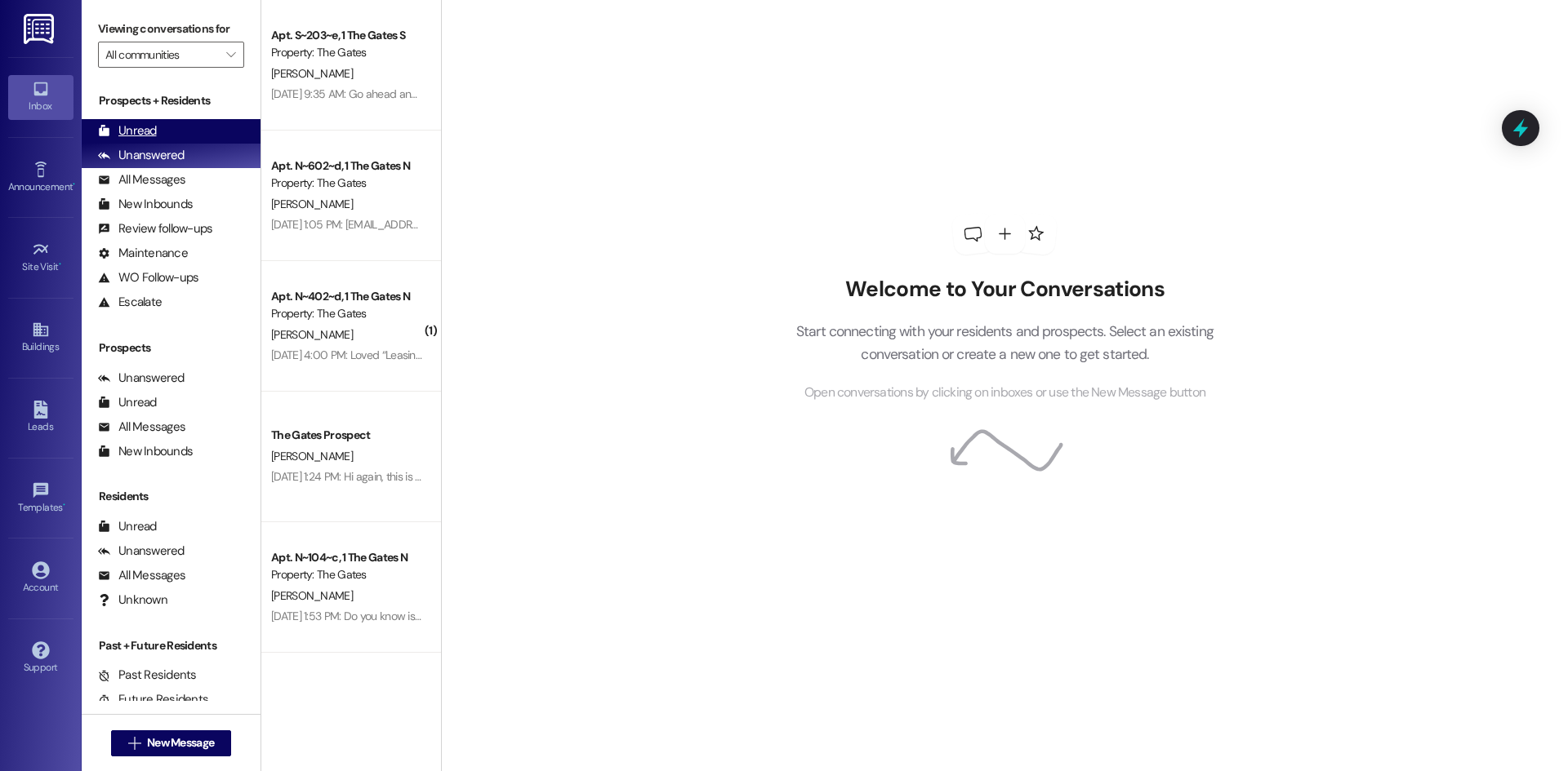
click at [169, 121] on div "Unread (0)" at bounding box center [170, 131] width 179 height 24
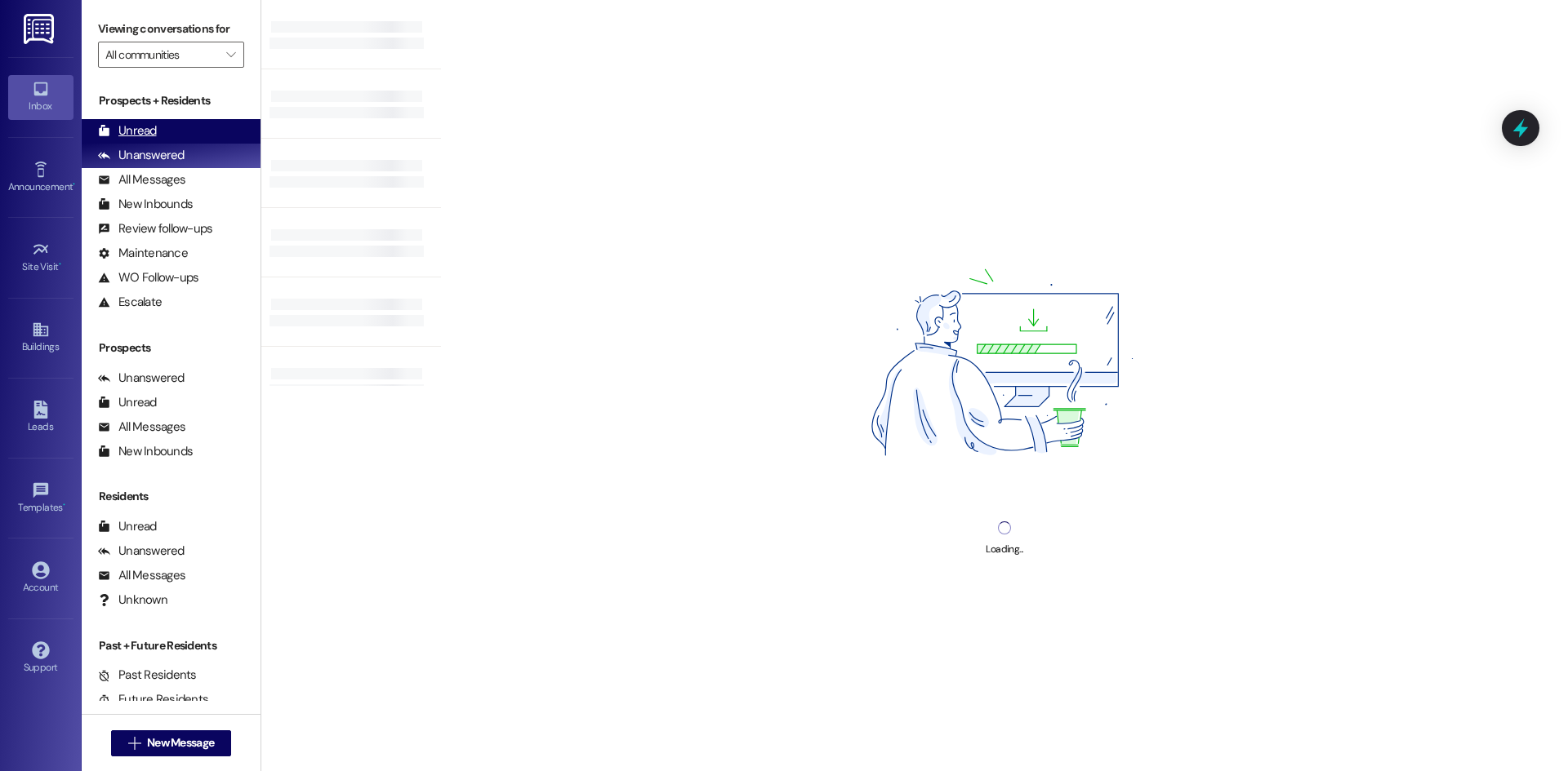
click at [142, 136] on div "Unread" at bounding box center [127, 131] width 58 height 18
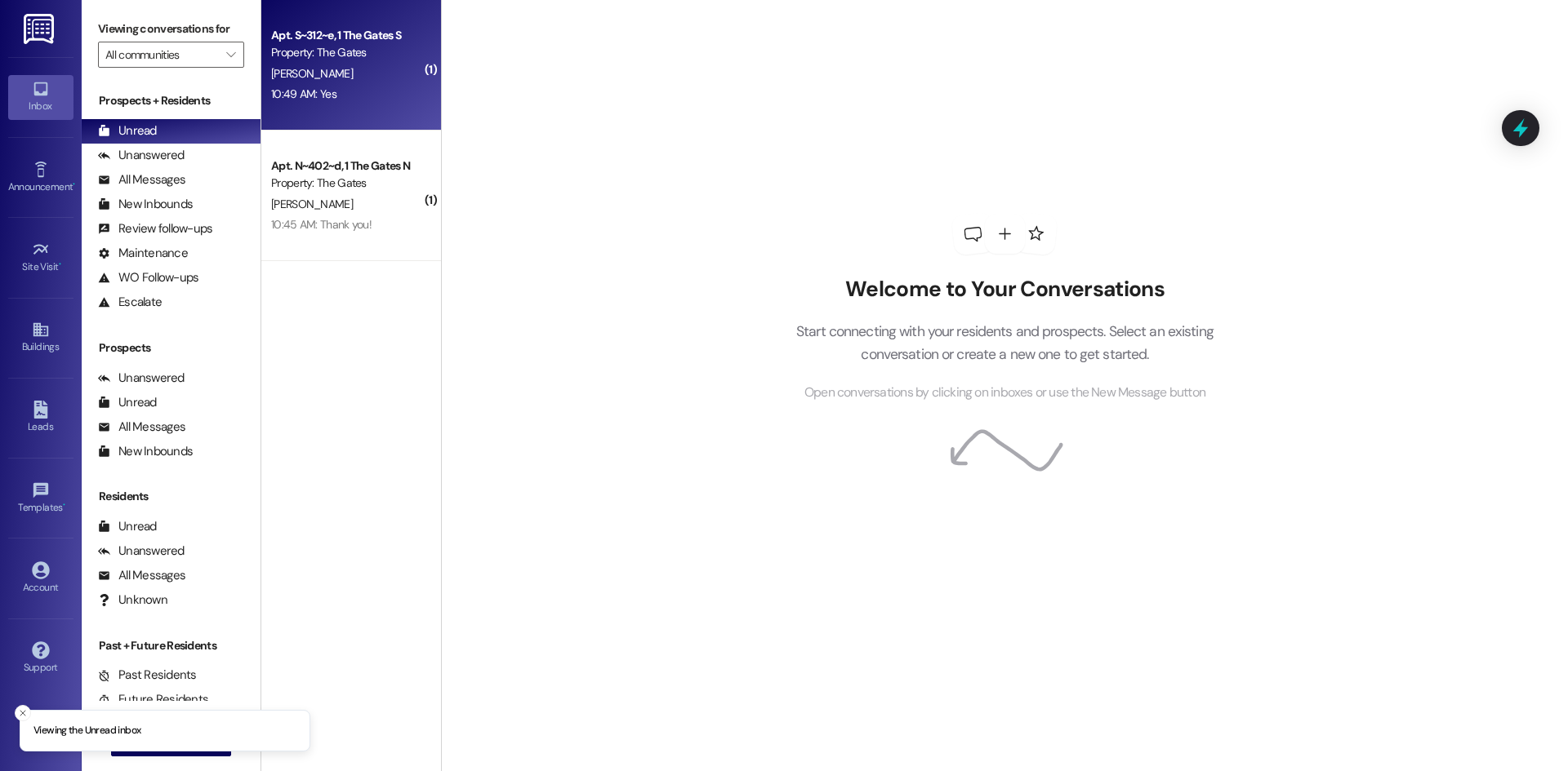
click at [312, 53] on div "Property: The Gates" at bounding box center [346, 53] width 151 height 18
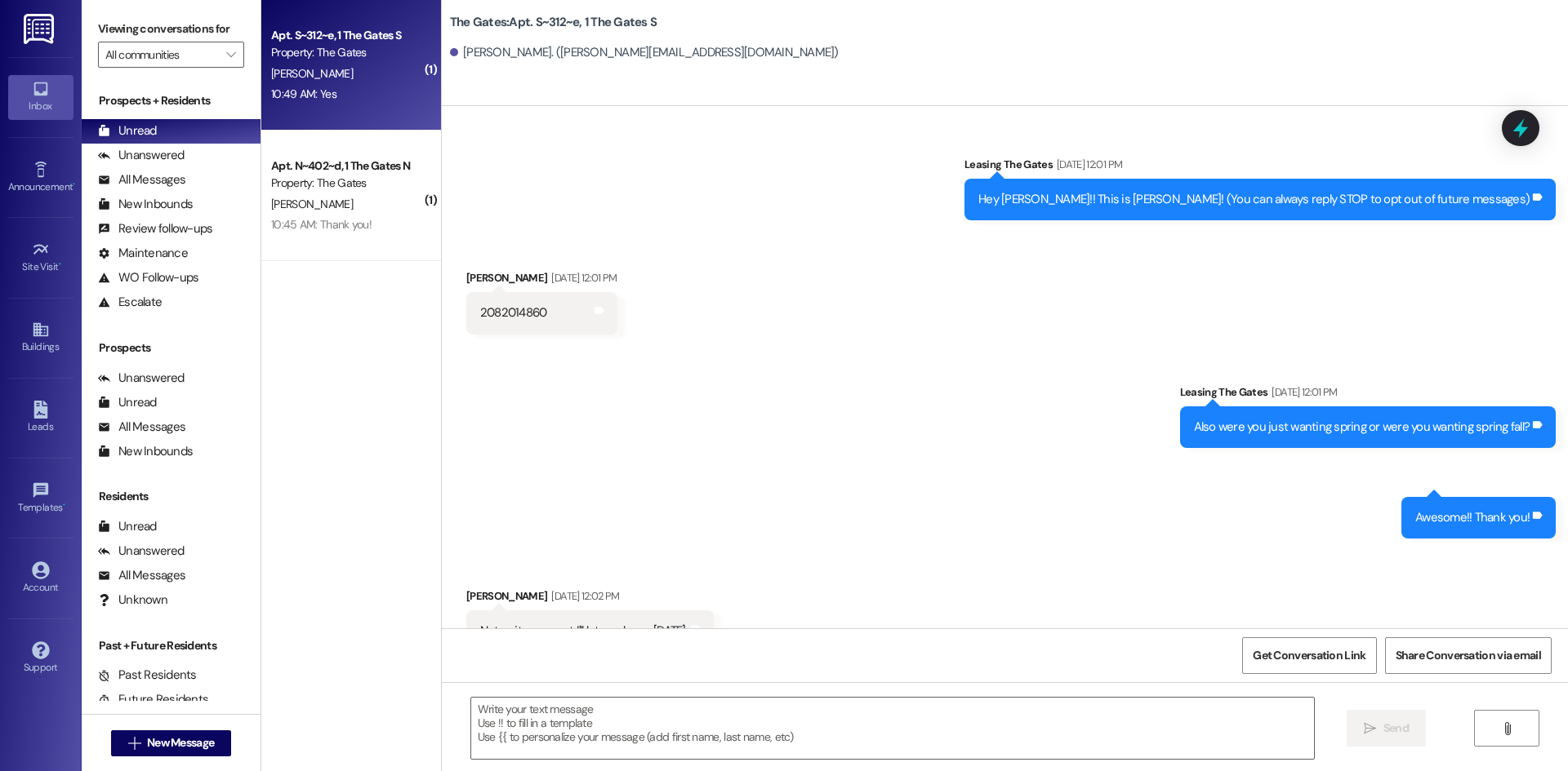
scroll to position [25256, 0]
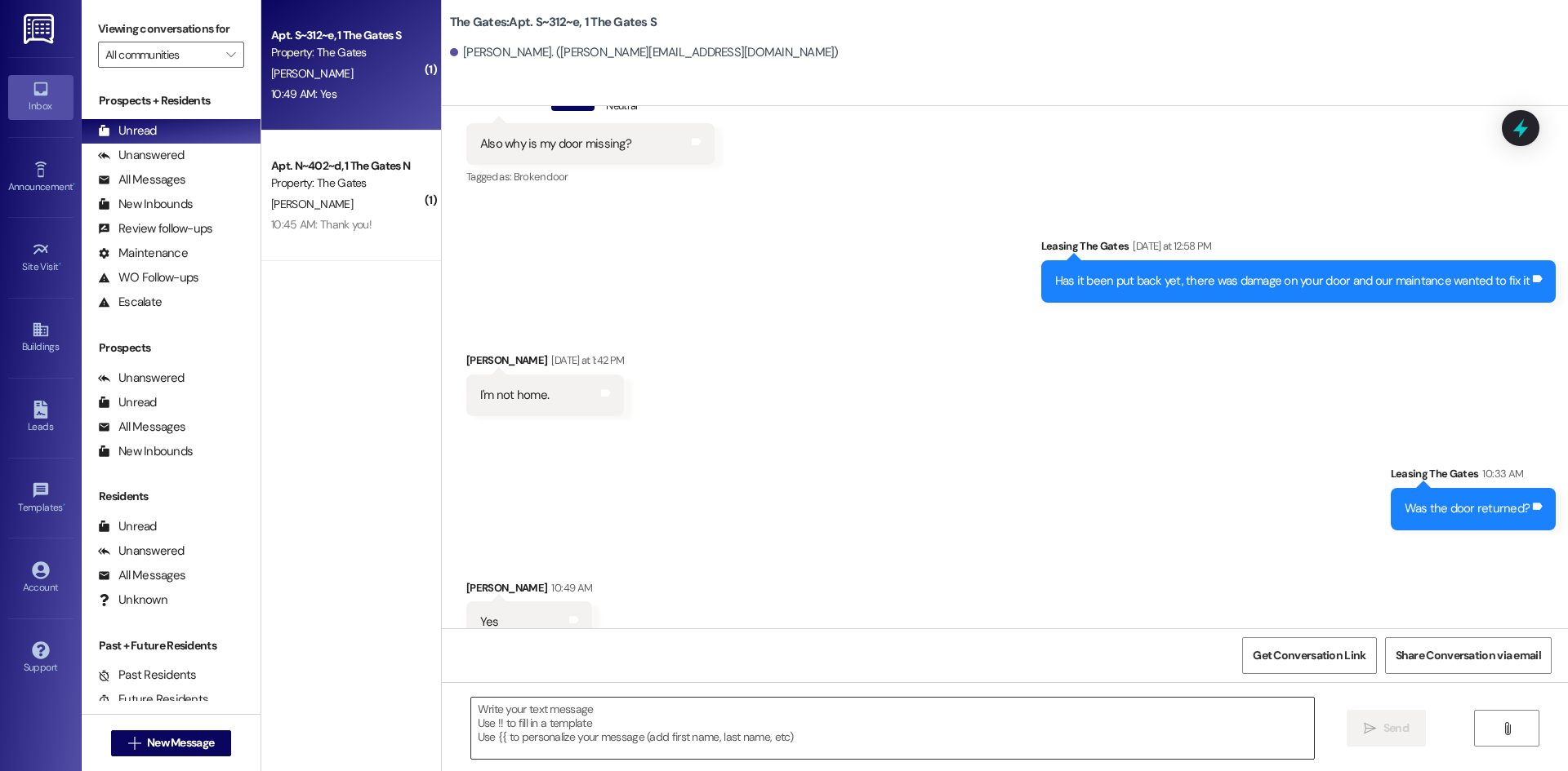
click at [533, 703] on textarea at bounding box center [893, 728] width 843 height 61
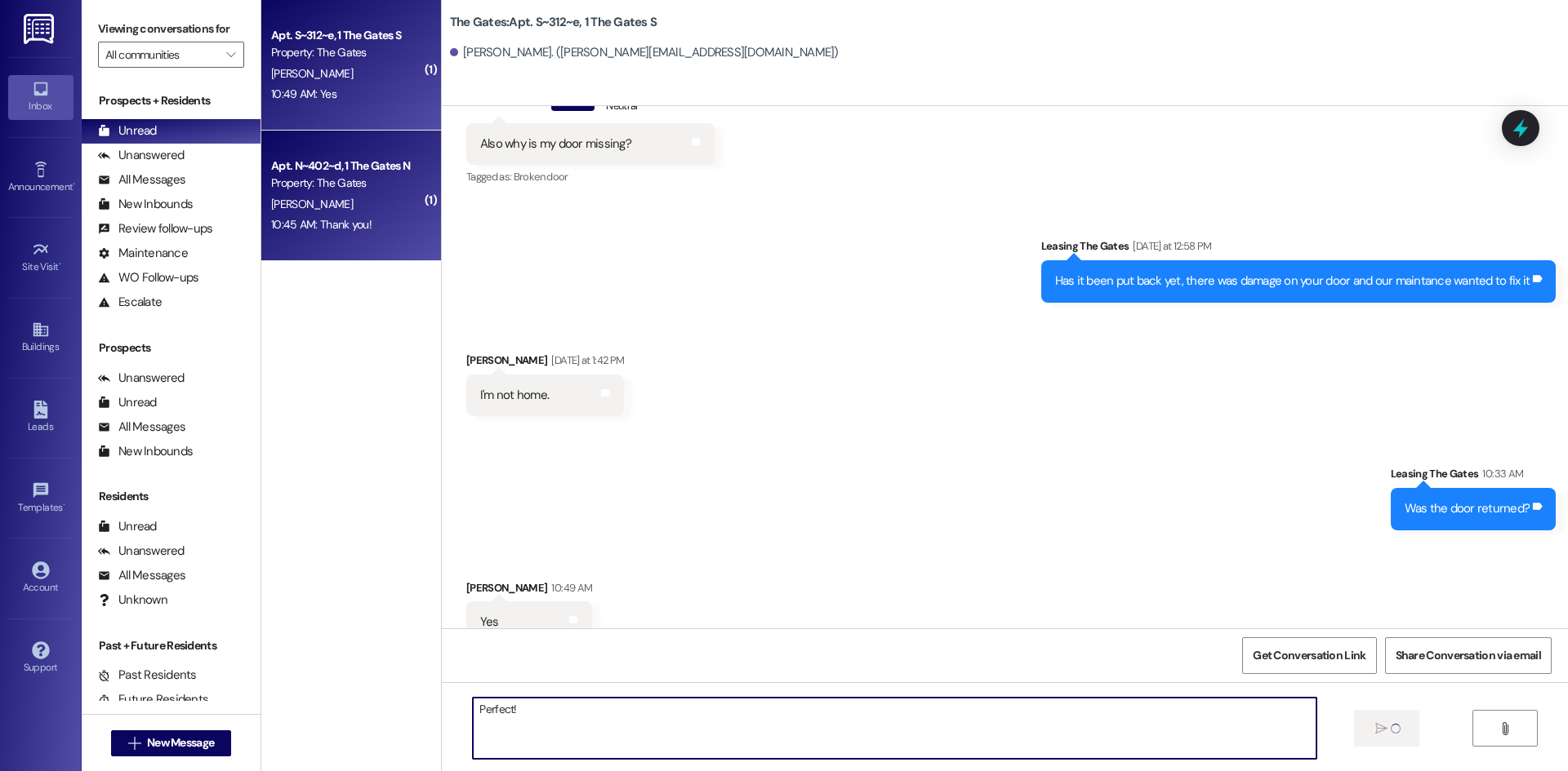
type textarea "Perfect!"
click at [326, 241] on div "Apt. N~402~d, 1 The Gates N Property: The Gates S. Bryant 10:45 AM: Thank you! …" at bounding box center [351, 195] width 180 height 131
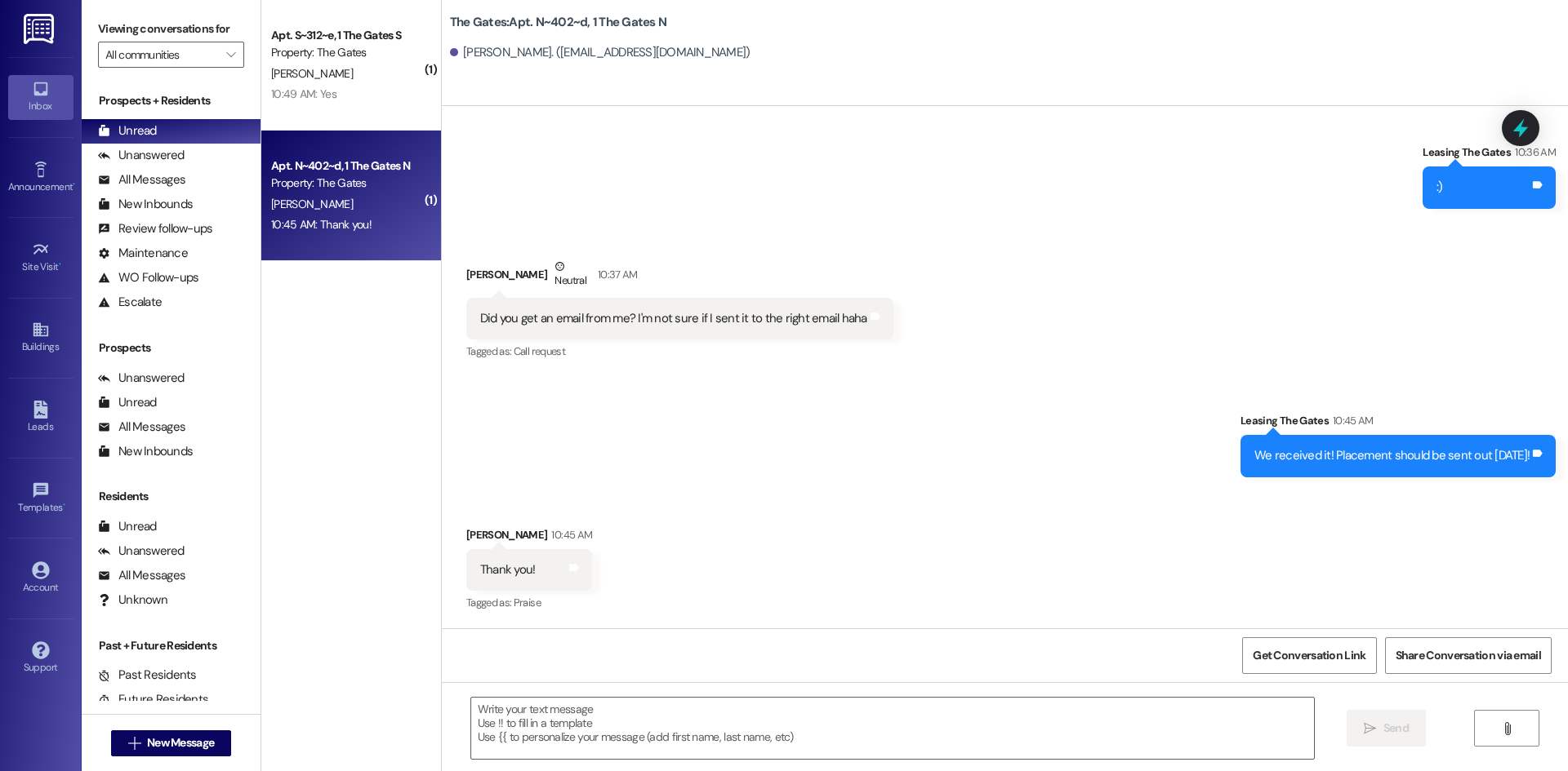
scroll to position [8697, 0]
click at [638, 713] on textarea at bounding box center [893, 728] width 843 height 61
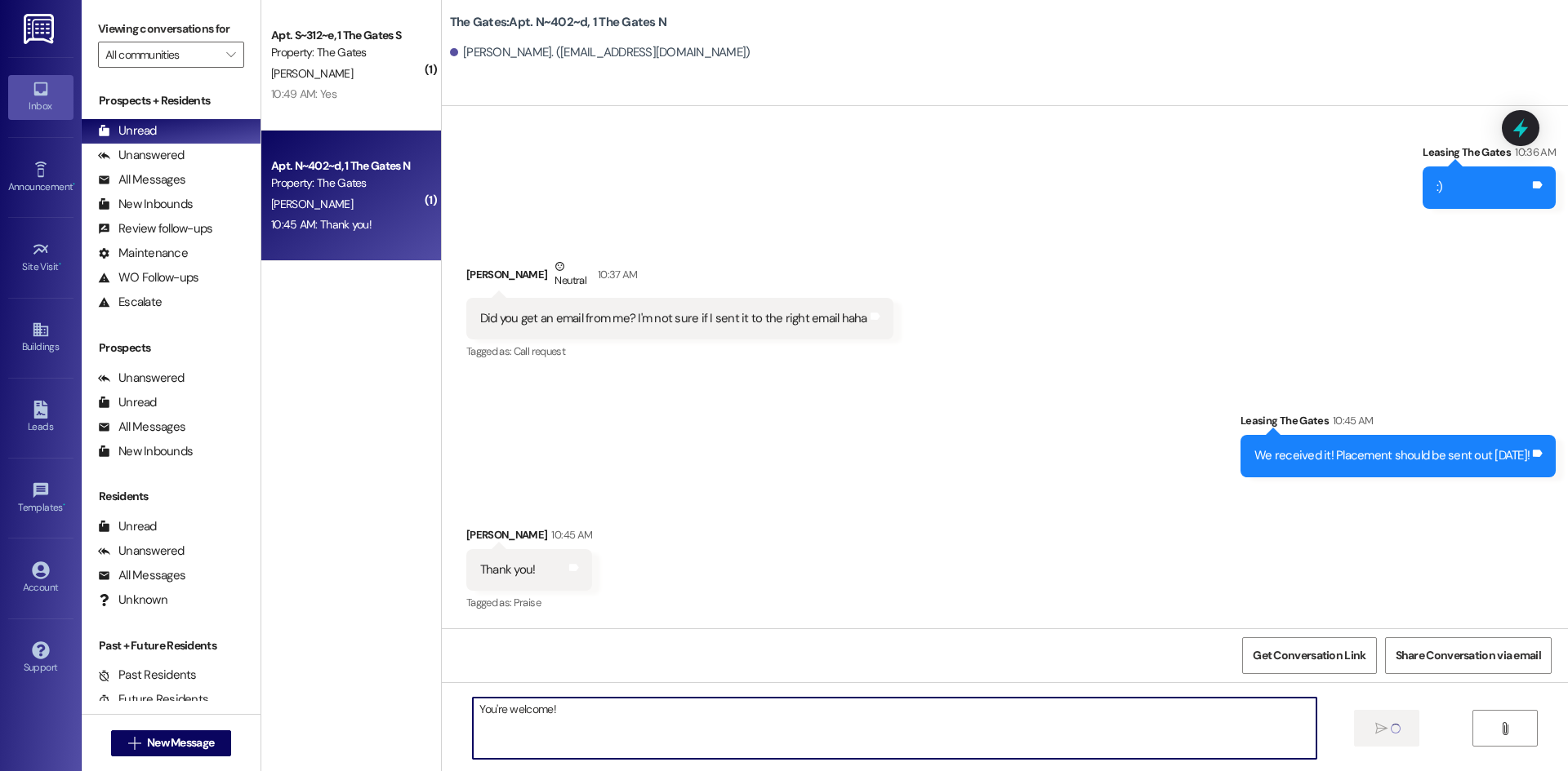
type textarea "You're welcome!"
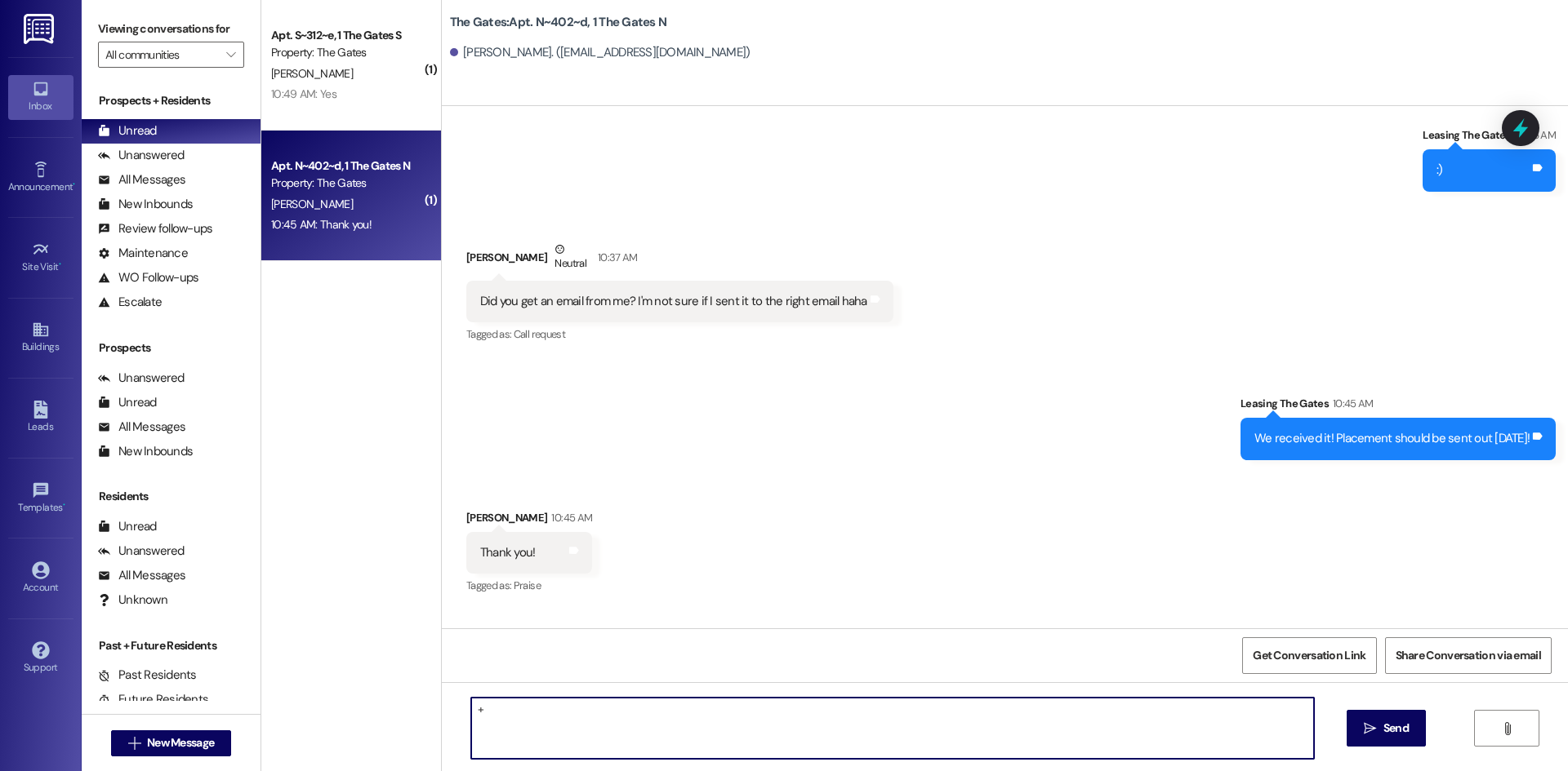
type textarea "+"
click at [156, 146] on div "Unanswered (9)" at bounding box center [170, 155] width 179 height 24
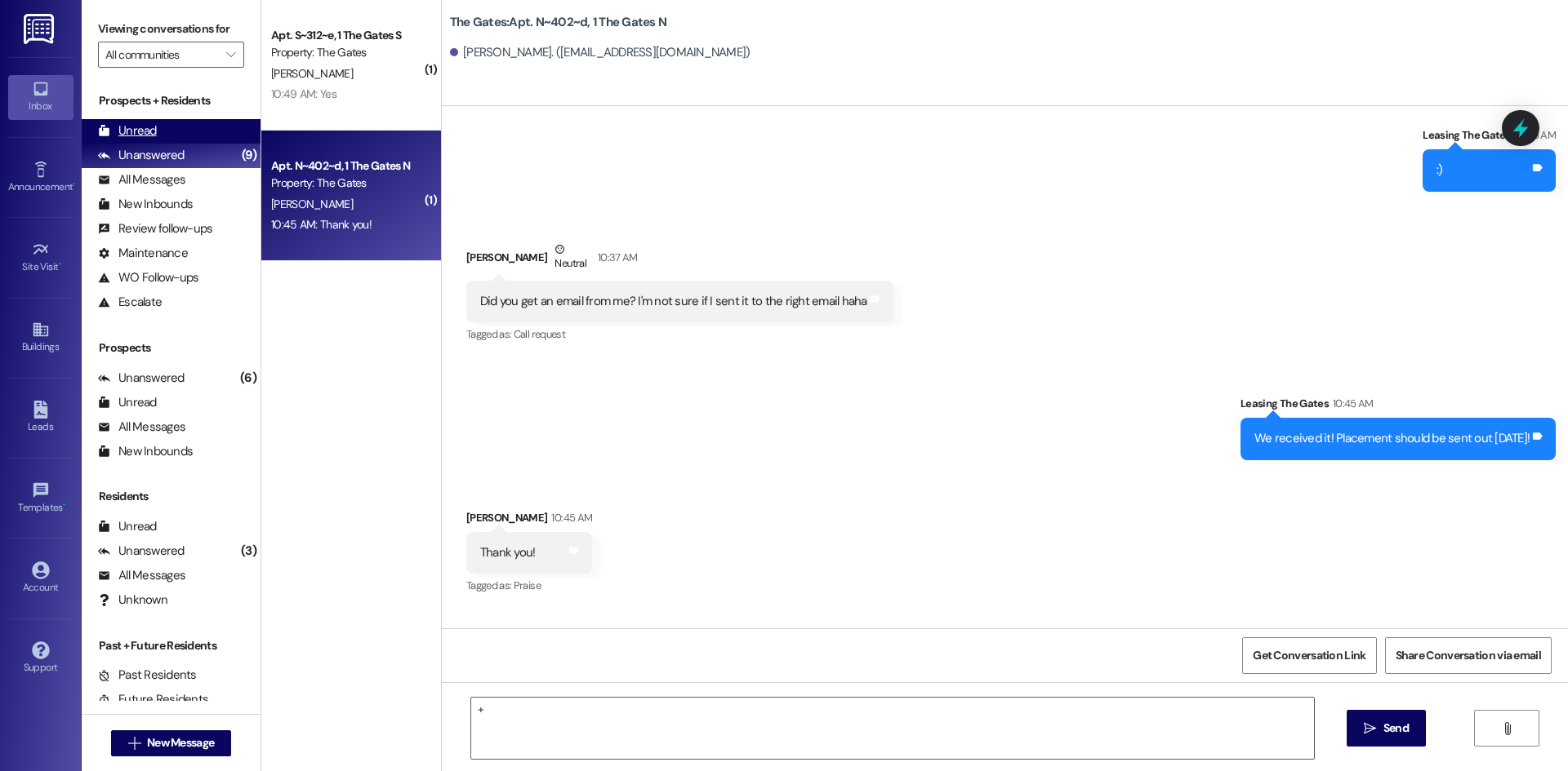
click at [148, 130] on div "Unread" at bounding box center [127, 131] width 58 height 18
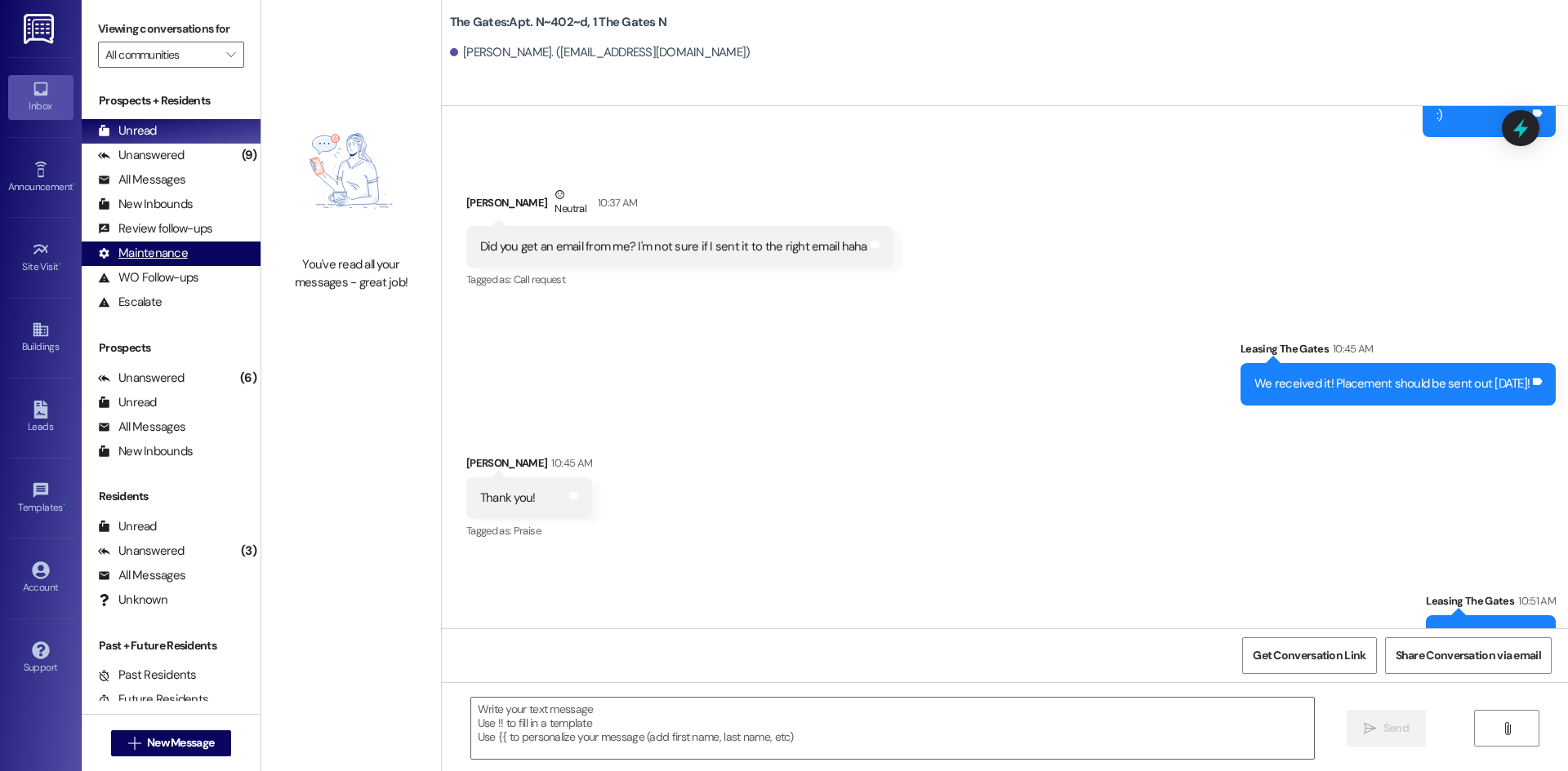
scroll to position [8696, 0]
